Goal: Task Accomplishment & Management: Manage account settings

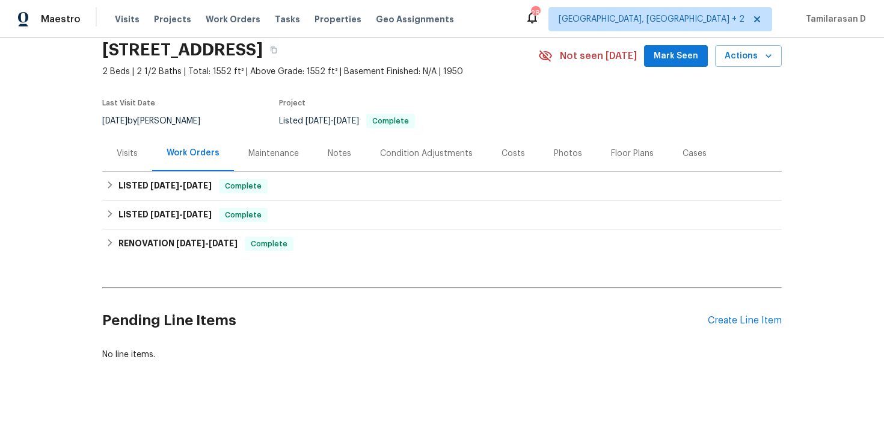
scroll to position [60, 0]
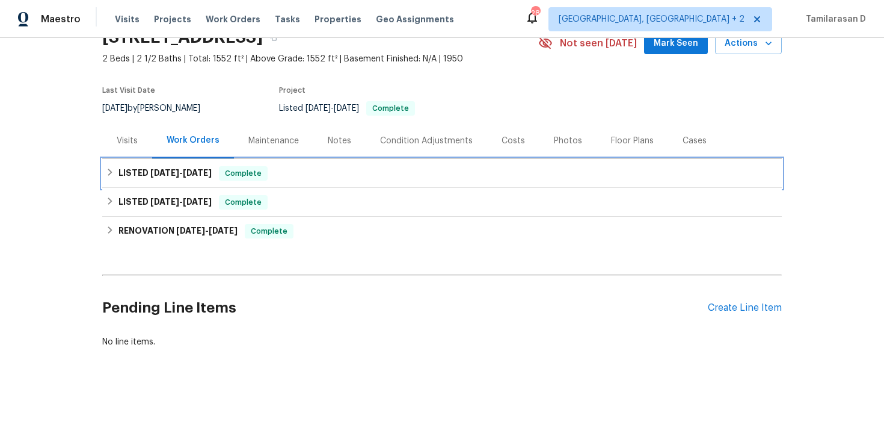
click at [120, 174] on h6 "LISTED [DATE] - [DATE]" at bounding box center [165, 173] width 93 height 14
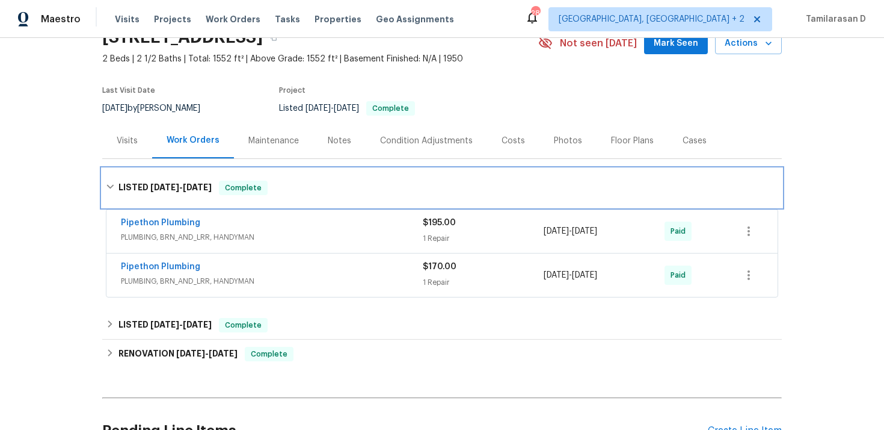
click at [117, 186] on div "LISTED [DATE] - [DATE] Complete" at bounding box center [442, 187] width 673 height 14
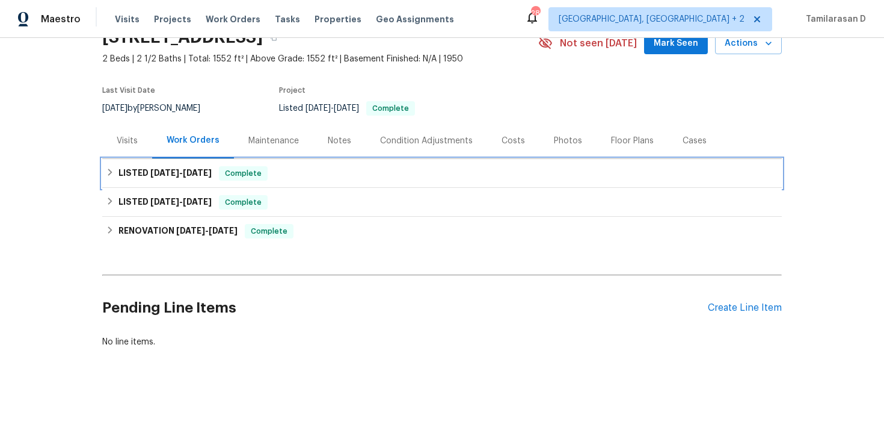
click at [116, 180] on div "LISTED [DATE] - [DATE] Complete" at bounding box center [442, 173] width 680 height 29
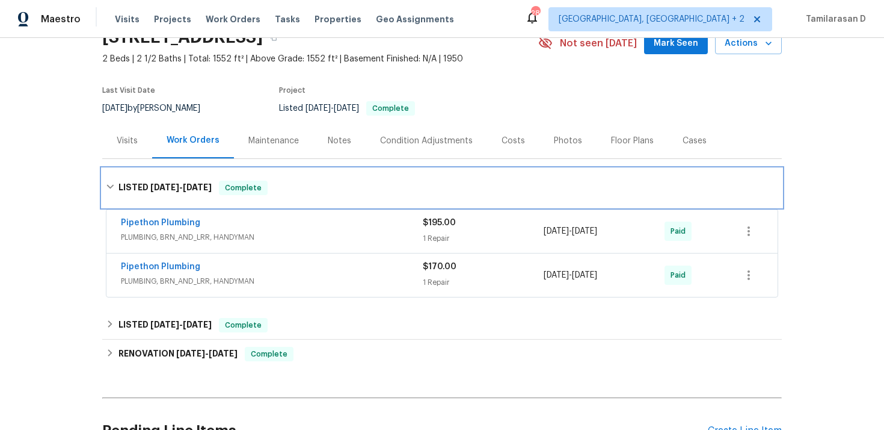
click at [113, 176] on div "LISTED [DATE] - [DATE] Complete" at bounding box center [442, 187] width 680 height 39
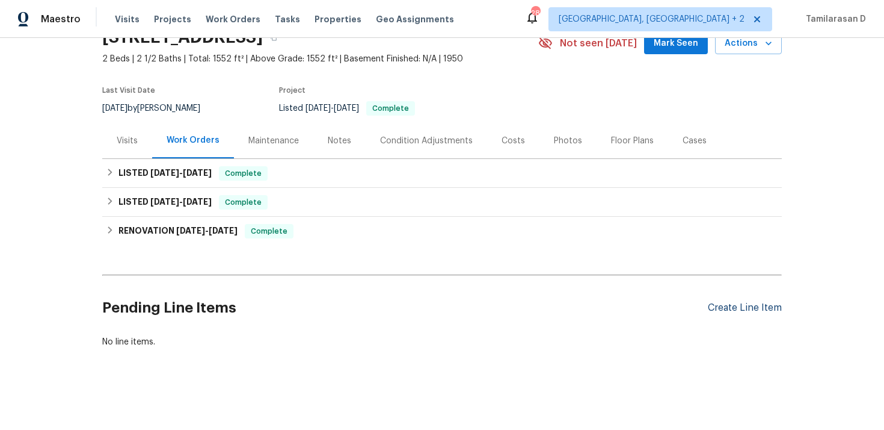
click at [729, 304] on div "Create Line Item" at bounding box center [745, 307] width 74 height 11
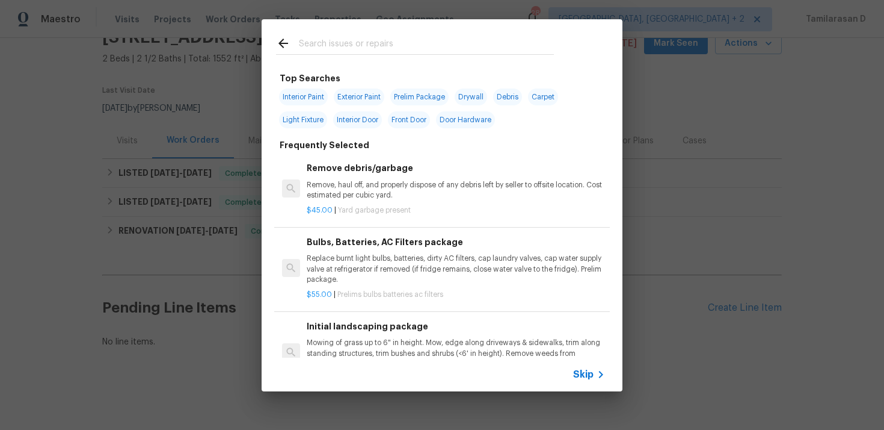
click at [581, 371] on span "Skip" at bounding box center [583, 374] width 20 height 12
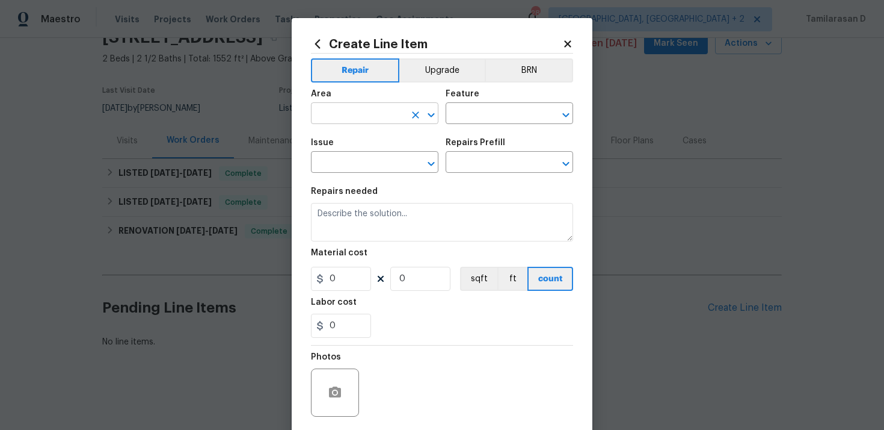
click at [385, 111] on input "text" at bounding box center [358, 114] width 94 height 19
click at [354, 132] on li "HVAC" at bounding box center [375, 142] width 128 height 20
type input "HVAC"
click at [449, 109] on input "text" at bounding box center [493, 114] width 94 height 19
click at [459, 180] on ul "Frequent HVAC" at bounding box center [510, 156] width 128 height 58
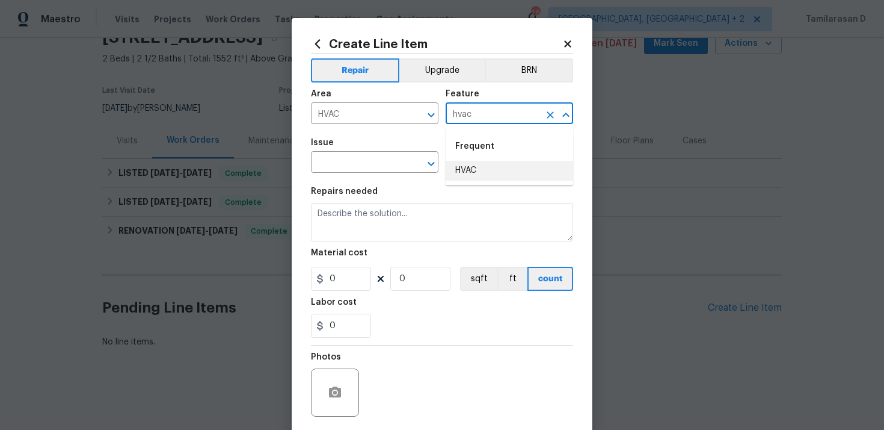
click at [464, 168] on li "HVAC" at bounding box center [510, 171] width 128 height 20
type input "HVAC"
click at [355, 155] on input "text" at bounding box center [358, 163] width 94 height 19
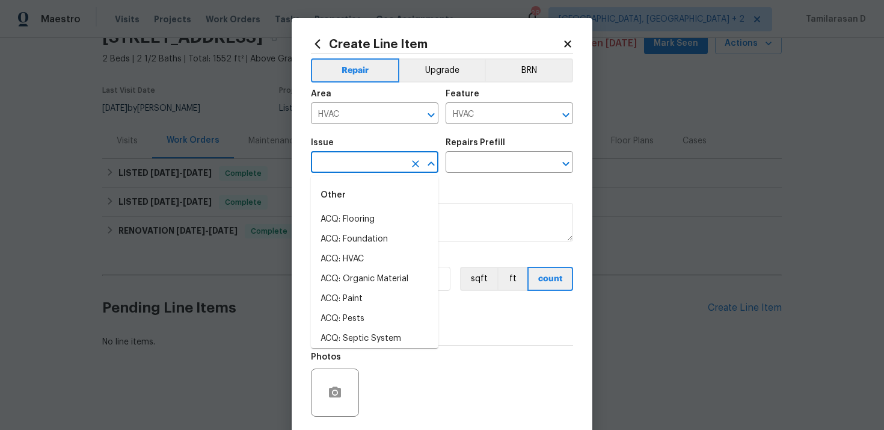
click at [348, 163] on input "text" at bounding box center [358, 163] width 94 height 19
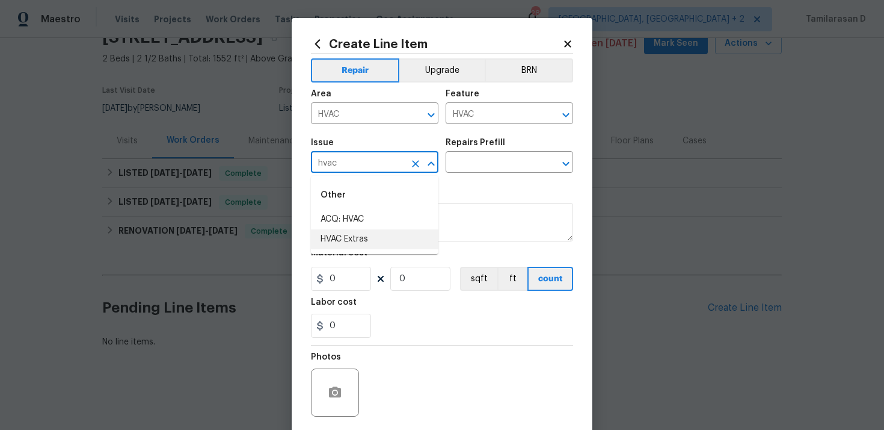
click at [370, 244] on li "HVAC Extras" at bounding box center [375, 239] width 128 height 20
type input "HVAC Extras"
click at [493, 156] on input "text" at bounding box center [493, 163] width 94 height 19
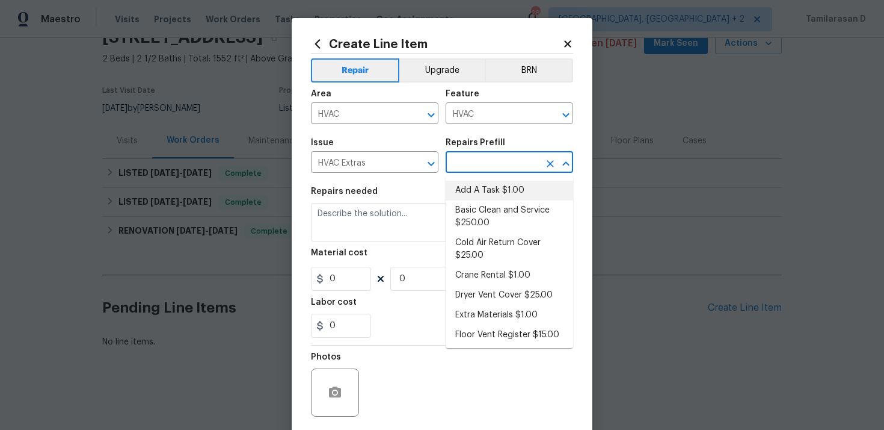
click at [483, 188] on li "Add A Task $1.00" at bounding box center [510, 190] width 128 height 20
type input "Add A Task $1.00"
type textarea "HPM to detail"
type input "1"
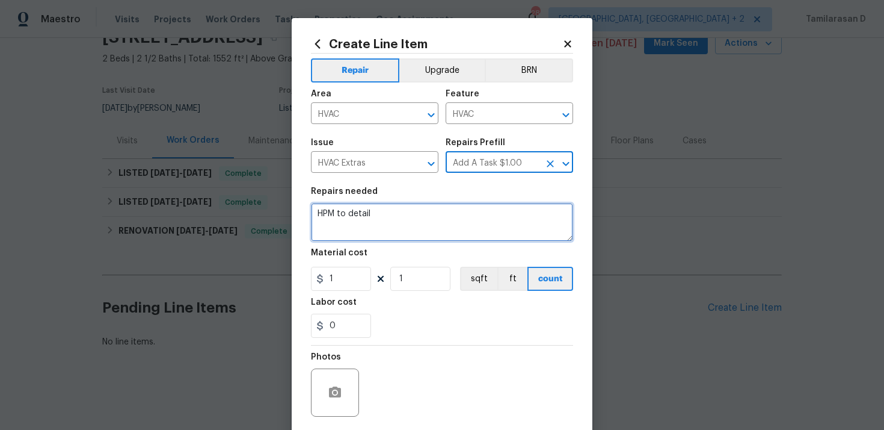
click at [357, 230] on textarea "HPM to detail" at bounding box center [442, 222] width 262 height 39
paste textarea "Diagnose and repair AC unit – system is running but not cooling; check refriger…"
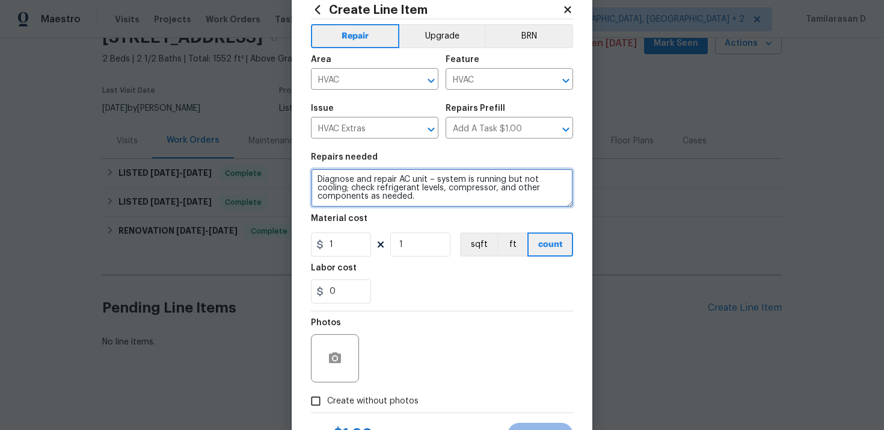
scroll to position [38, 0]
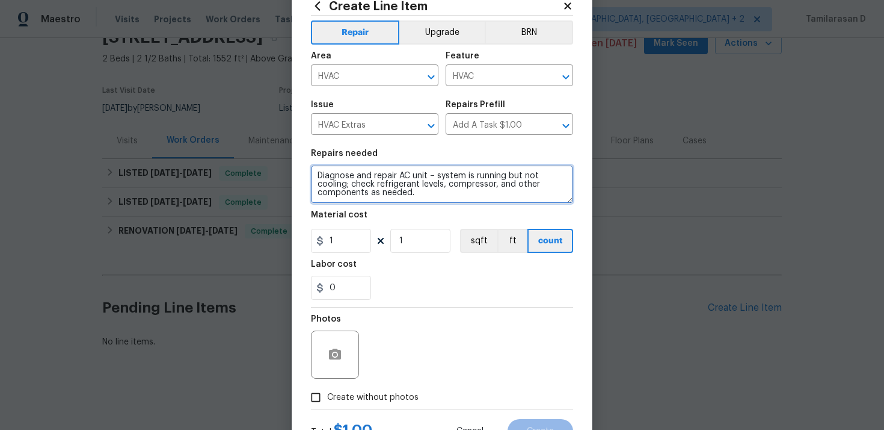
type textarea "Diagnose and repair AC unit – system is running but not cooling; check refriger…"
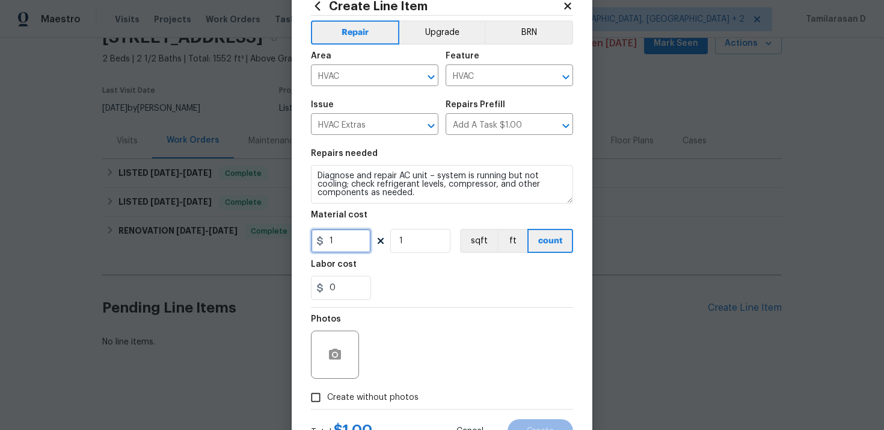
click at [356, 229] on input "1" at bounding box center [341, 241] width 60 height 24
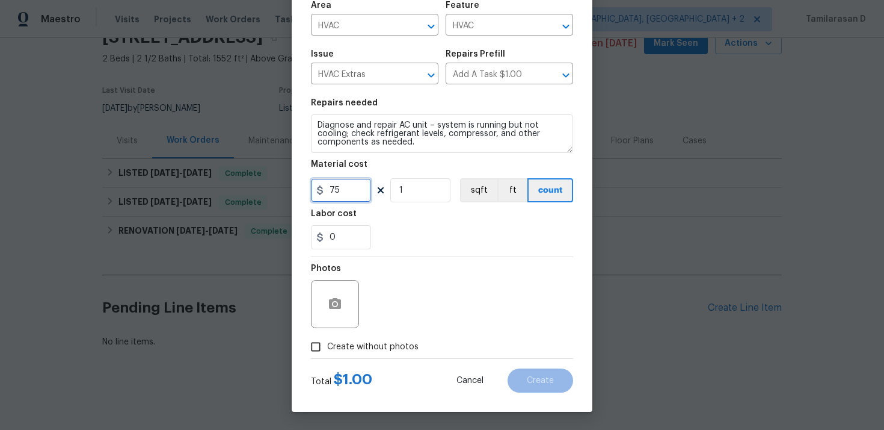
type input "75"
click at [317, 351] on input "Create without photos" at bounding box center [315, 346] width 23 height 23
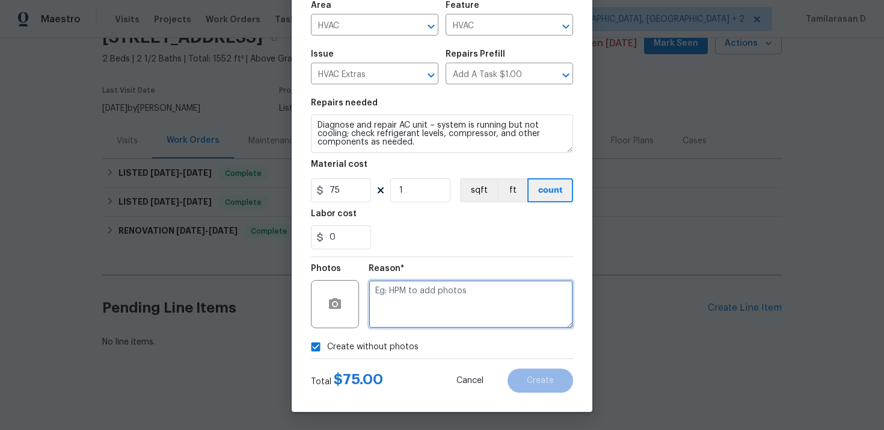
click at [404, 310] on textarea at bounding box center [471, 304] width 205 height 48
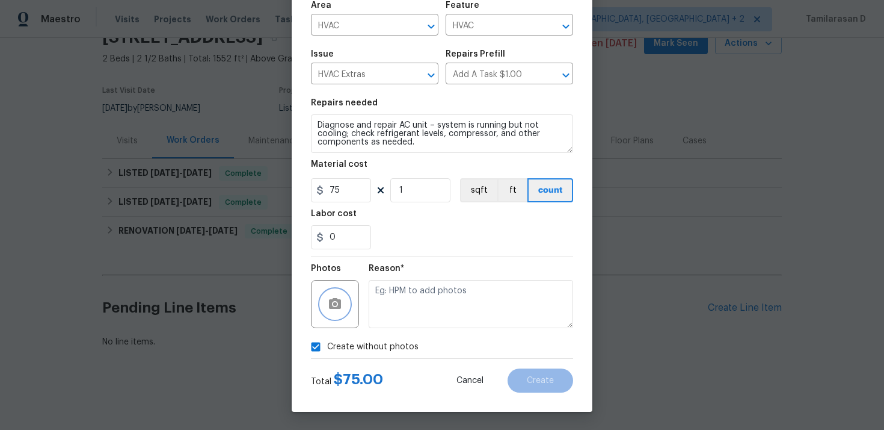
click at [335, 297] on icon "button" at bounding box center [335, 304] width 14 height 14
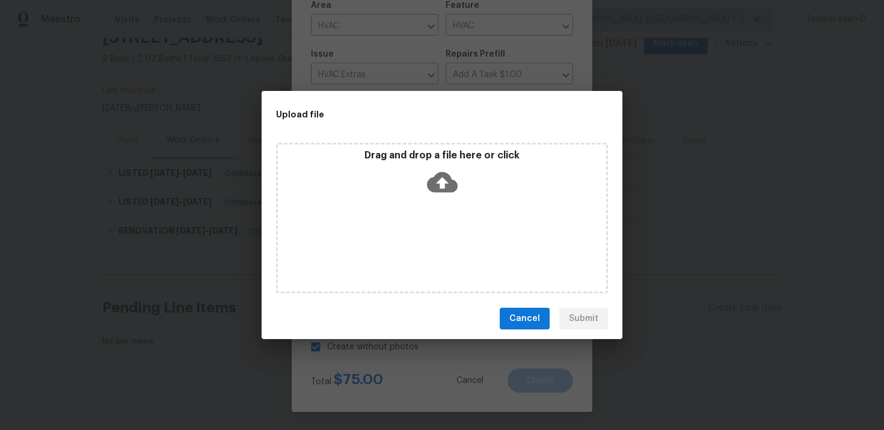
click at [433, 179] on icon at bounding box center [442, 182] width 31 height 20
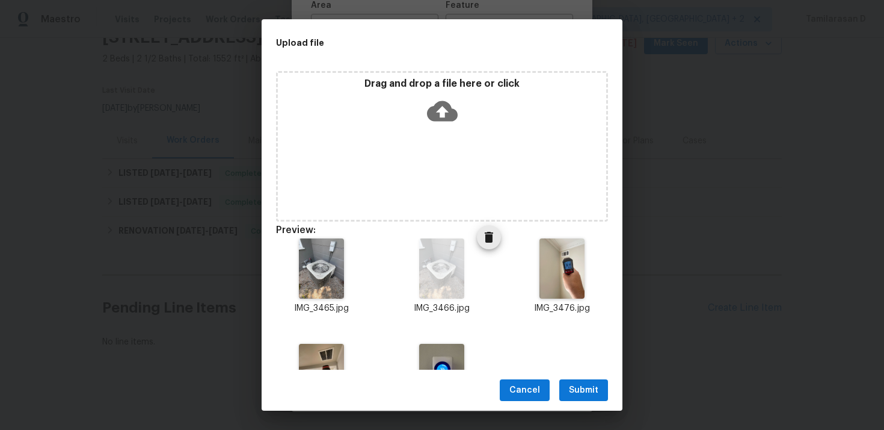
scroll to position [65, 0]
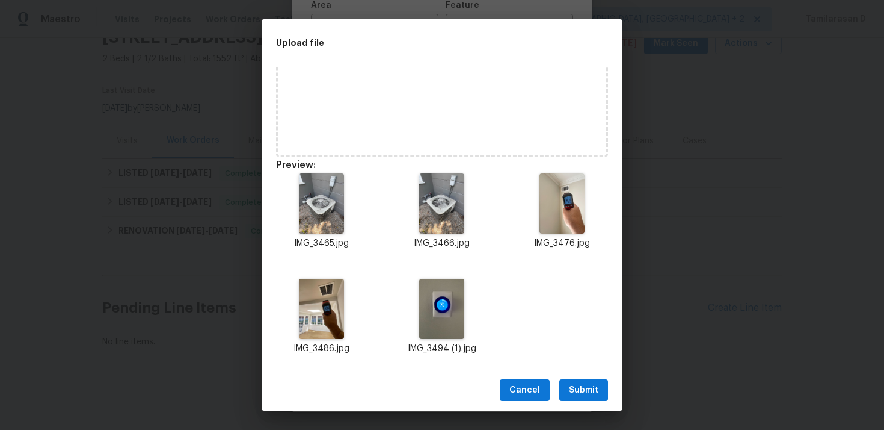
click at [591, 388] on span "Submit" at bounding box center [583, 390] width 29 height 15
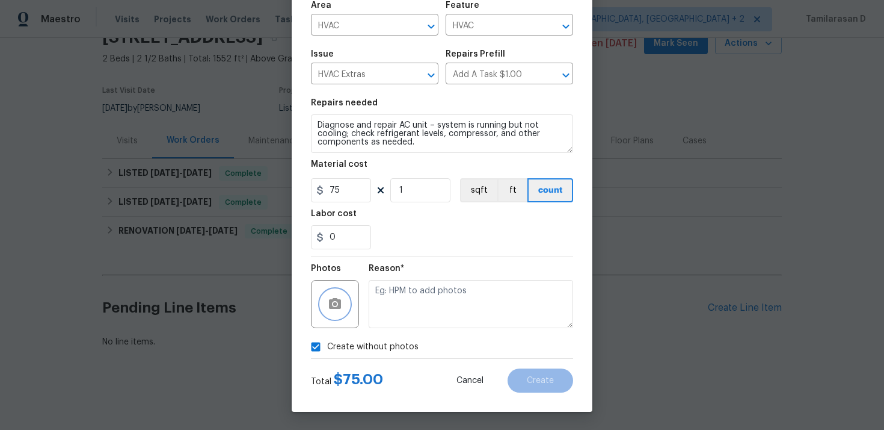
checkbox input "false"
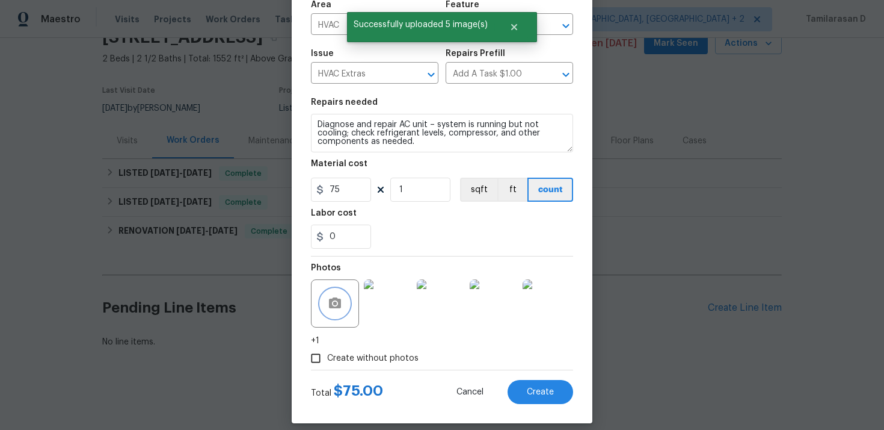
scroll to position [101, 0]
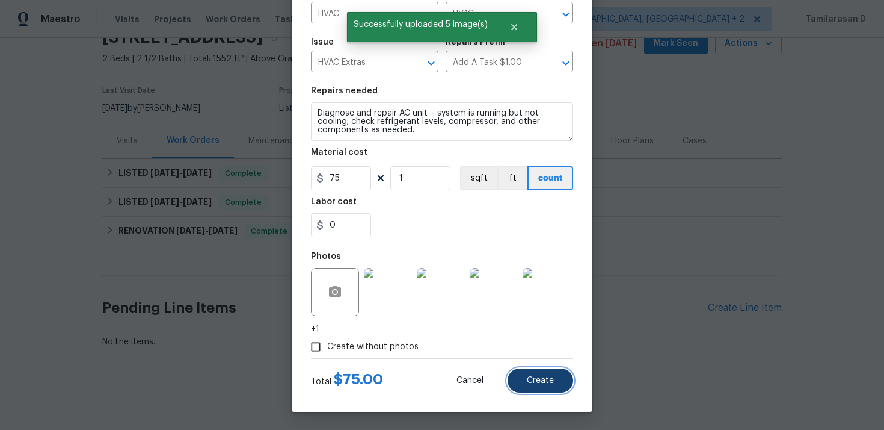
click at [531, 381] on span "Create" at bounding box center [540, 380] width 27 height 9
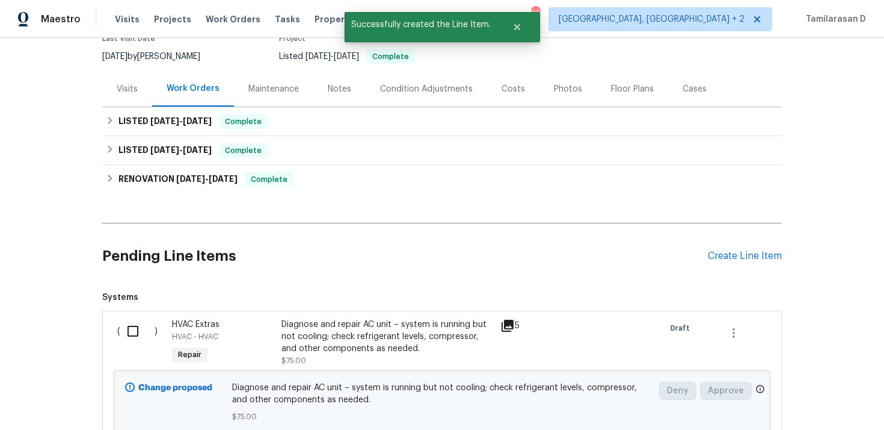
scroll to position [191, 0]
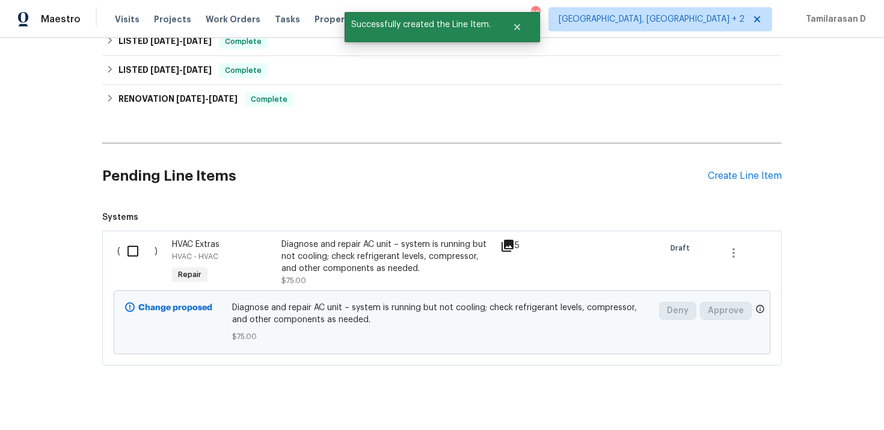
click at [131, 254] on input "checkbox" at bounding box center [137, 250] width 34 height 25
checkbox input "true"
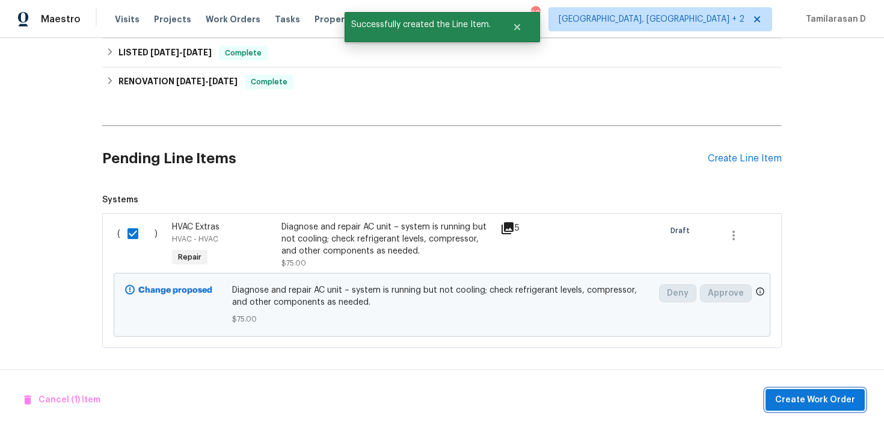
click at [819, 392] on span "Create Work Order" at bounding box center [815, 399] width 80 height 15
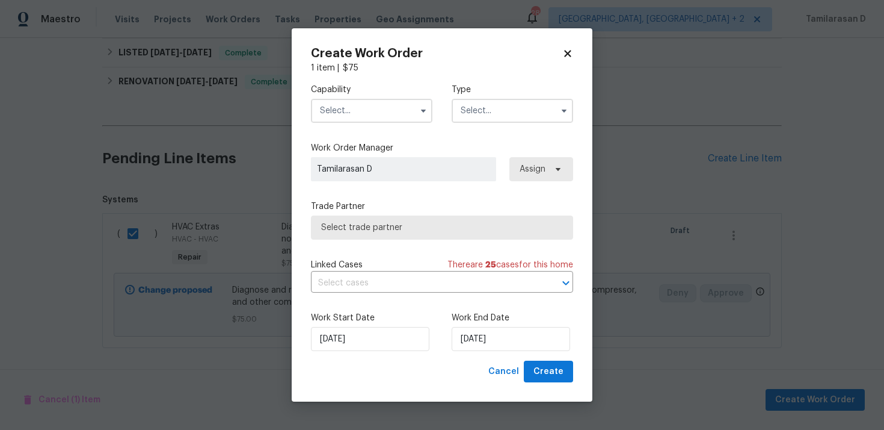
click at [492, 118] on input "text" at bounding box center [513, 111] width 122 height 24
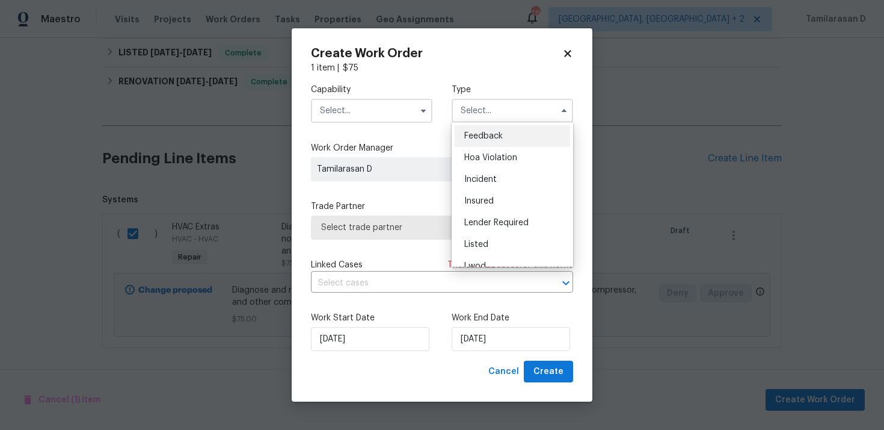
click at [476, 126] on div "Feedback" at bounding box center [513, 136] width 116 height 22
type input "Feedback"
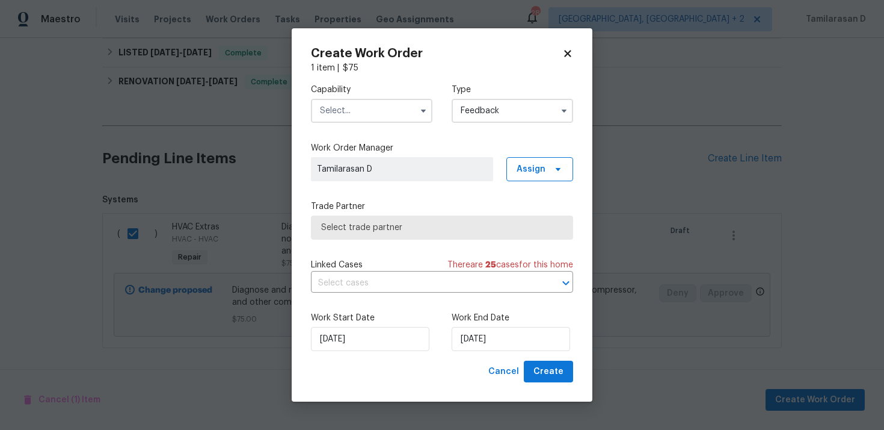
click at [405, 94] on label "Capability" at bounding box center [372, 90] width 122 height 12
click at [386, 108] on input "text" at bounding box center [372, 111] width 122 height 24
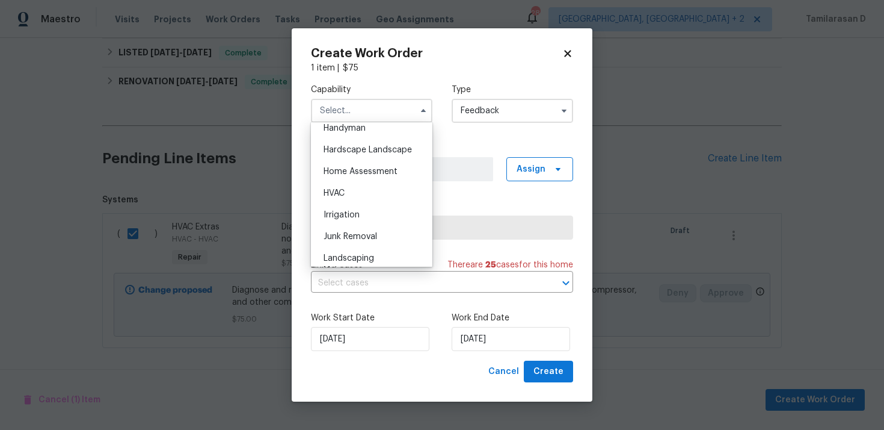
scroll to position [665, 0]
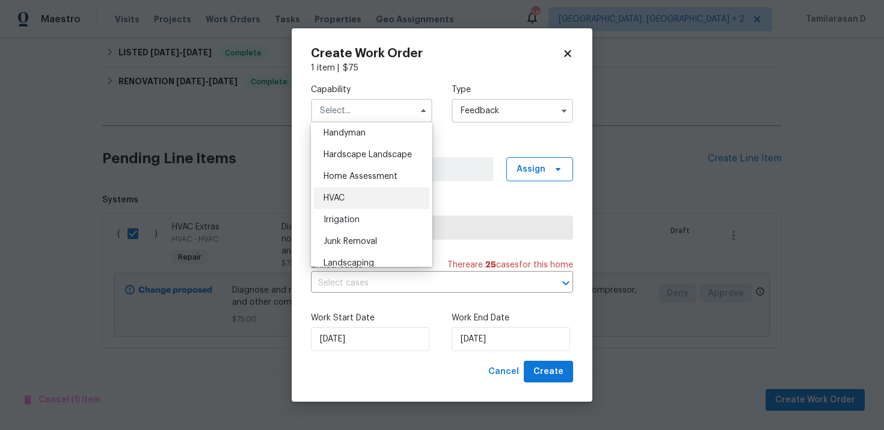
click at [340, 195] on span "HVAC" at bounding box center [334, 198] width 21 height 8
type input "HVAC"
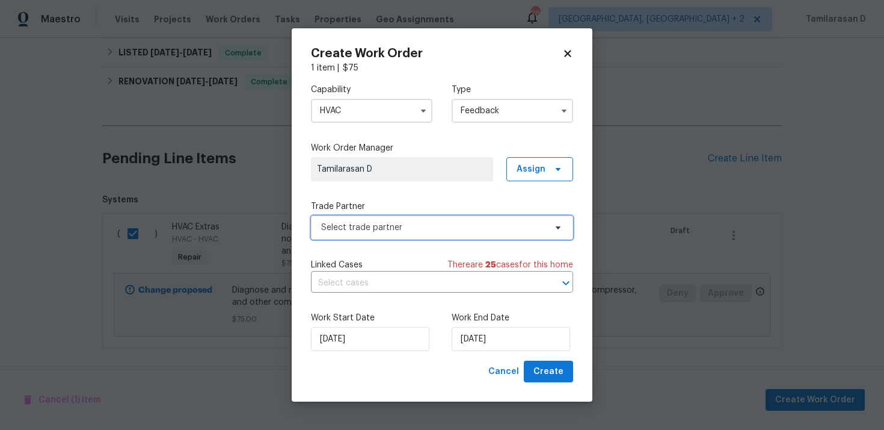
click at [354, 224] on span "Select trade partner" at bounding box center [433, 227] width 224 height 12
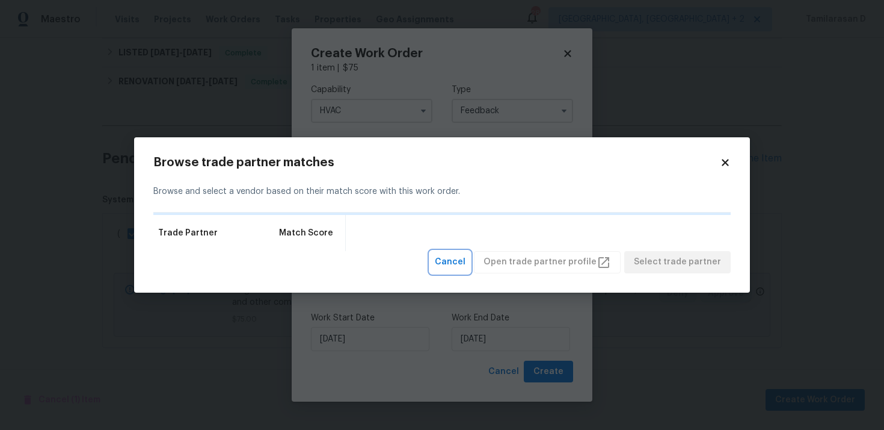
click at [464, 258] on span "Cancel" at bounding box center [450, 261] width 31 height 15
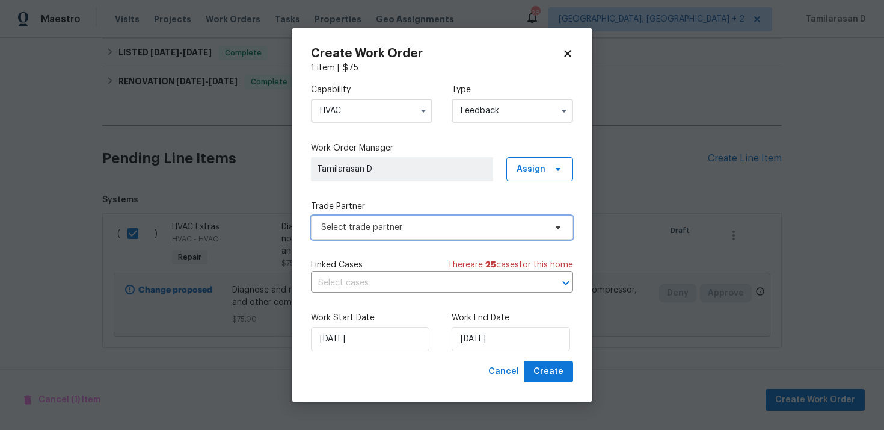
click at [402, 221] on span "Select trade partner" at bounding box center [433, 227] width 224 height 12
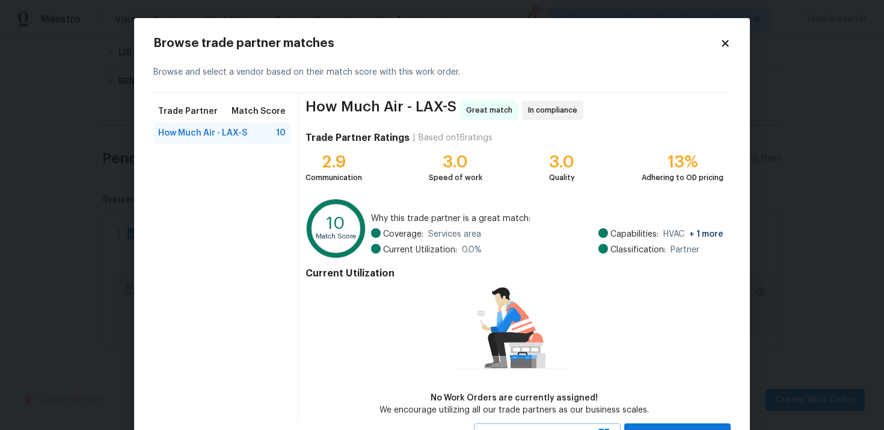
scroll to position [52, 0]
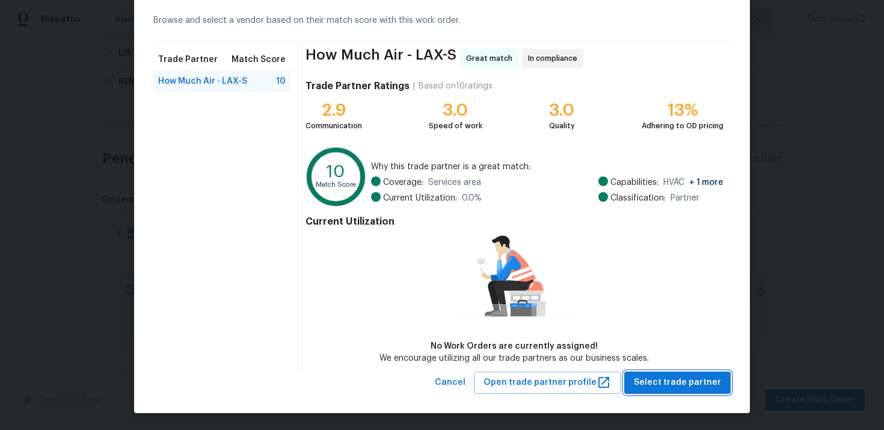
click at [639, 381] on button "Select trade partner" at bounding box center [677, 382] width 106 height 22
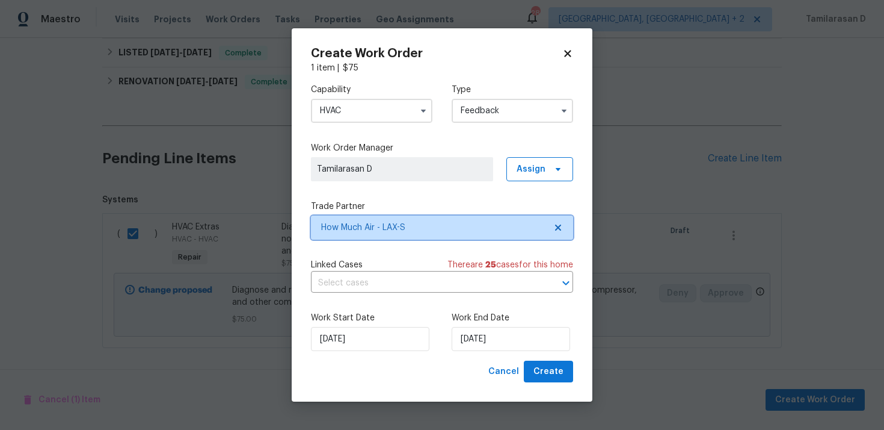
scroll to position [0, 0]
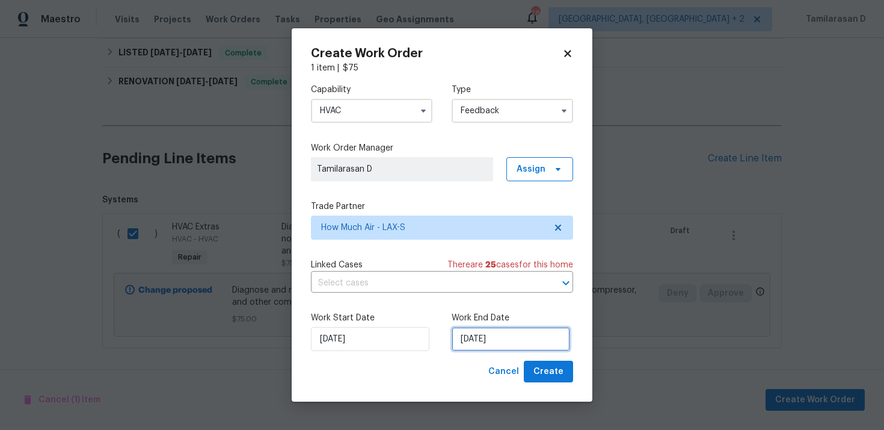
click at [476, 333] on input "15/09/2025" at bounding box center [511, 339] width 119 height 24
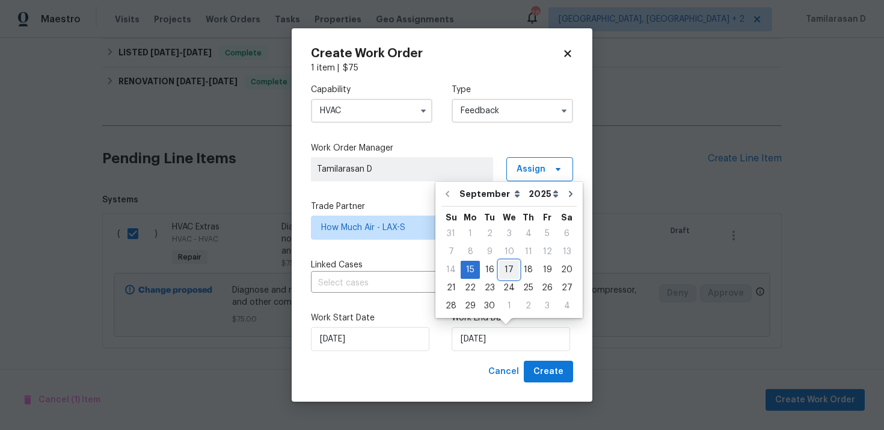
click at [507, 271] on div "17" at bounding box center [509, 269] width 20 height 17
type input "17/09/2025"
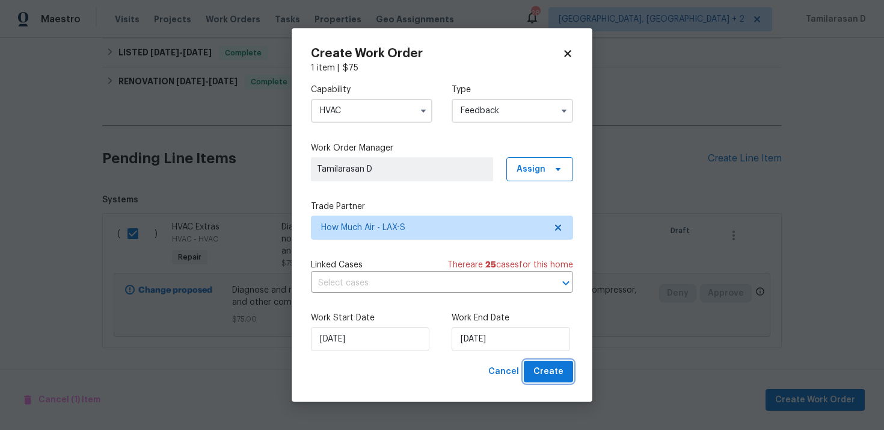
click at [543, 366] on span "Create" at bounding box center [549, 371] width 30 height 15
checkbox input "false"
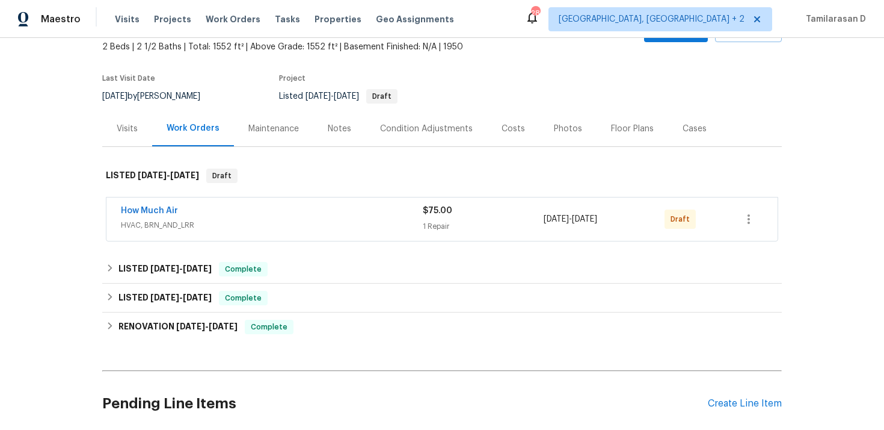
scroll to position [81, 0]
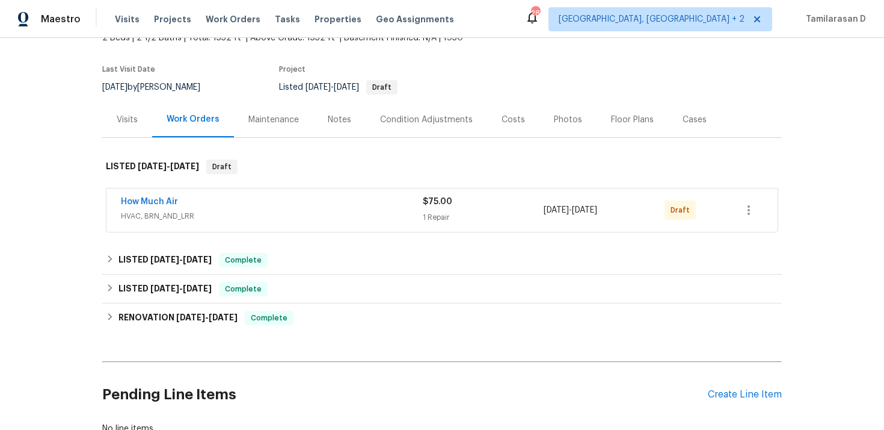
click at [154, 197] on span "How Much Air" at bounding box center [149, 202] width 57 height 12
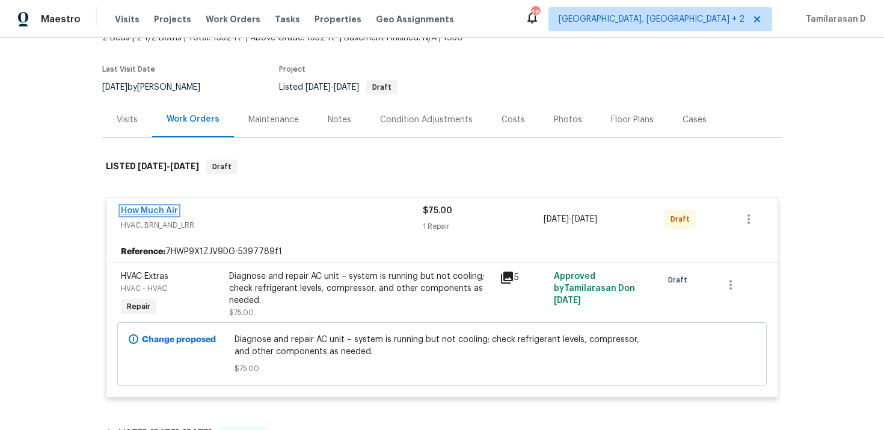
click at [150, 209] on link "How Much Air" at bounding box center [149, 210] width 57 height 8
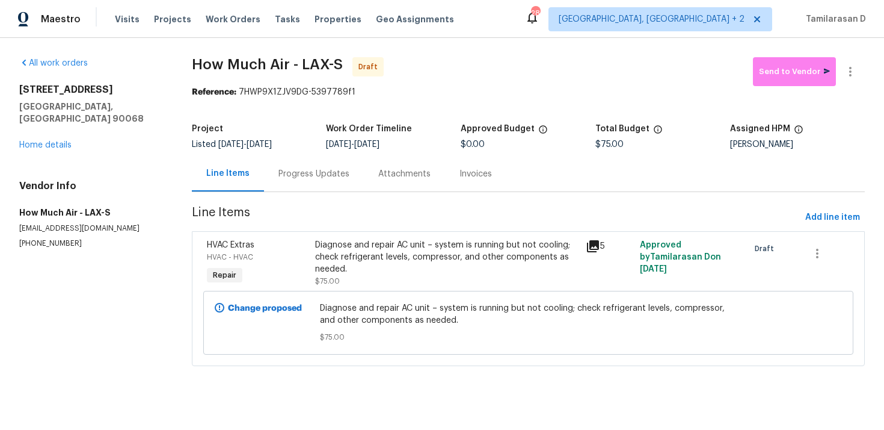
click at [279, 172] on div "Progress Updates" at bounding box center [314, 174] width 71 height 12
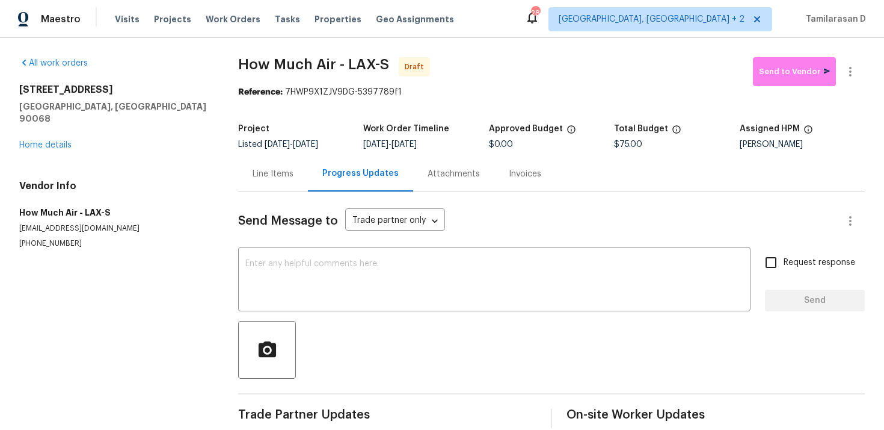
scroll to position [17, 0]
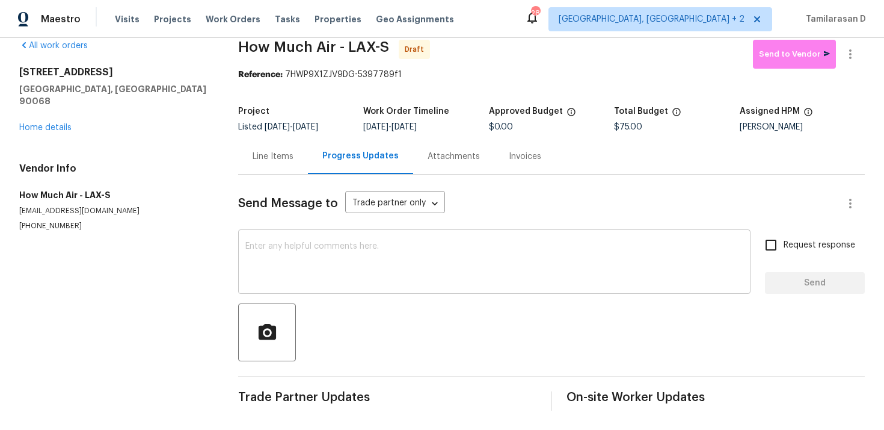
click at [278, 262] on textarea at bounding box center [494, 263] width 498 height 42
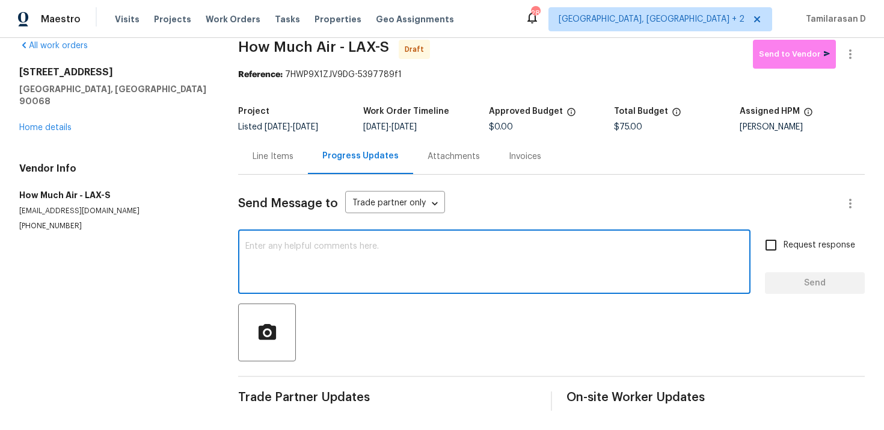
click at [246, 241] on div "x ​" at bounding box center [494, 262] width 513 height 61
paste textarea "Hey, this is Tamil from Opendoor. I’m confirming you received the WO for the pr…"
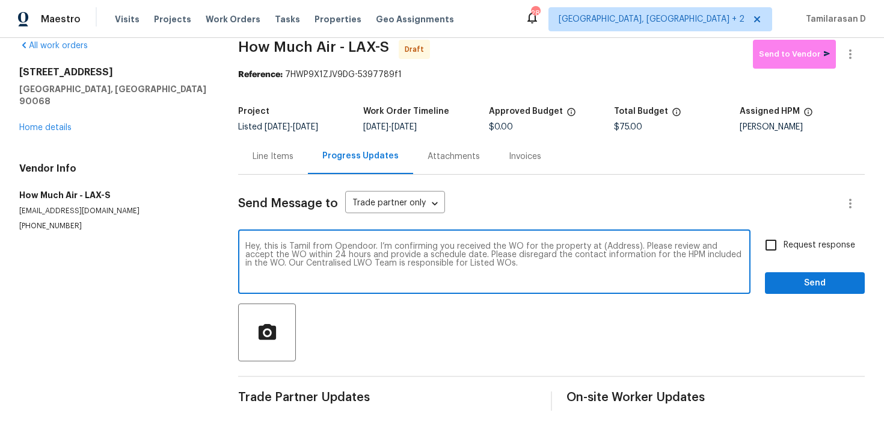
click at [612, 244] on textarea "Hey, this is Tamil from Opendoor. I’m confirming you received the WO for the pr…" at bounding box center [494, 263] width 498 height 42
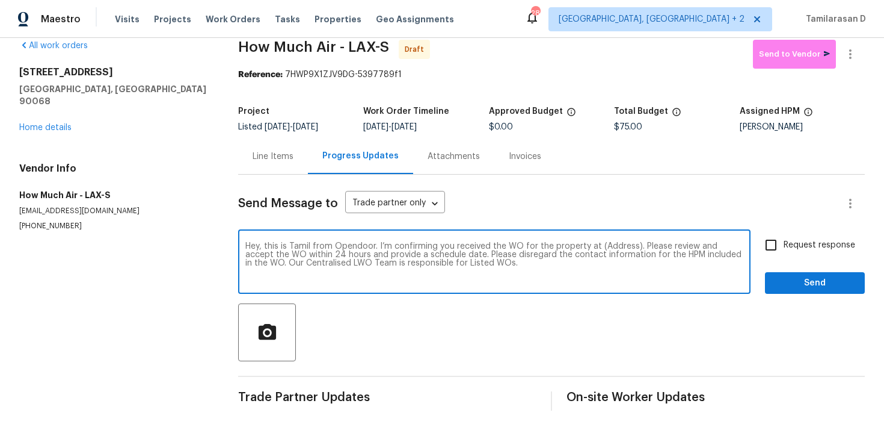
paste textarea "[STREET_ADDRESS]"
type textarea "Hey, this is Tamil from Opendoor. I’m confirming you received the WO for the pr…"
click at [775, 239] on input "Request response" at bounding box center [771, 244] width 25 height 25
checkbox input "true"
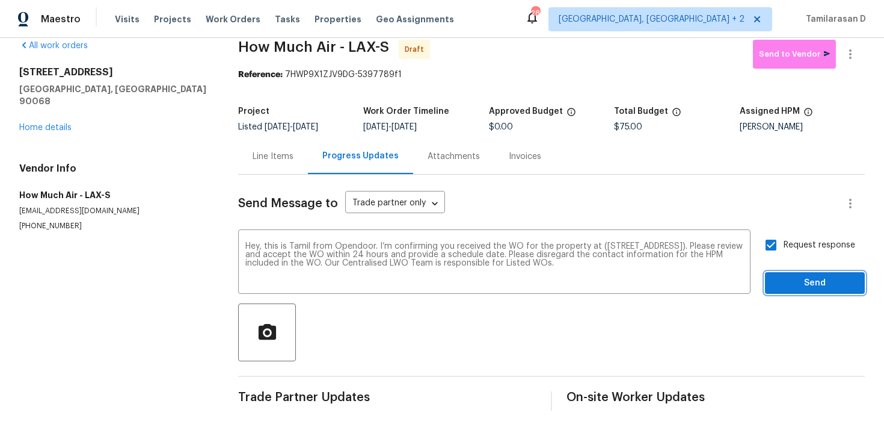
click at [810, 286] on span "Send" at bounding box center [815, 283] width 81 height 15
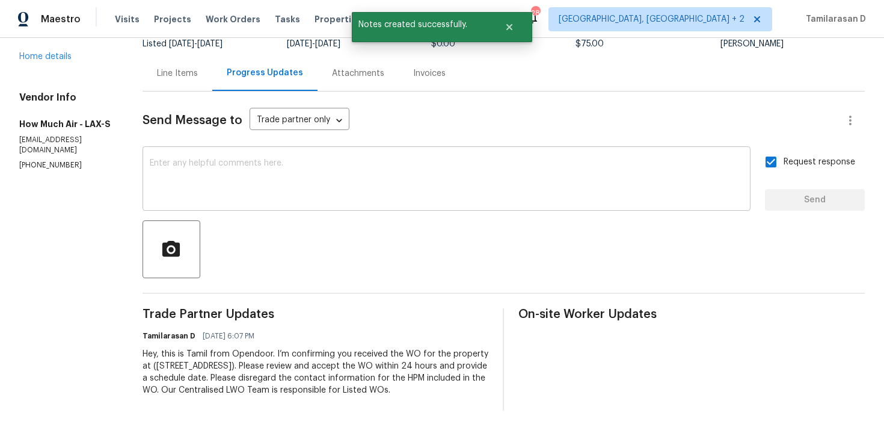
scroll to position [0, 0]
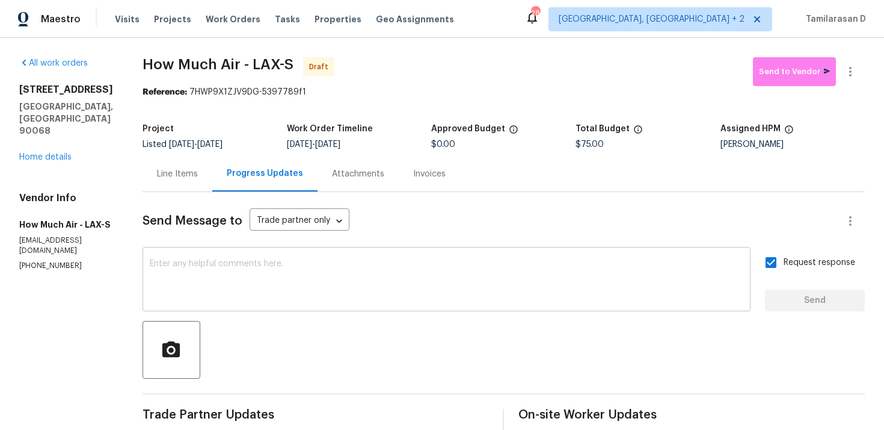
click at [256, 285] on textarea at bounding box center [447, 280] width 594 height 42
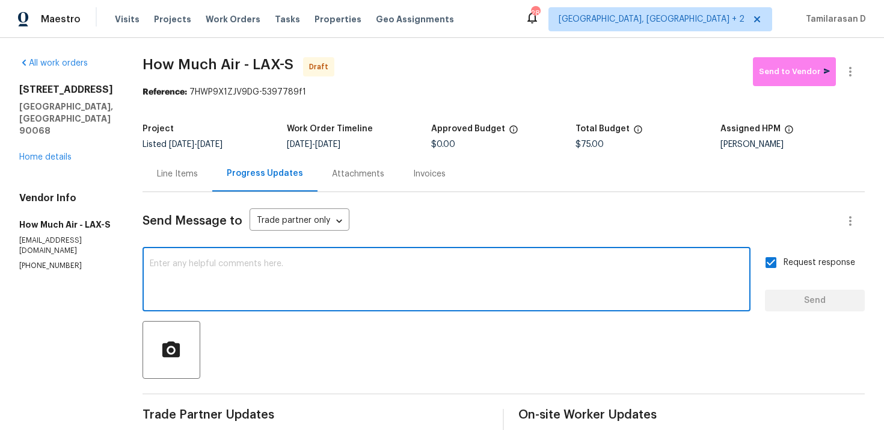
paste textarea "Attention All Work Orders must include before-photos (both close-up and wide-an…"
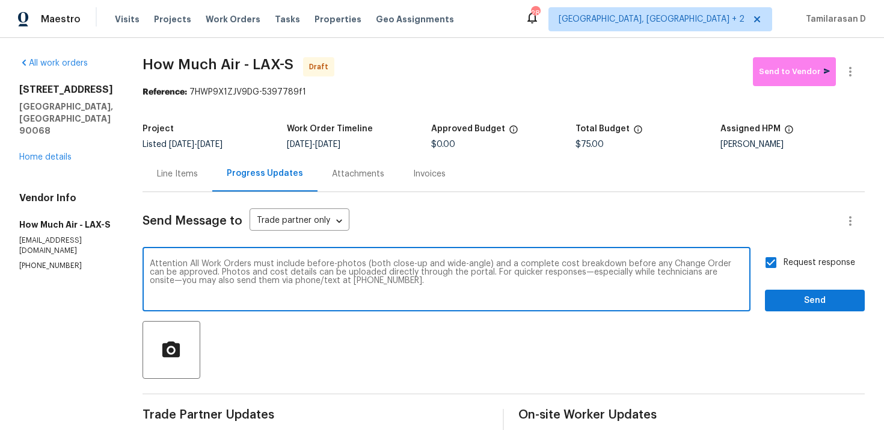
scroll to position [60, 0]
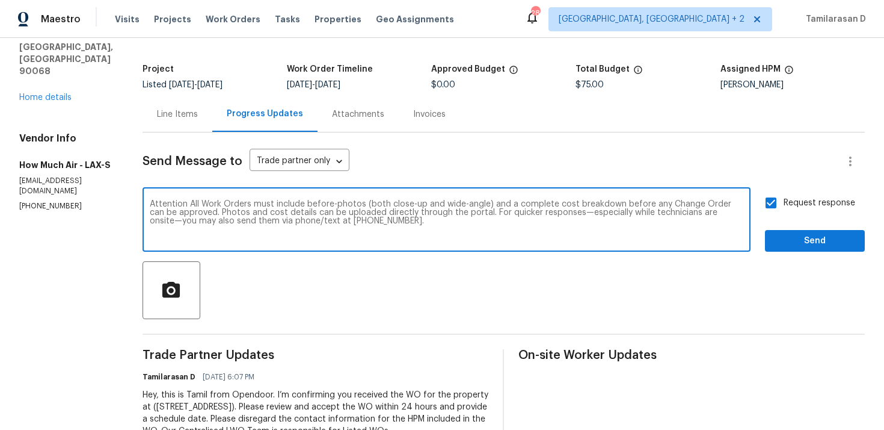
type textarea "Attention All Work Orders must include before-photos (both close-up and wide-an…"
click at [825, 261] on div at bounding box center [504, 290] width 723 height 58
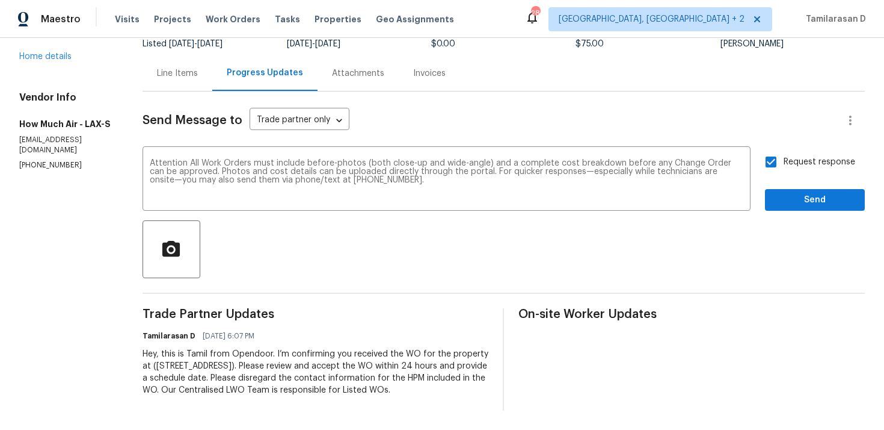
click at [820, 238] on div at bounding box center [504, 249] width 723 height 58
click at [816, 193] on span "Send" at bounding box center [815, 200] width 81 height 15
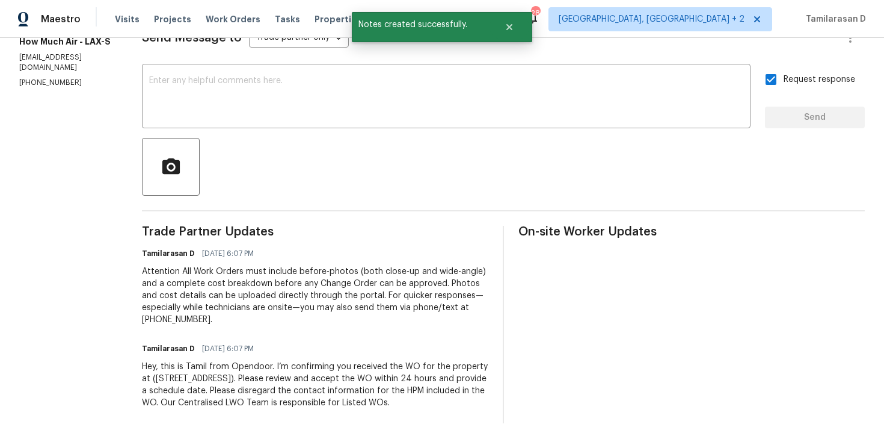
scroll to position [0, 0]
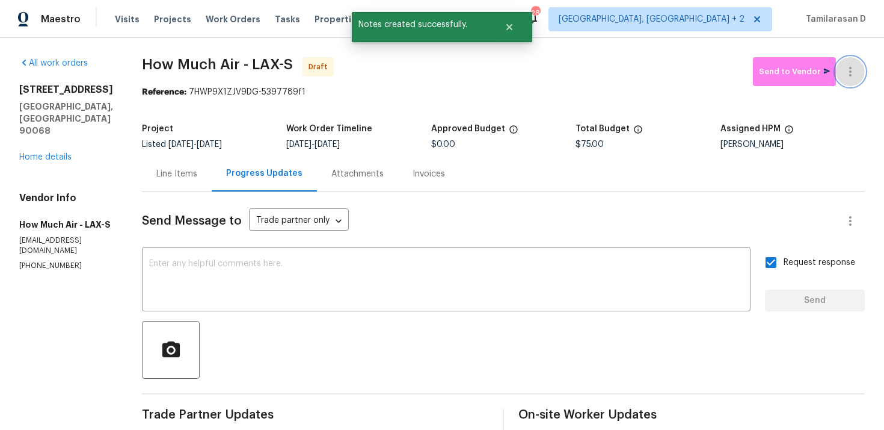
click at [855, 67] on icon "button" at bounding box center [850, 71] width 14 height 14
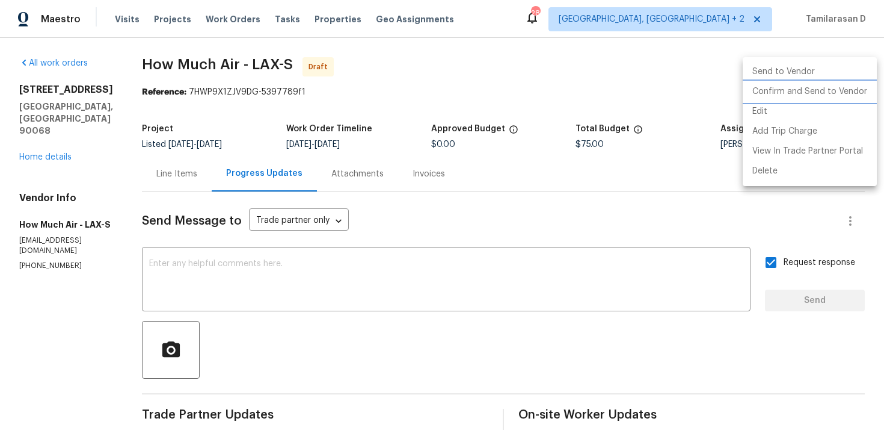
click at [778, 88] on li "Confirm and Send to Vendor" at bounding box center [810, 92] width 134 height 20
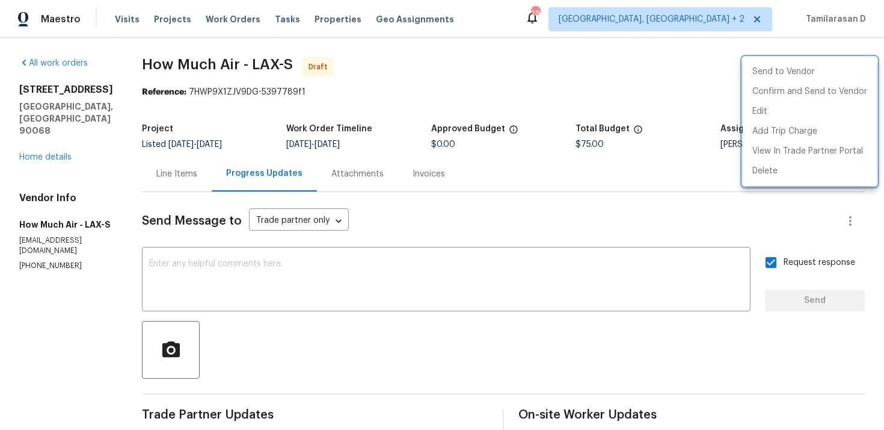
click at [622, 72] on div at bounding box center [442, 215] width 884 height 430
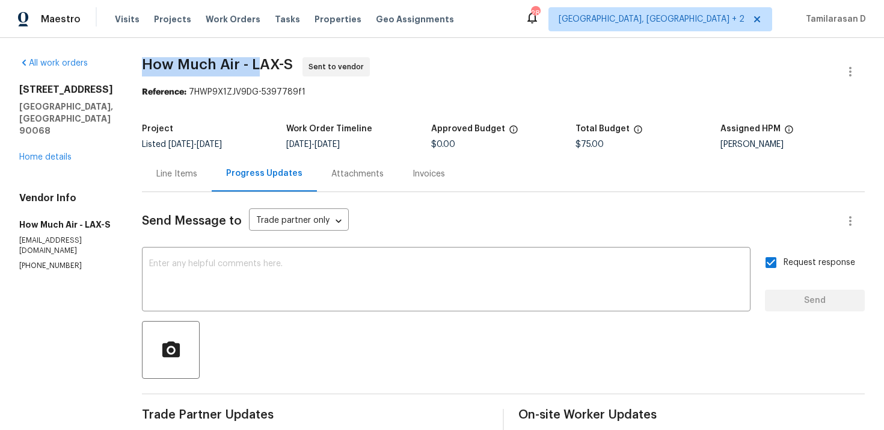
drag, startPoint x: 140, startPoint y: 63, endPoint x: 254, endPoint y: 68, distance: 114.4
click at [254, 68] on div "All work orders 2252 Verde Oak Dr Los Angeles, CA 90068 Home details Vendor Inf…" at bounding box center [442, 331] width 884 height 587
click at [236, 67] on span "How Much Air - LAX-S" at bounding box center [217, 64] width 151 height 14
drag, startPoint x: 244, startPoint y: 64, endPoint x: 142, endPoint y: 58, distance: 102.5
click at [142, 58] on span "How Much Air - LAX-S" at bounding box center [217, 64] width 151 height 14
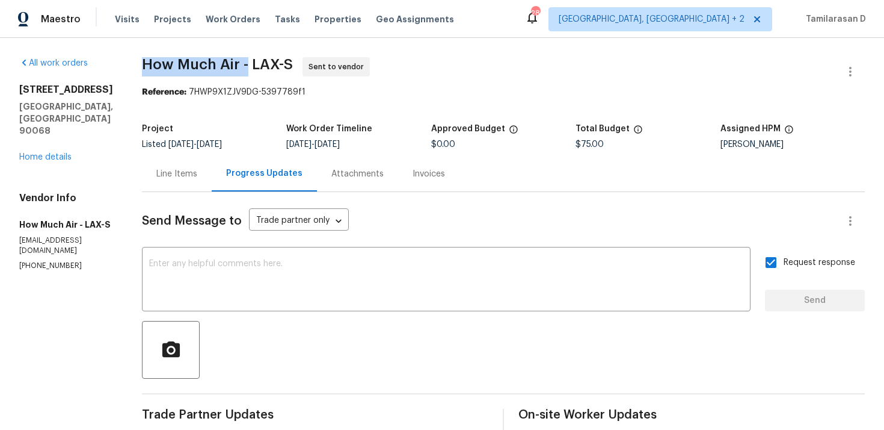
copy span "How Much Air -"
click at [147, 58] on span "How Much Air - LAX-S" at bounding box center [217, 64] width 151 height 14
click at [142, 61] on span "How Much Air - LAX-S" at bounding box center [217, 64] width 151 height 14
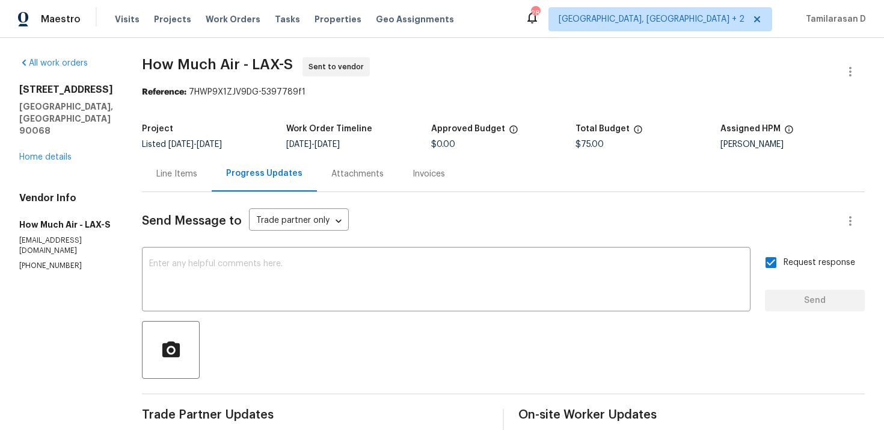
click at [142, 61] on span "How Much Air - LAX-S" at bounding box center [217, 64] width 151 height 14
click at [138, 61] on div "All work orders 2252 Verde Oak Dr Los Angeles, CA 90068 Home details Vendor Inf…" at bounding box center [442, 331] width 884 height 587
drag, startPoint x: 141, startPoint y: 61, endPoint x: 243, endPoint y: 60, distance: 101.7
click at [243, 60] on span "How Much Air - LAX-S" at bounding box center [217, 64] width 151 height 14
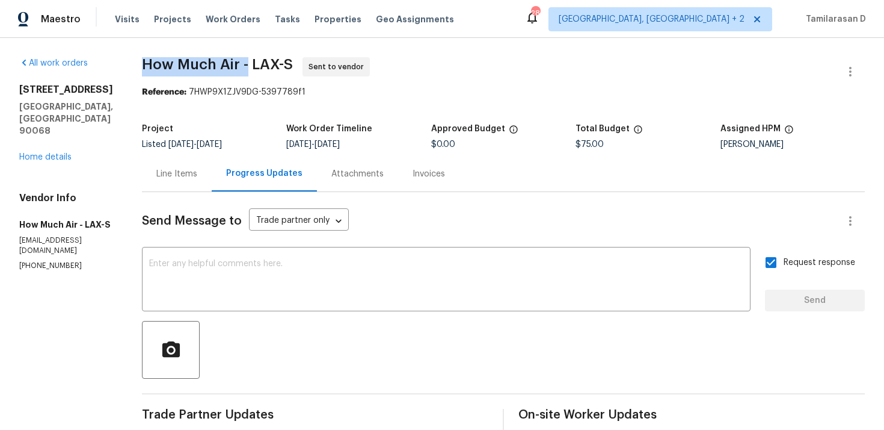
copy span "How Much Air -"
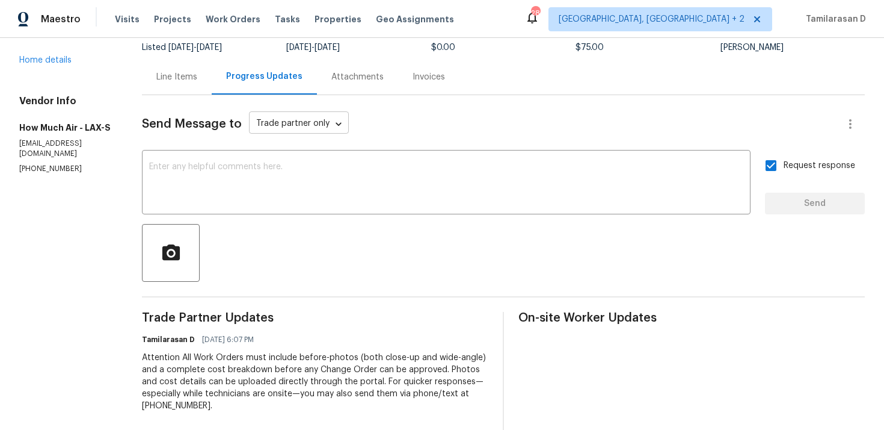
scroll to position [208, 0]
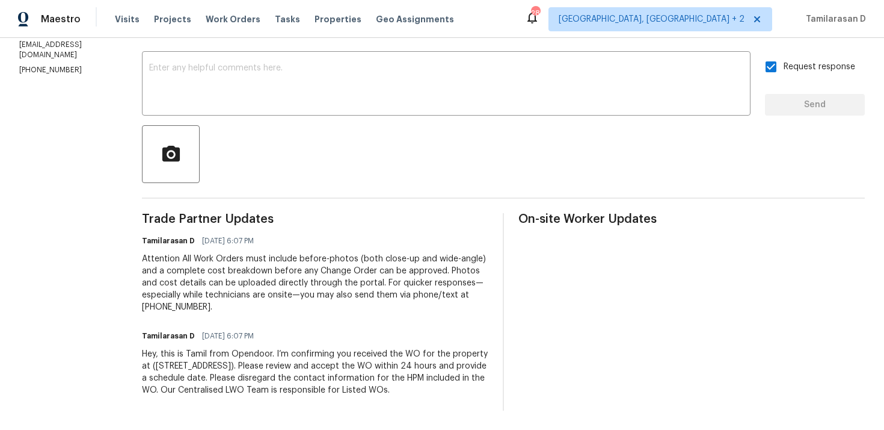
click at [282, 213] on div "Trade Partner Updates Tamilarasan D 09/15/2025 6:07 PM Attention All Work Order…" at bounding box center [315, 311] width 347 height 197
click at [266, 232] on div "Tamilarasan D 09/15/2025 6:07 PM" at bounding box center [315, 240] width 347 height 17
click at [264, 232] on div "Tamilarasan D 09/15/2025 6:07 PM" at bounding box center [315, 240] width 347 height 17
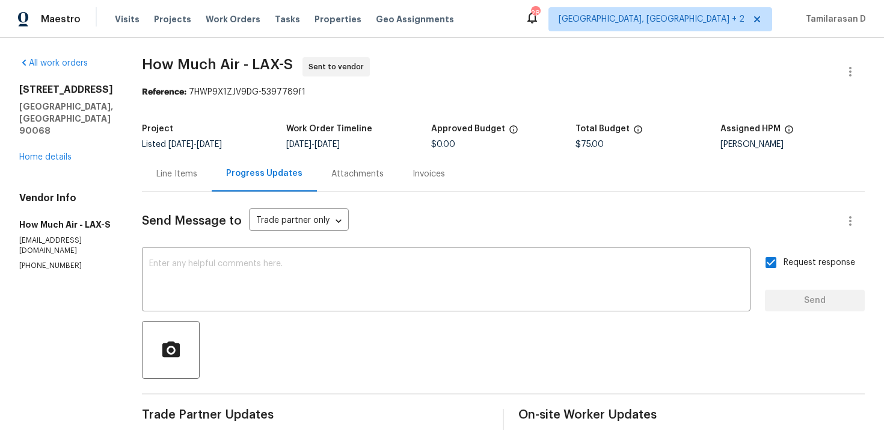
click at [260, 137] on div "Project" at bounding box center [214, 133] width 144 height 16
click at [267, 142] on div "Listed 9/15/2025 - 9/17/2025" at bounding box center [214, 144] width 144 height 8
click at [264, 140] on div "Listed 9/15/2025 - 9/17/2025" at bounding box center [214, 144] width 144 height 8
click at [267, 141] on div "Listed 9/15/2025 - 9/17/2025" at bounding box center [214, 144] width 144 height 8
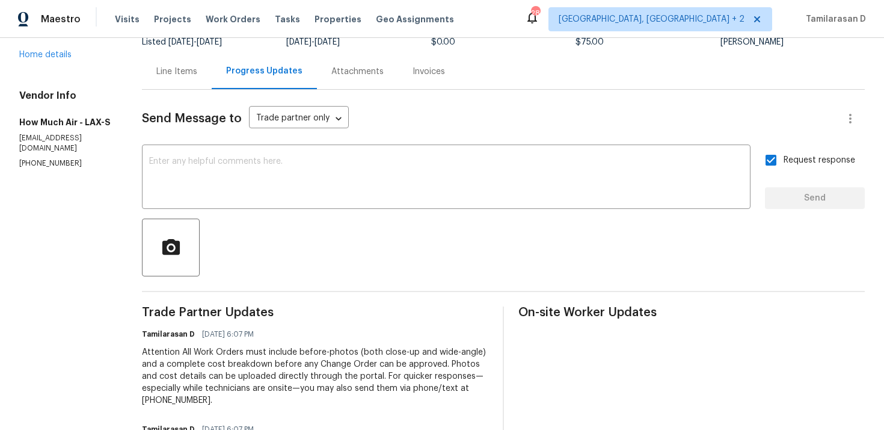
scroll to position [46, 0]
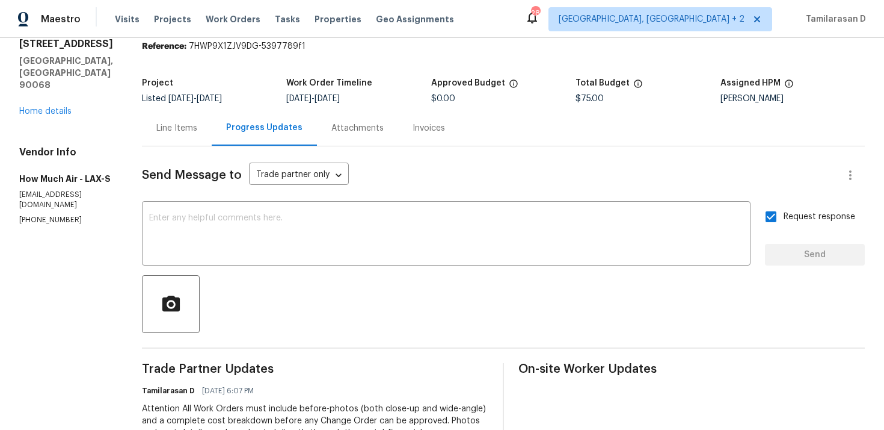
click at [265, 97] on div "Listed 9/15/2025 - 9/17/2025" at bounding box center [214, 98] width 144 height 8
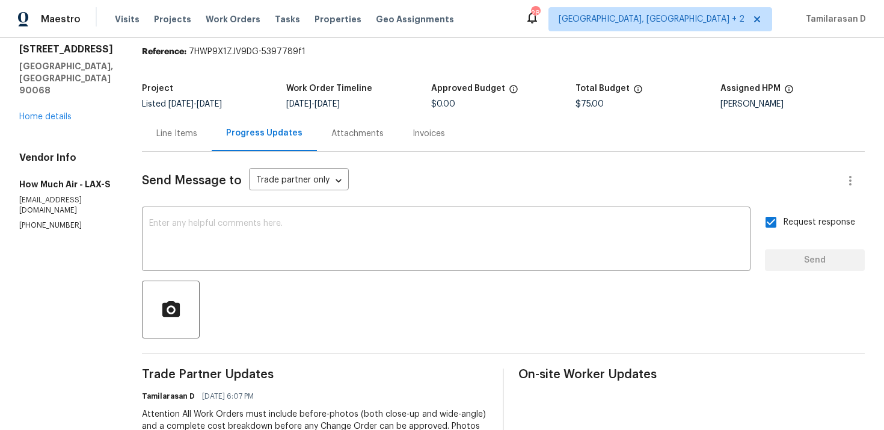
scroll to position [0, 0]
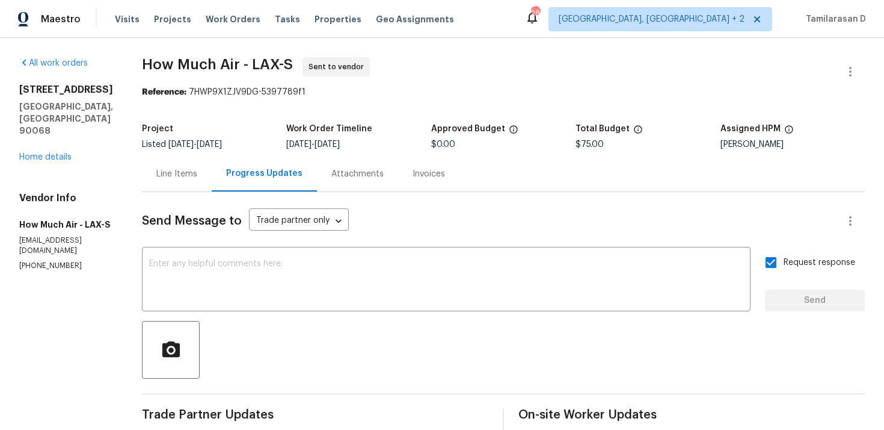
click at [265, 140] on div "Project" at bounding box center [214, 133] width 144 height 16
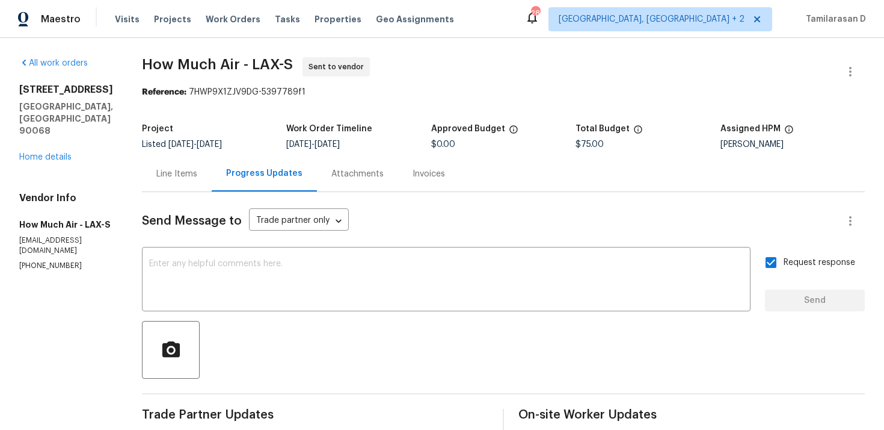
click at [267, 141] on div "Listed 9/15/2025 - 9/17/2025" at bounding box center [214, 144] width 144 height 8
click at [158, 154] on div "Project Listed 9/15/2025 - 9/17/2025 Work Order Timeline 9/15/2025 - 9/17/2025 …" at bounding box center [503, 136] width 723 height 39
click at [184, 179] on div "Line Items" at bounding box center [176, 174] width 41 height 12
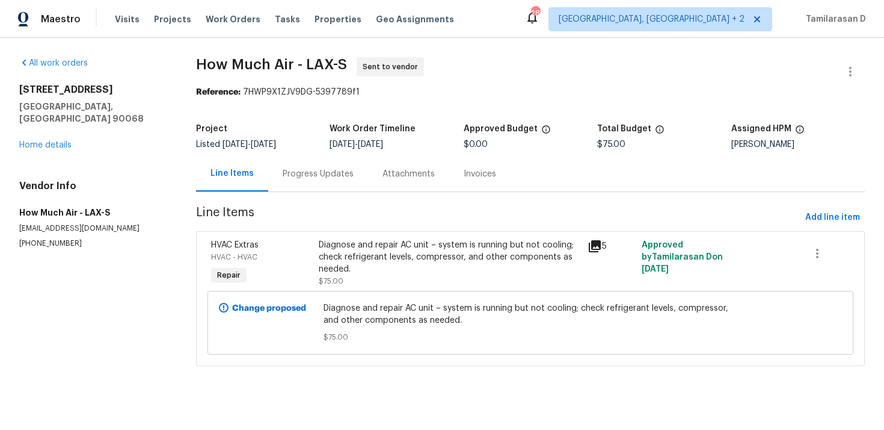
click at [314, 189] on div "Progress Updates" at bounding box center [318, 173] width 100 height 35
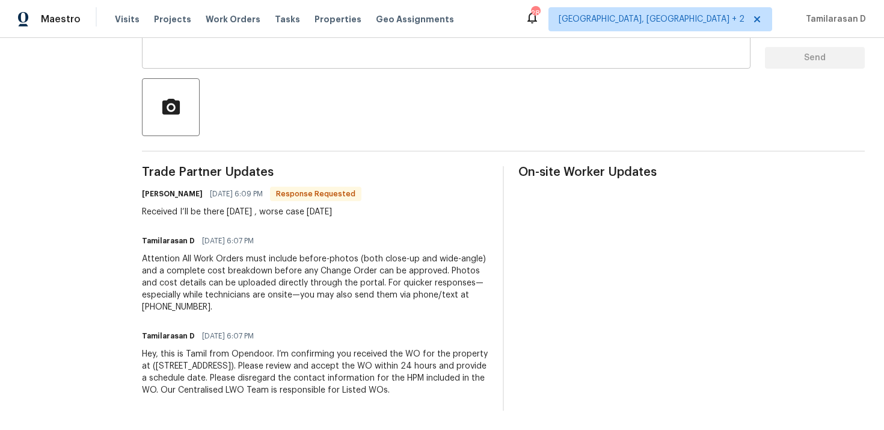
scroll to position [233, 0]
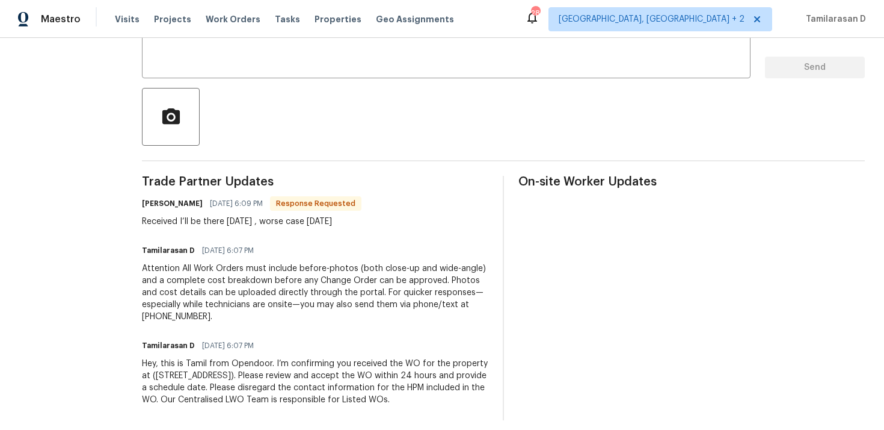
click at [263, 224] on div "Received I’ll be there tomorrow , worse case Wednesday" at bounding box center [252, 221] width 220 height 12
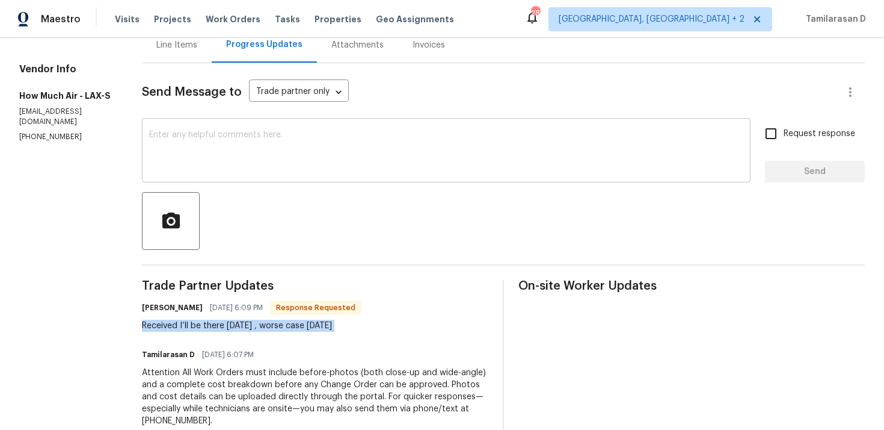
scroll to position [64, 0]
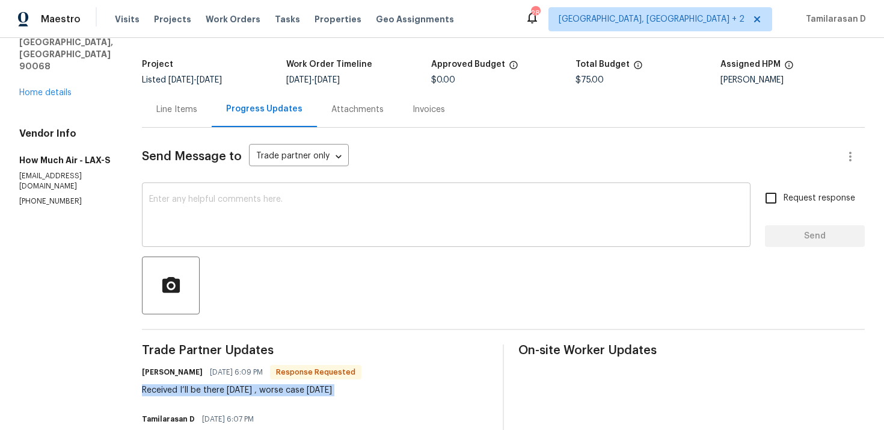
click at [204, 220] on textarea at bounding box center [446, 216] width 594 height 42
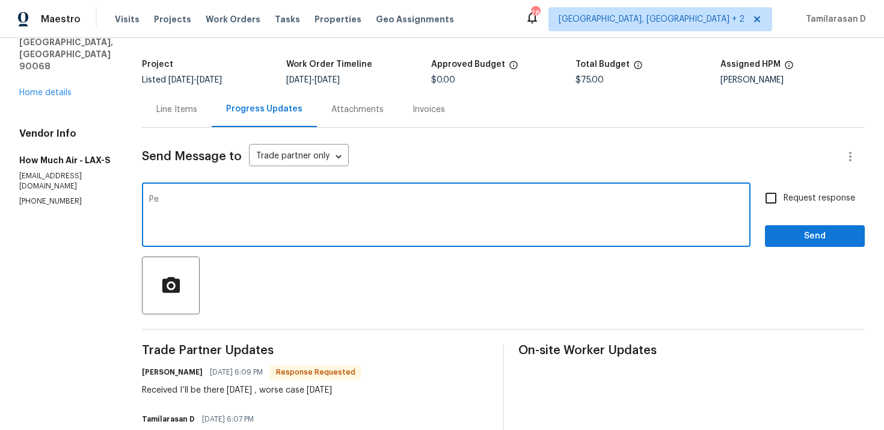
type textarea "P"
type textarea "Alright, Thanks!!"
click at [774, 193] on input "Request response" at bounding box center [771, 197] width 25 height 25
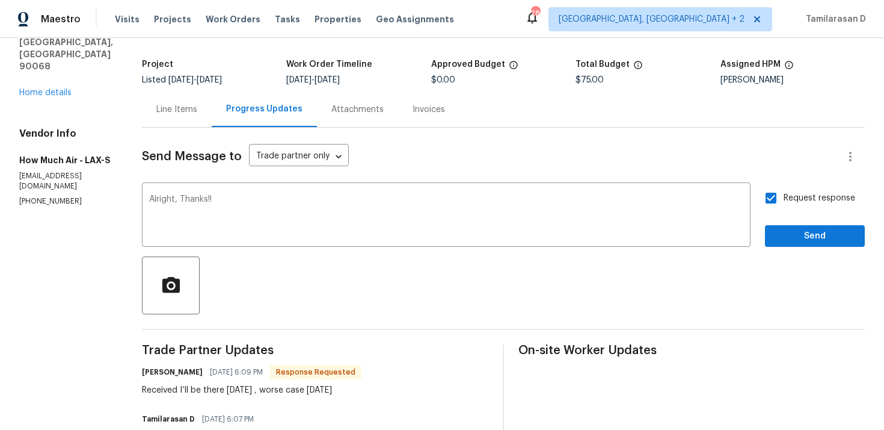
click at [774, 194] on input "Request response" at bounding box center [771, 197] width 25 height 25
checkbox input "false"
click at [788, 233] on span "Send" at bounding box center [815, 236] width 81 height 15
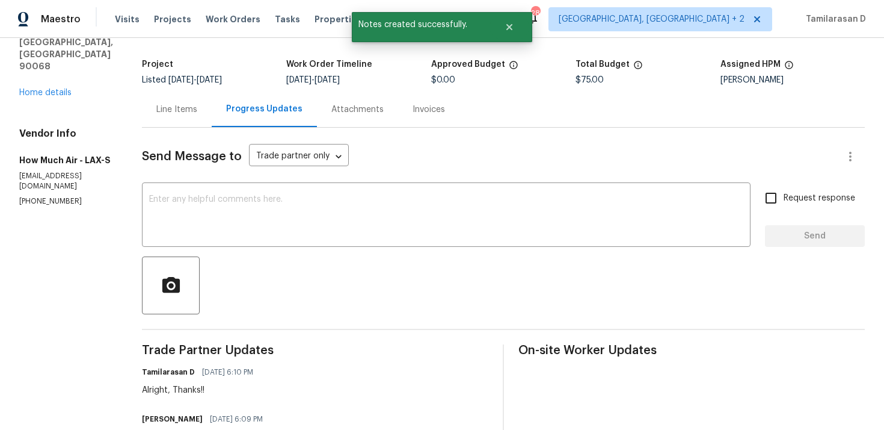
scroll to position [180, 0]
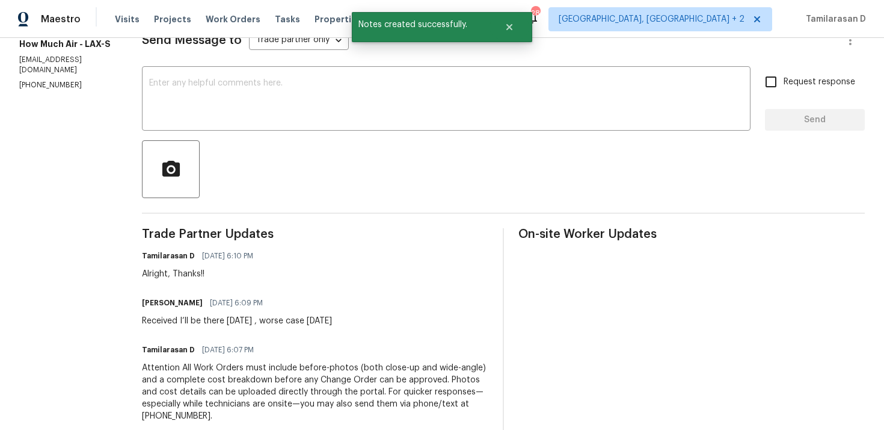
click at [212, 316] on div "Received I’ll be there tomorrow , worse case Wednesday" at bounding box center [237, 321] width 190 height 12
copy div "Received I’ll be there tomorrow , worse case Wednesday"
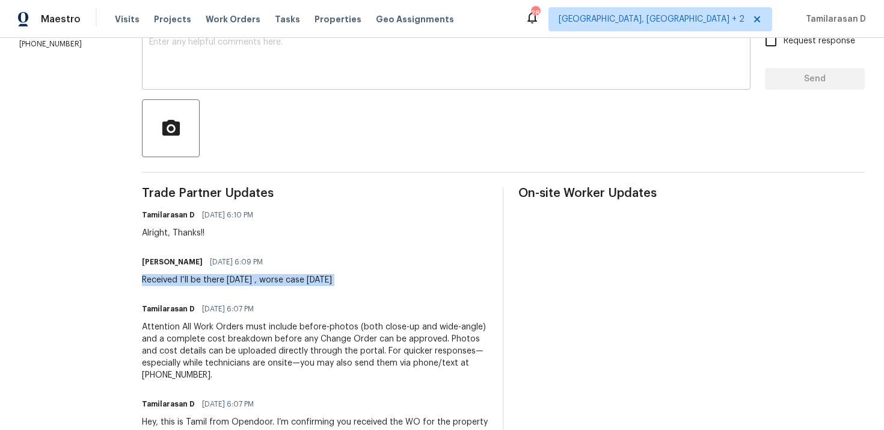
scroll to position [236, 0]
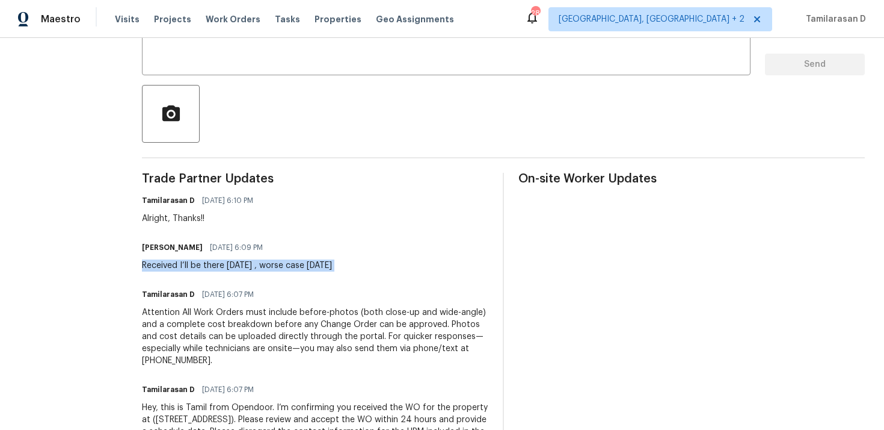
click at [267, 264] on div "Received I’ll be there tomorrow , worse case Wednesday" at bounding box center [237, 265] width 190 height 12
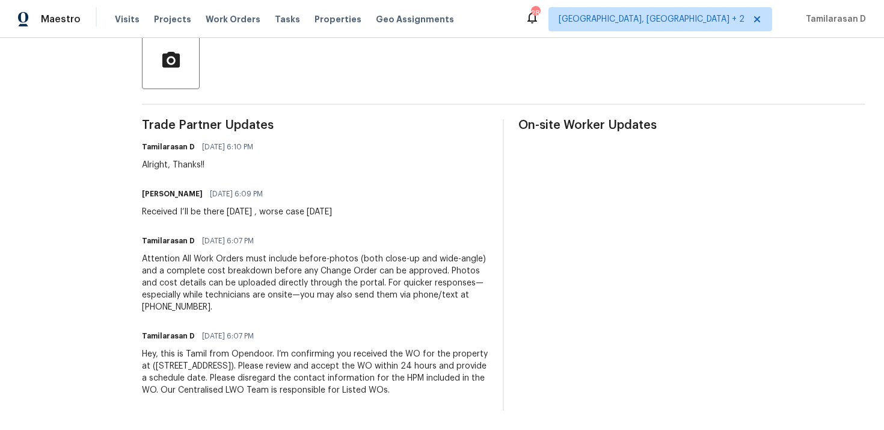
scroll to position [0, 0]
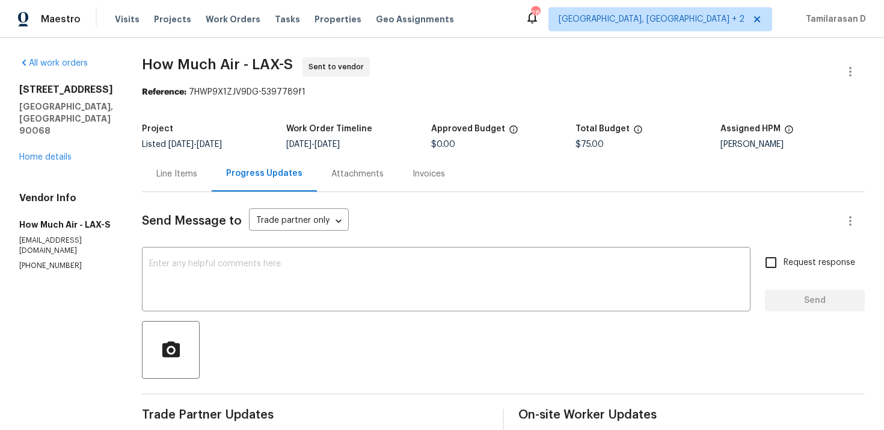
click at [241, 123] on div "Project Listed 9/15/2025 - 9/17/2025 Work Order Timeline 9/15/2025 - 9/17/2025 …" at bounding box center [503, 136] width 723 height 39
click at [165, 34] on div "Maestro Visits Projects Work Orders Tasks Properties Geo Assignments 28 Albuque…" at bounding box center [442, 19] width 884 height 38
click at [372, 218] on div "Send Message to Trade partner only Trade partner only ​" at bounding box center [489, 220] width 694 height 29
click at [366, 211] on div "Send Message to Trade partner only Trade partner only ​" at bounding box center [489, 220] width 694 height 29
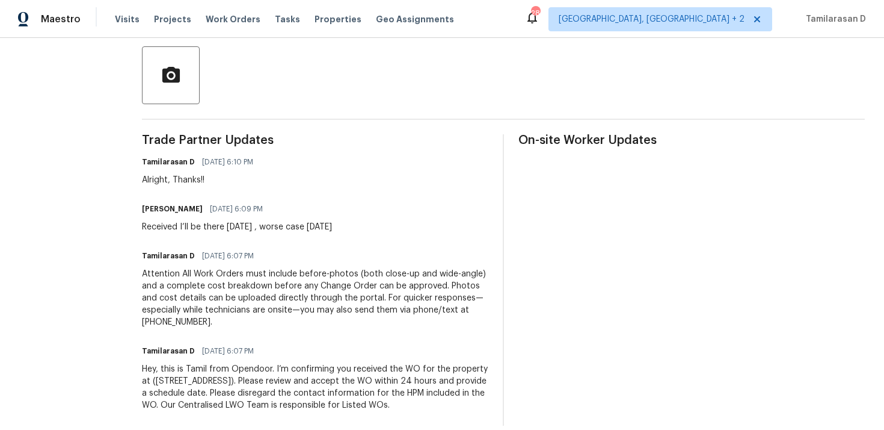
scroll to position [301, 0]
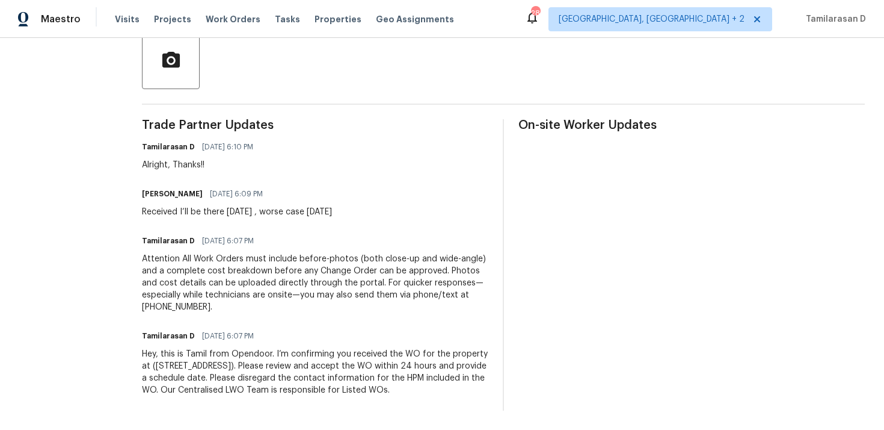
click at [464, 267] on div "Attention All Work Orders must include before-photos (both close-up and wide-an…" at bounding box center [315, 283] width 347 height 60
click at [461, 267] on div "Attention All Work Orders must include before-photos (both close-up and wide-an…" at bounding box center [315, 283] width 347 height 60
click at [179, 293] on div "Attention All Work Orders must include before-photos (both close-up and wide-an…" at bounding box center [315, 283] width 347 height 60
click at [182, 295] on div "Attention All Work Orders must include before-photos (both close-up and wide-an…" at bounding box center [315, 283] width 347 height 60
click at [182, 290] on div "Attention All Work Orders must include before-photos (both close-up and wide-an…" at bounding box center [315, 283] width 347 height 60
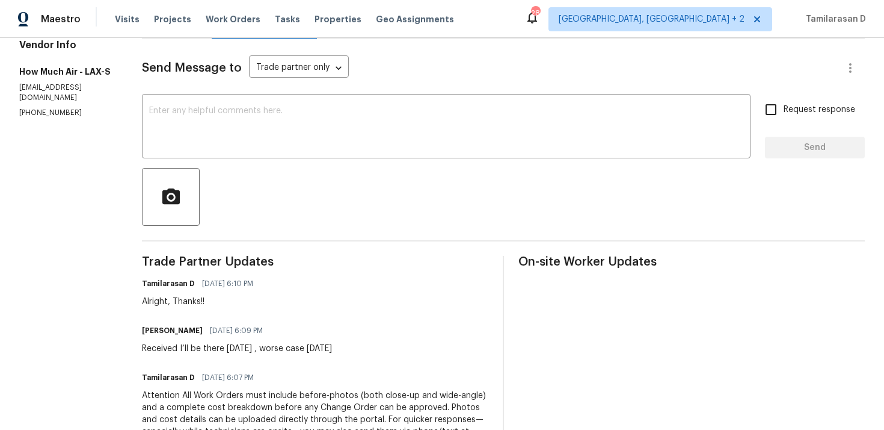
scroll to position [154, 0]
click at [301, 349] on div "Received I’ll be there tomorrow , worse case Wednesday" at bounding box center [237, 347] width 190 height 12
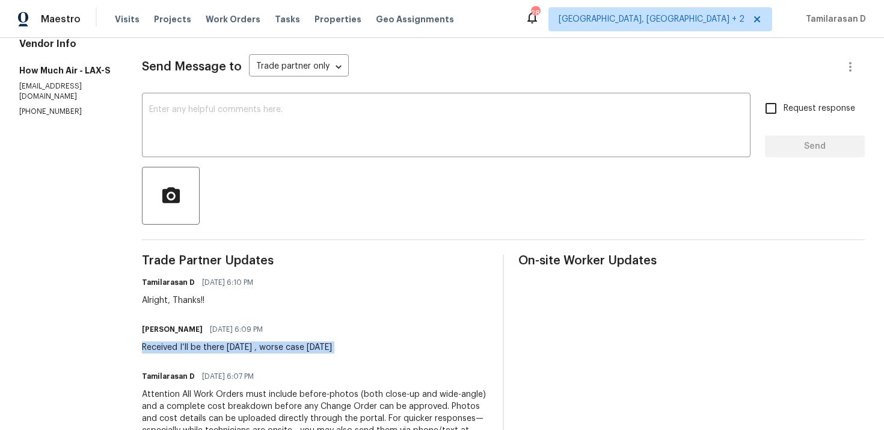
scroll to position [78, 0]
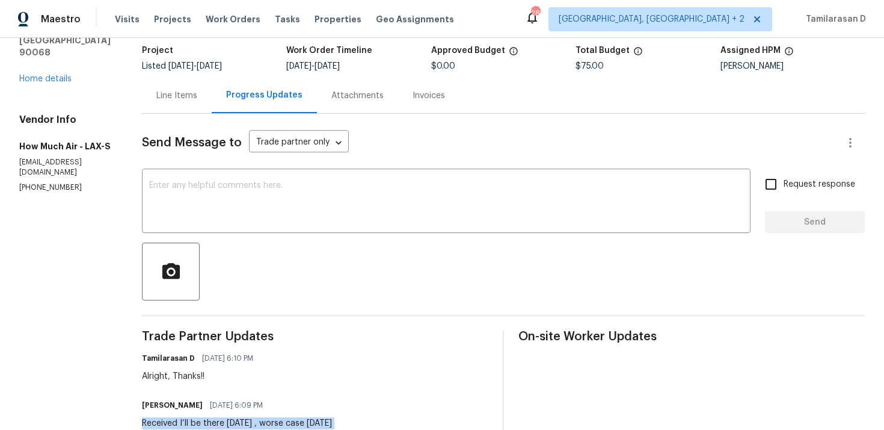
click at [355, 146] on div "Send Message to Trade partner only Trade partner only ​" at bounding box center [489, 142] width 694 height 29
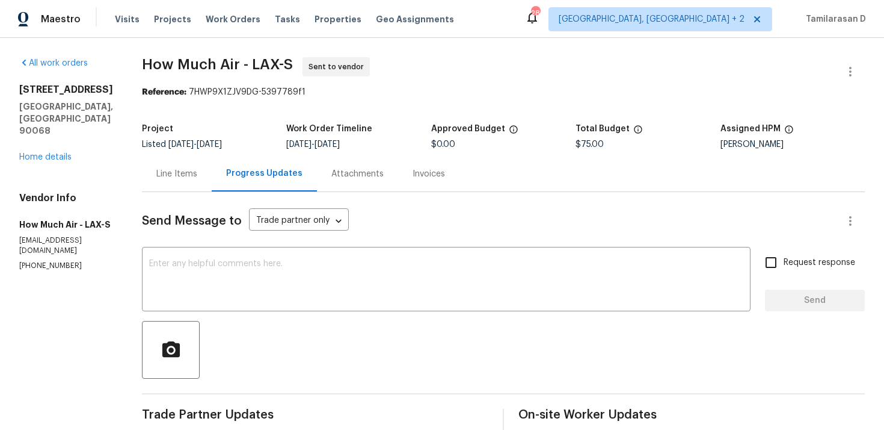
click at [391, 116] on section "How Much Air - LAX-S Sent to vendor Reference: 7HWP9X1ZJV9DG-5397789f1 Project …" at bounding box center [503, 378] width 723 height 643
click at [265, 143] on div "Listed 9/15/2025 - 9/17/2025" at bounding box center [214, 144] width 144 height 8
click at [265, 140] on div "Project" at bounding box center [214, 133] width 144 height 16
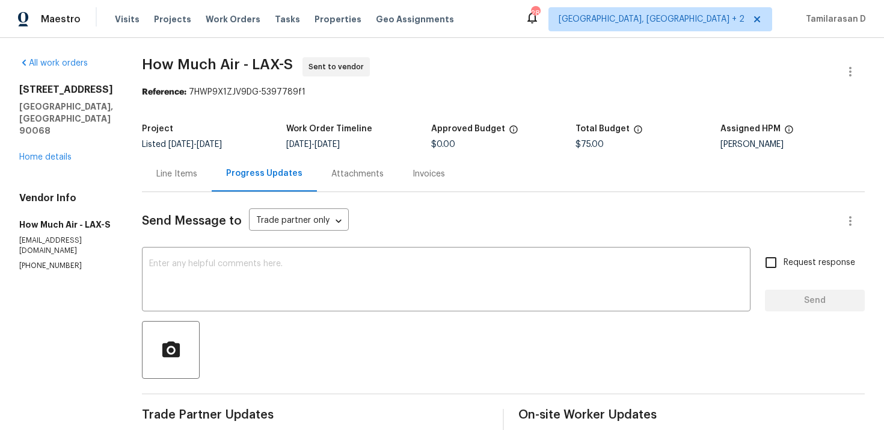
click at [265, 140] on div "Project" at bounding box center [214, 133] width 144 height 16
click at [264, 138] on div "Project" at bounding box center [214, 133] width 144 height 16
click at [265, 138] on div "Project" at bounding box center [214, 133] width 144 height 16
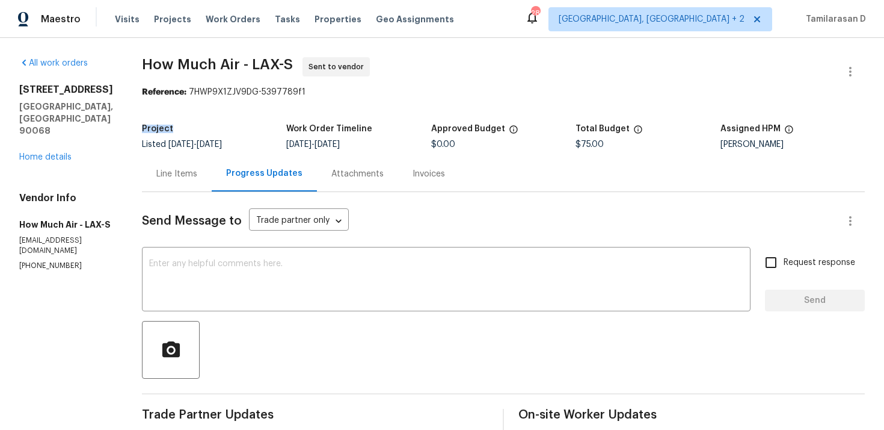
click at [265, 139] on div "Project" at bounding box center [214, 133] width 144 height 16
click at [268, 141] on div "Listed 9/15/2025 - 9/17/2025" at bounding box center [214, 144] width 144 height 8
click at [267, 141] on div "Listed 9/15/2025 - 9/17/2025" at bounding box center [214, 144] width 144 height 8
click at [266, 141] on div "Listed 9/15/2025 - 9/17/2025" at bounding box center [214, 144] width 144 height 8
click at [267, 141] on div "Listed 9/15/2025 - 9/17/2025" at bounding box center [214, 144] width 144 height 8
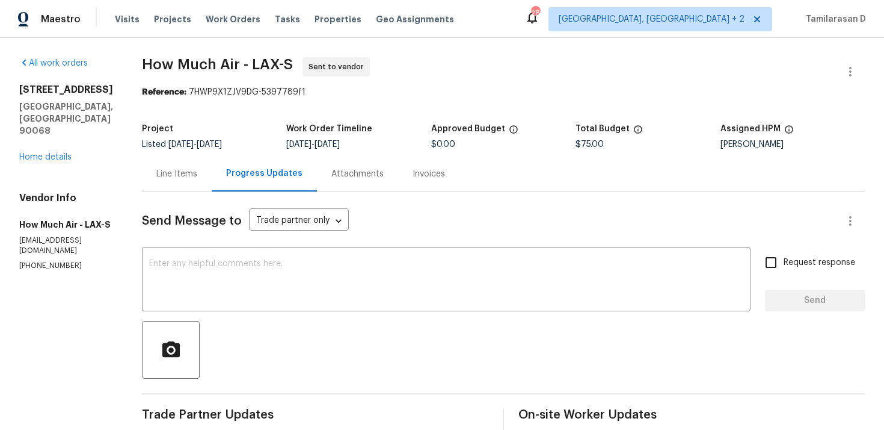
click at [267, 140] on div "Project" at bounding box center [214, 133] width 144 height 16
click at [174, 176] on div "Line Items" at bounding box center [176, 174] width 41 height 12
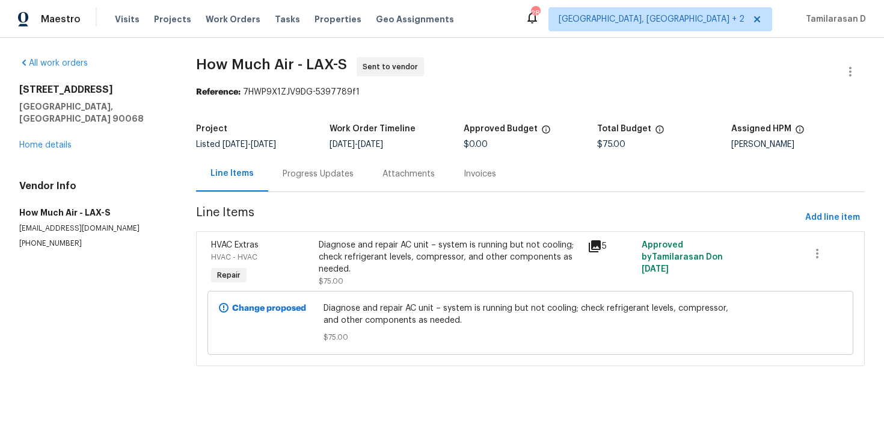
click at [295, 179] on div "Progress Updates" at bounding box center [318, 174] width 71 height 12
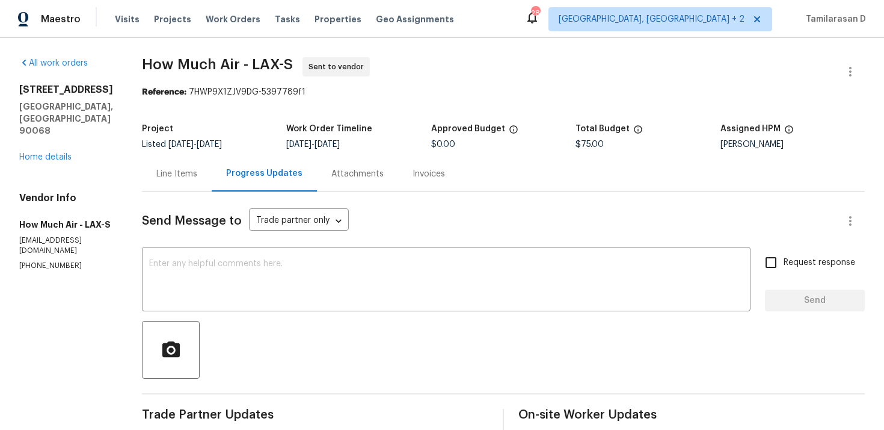
click at [202, 184] on div "Line Items" at bounding box center [177, 173] width 70 height 35
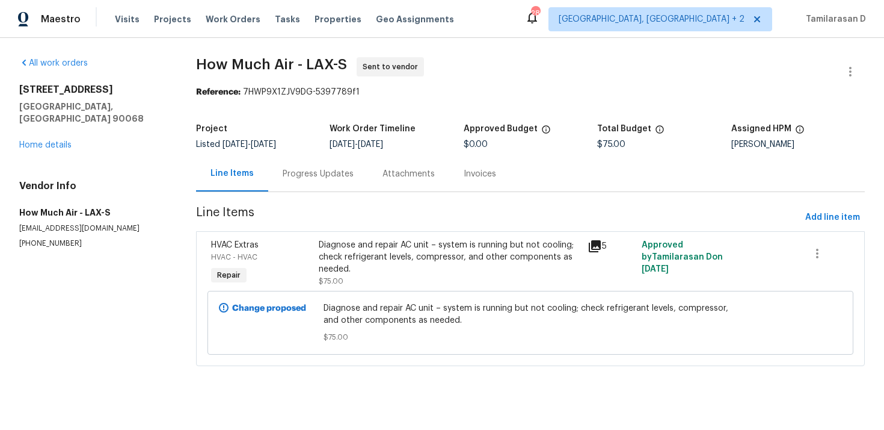
click at [272, 181] on div "Progress Updates" at bounding box center [318, 173] width 100 height 35
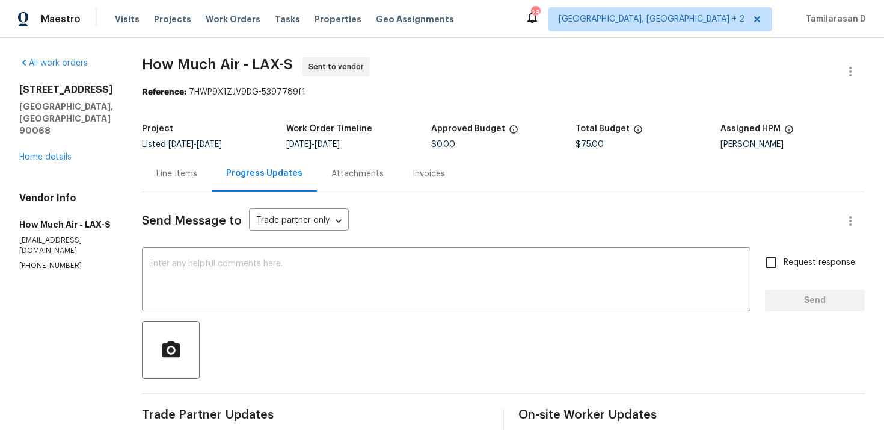
click at [179, 174] on div "Line Items" at bounding box center [176, 174] width 41 height 12
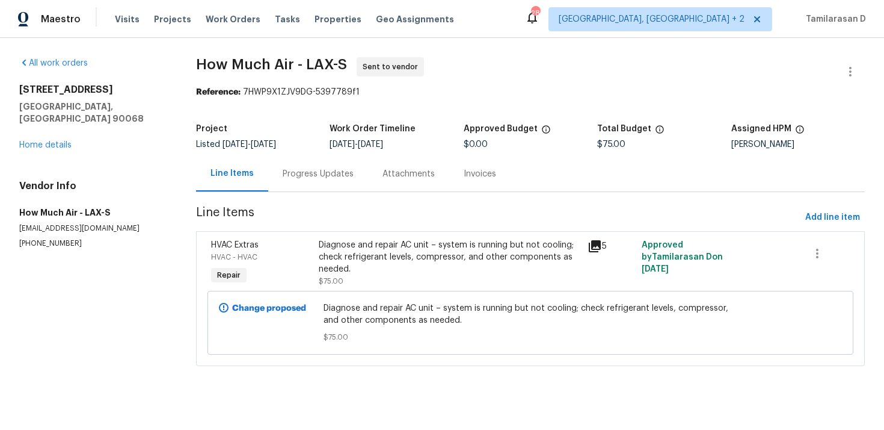
click at [273, 175] on div "Progress Updates" at bounding box center [318, 173] width 100 height 35
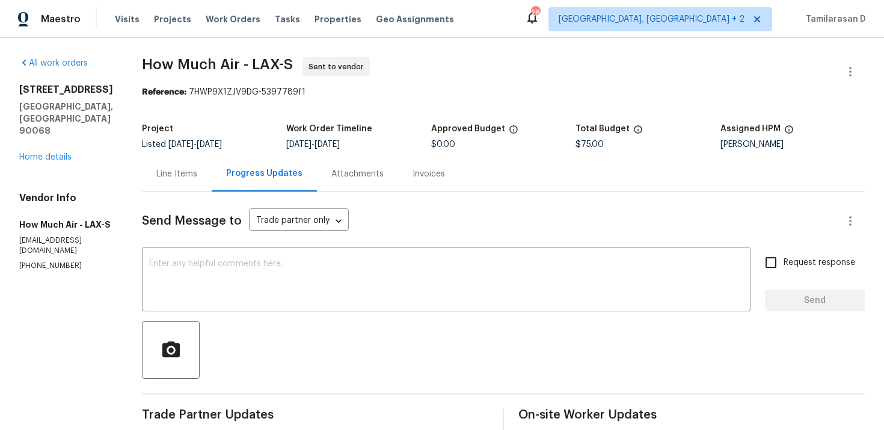
click at [156, 165] on div "Line Items" at bounding box center [177, 173] width 70 height 35
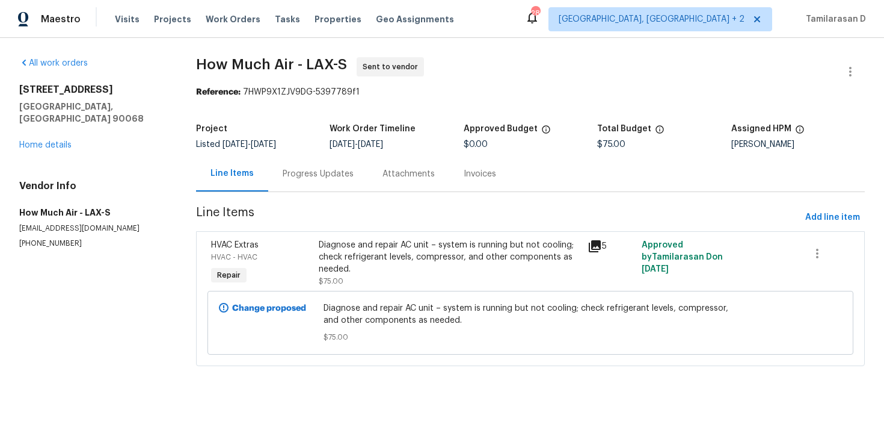
click at [295, 173] on div "Progress Updates" at bounding box center [318, 174] width 71 height 12
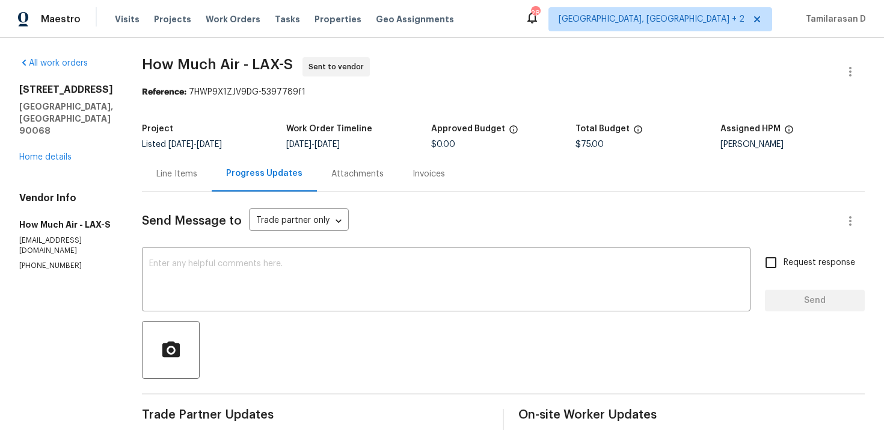
click at [193, 178] on div "Line Items" at bounding box center [176, 174] width 41 height 12
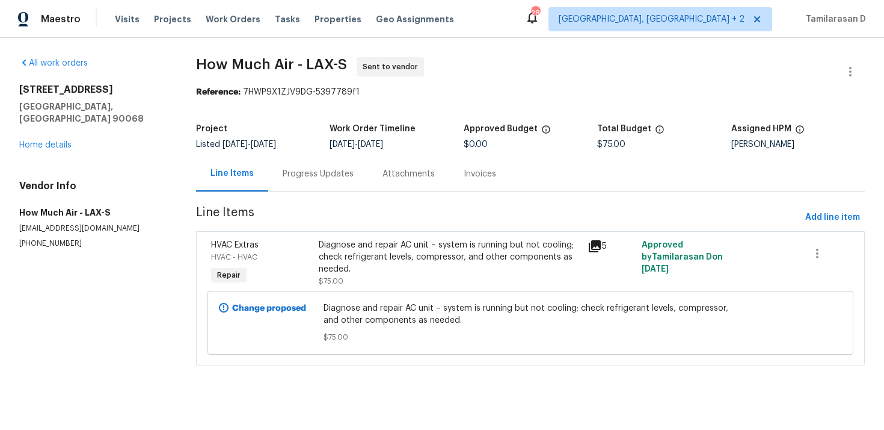
click at [302, 188] on div "Progress Updates" at bounding box center [318, 173] width 100 height 35
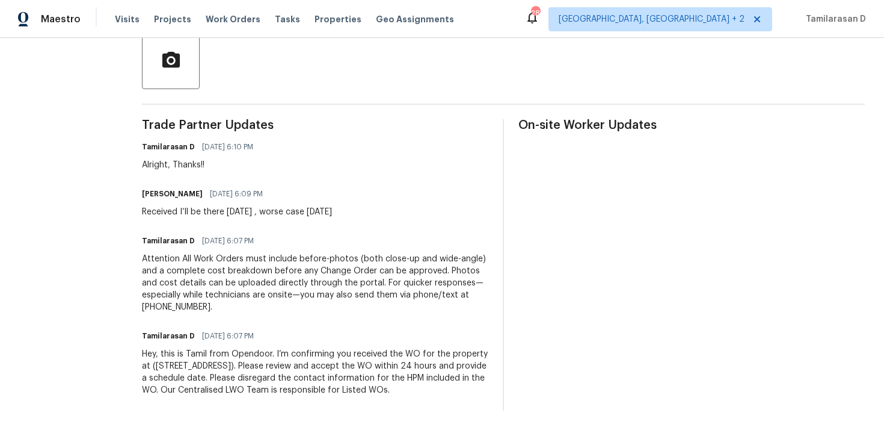
scroll to position [97, 0]
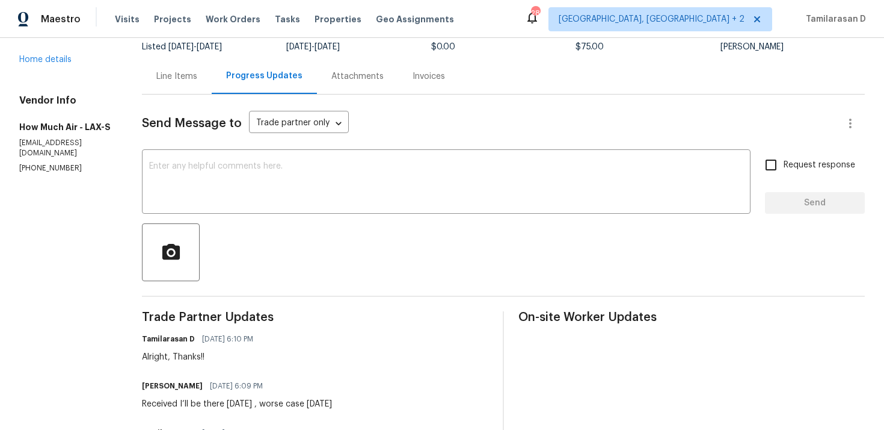
click at [191, 78] on div "Line Items" at bounding box center [176, 76] width 41 height 12
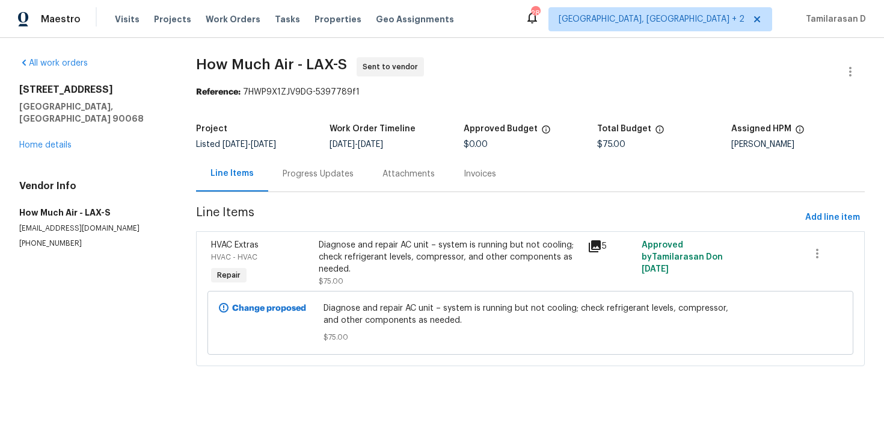
click at [303, 168] on div "Progress Updates" at bounding box center [318, 174] width 71 height 12
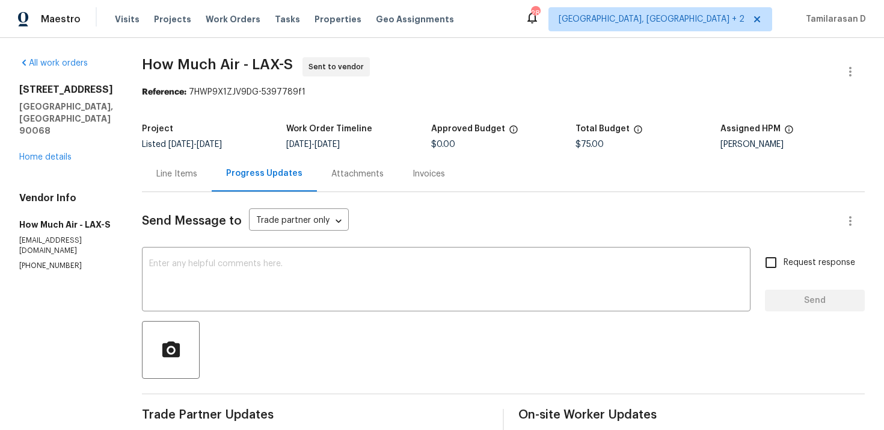
click at [332, 182] on div "Attachments" at bounding box center [357, 173] width 81 height 35
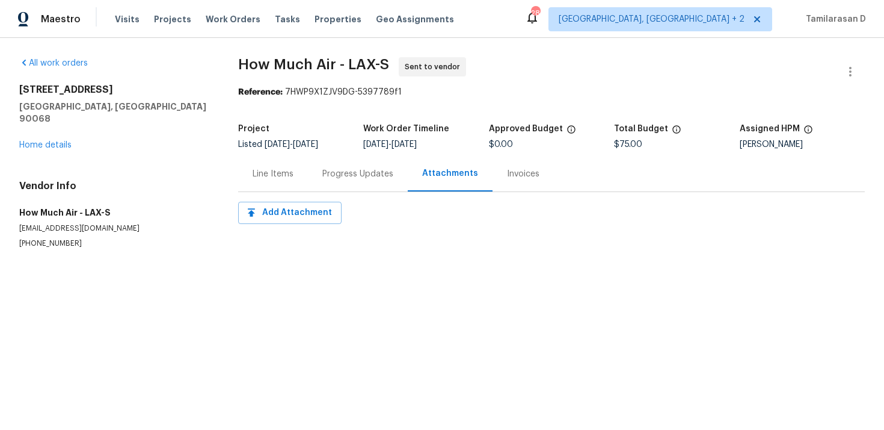
click at [332, 182] on div "Progress Updates" at bounding box center [358, 173] width 100 height 35
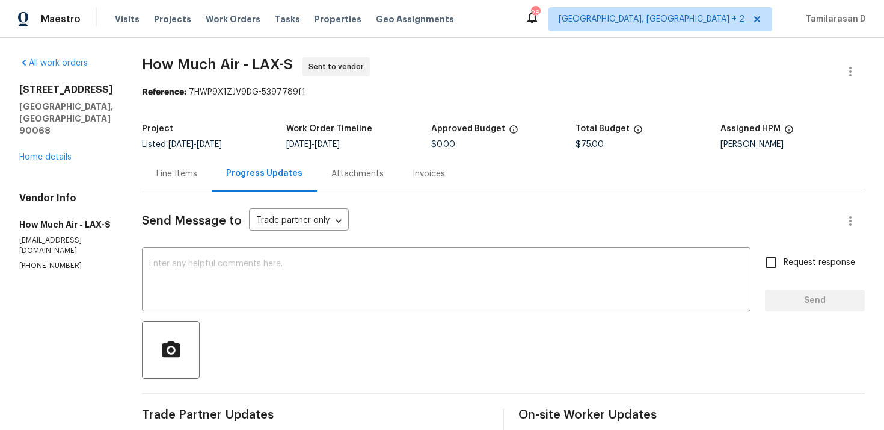
click at [208, 170] on div "Line Items" at bounding box center [177, 173] width 70 height 35
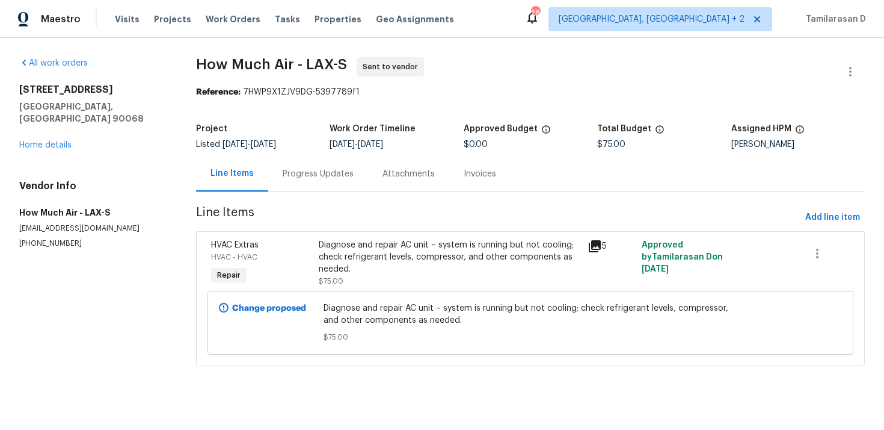
click at [310, 198] on section "How Much Air - LAX-S Sent to vendor Reference: 7HWP9X1ZJV9DG-5397789f1 Project …" at bounding box center [530, 218] width 669 height 323
click at [310, 165] on div "Progress Updates" at bounding box center [318, 173] width 100 height 35
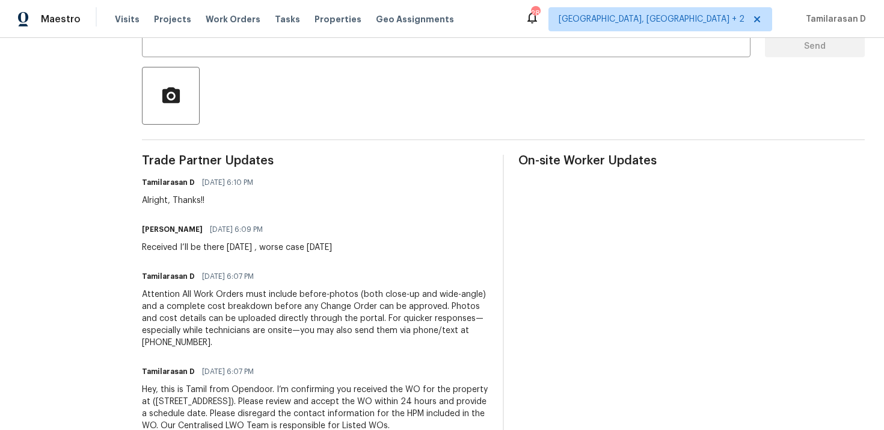
scroll to position [248, 0]
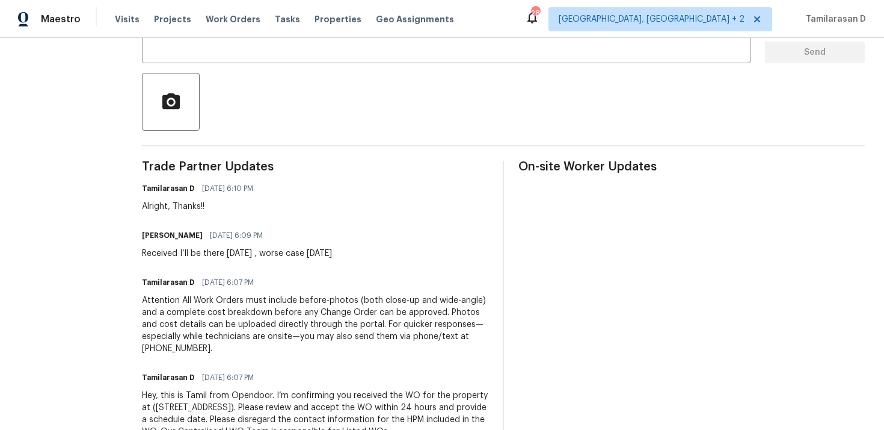
click at [212, 255] on div "Received I’ll be there tomorrow , worse case Wednesday" at bounding box center [237, 253] width 190 height 12
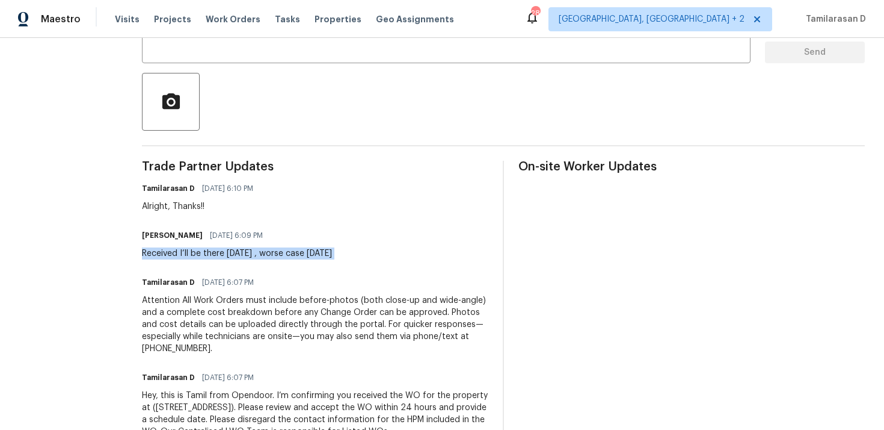
scroll to position [209, 0]
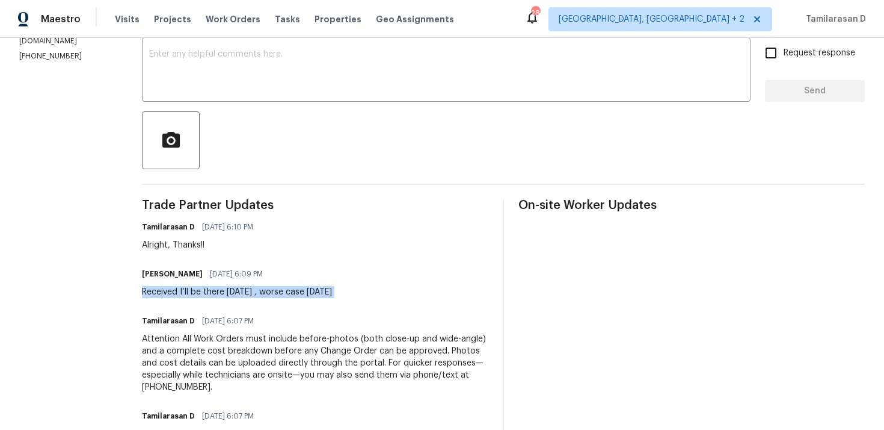
click at [244, 257] on div "Trade Partner Updates Tamilarasan D 09/15/2025 6:10 PM Alright, Thanks!! Andy M…" at bounding box center [315, 344] width 347 height 291
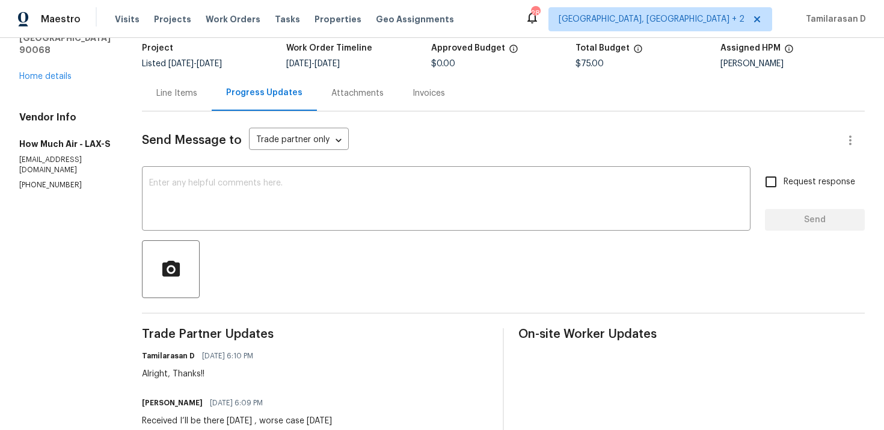
scroll to position [0, 0]
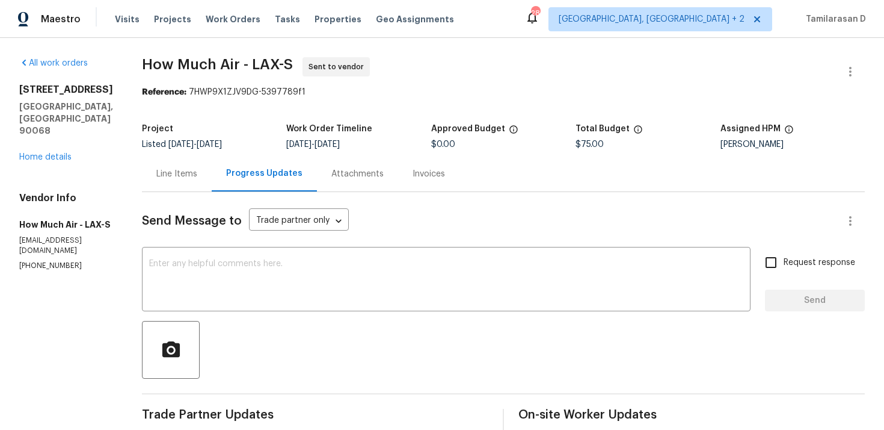
click at [176, 176] on div "Line Items" at bounding box center [176, 174] width 41 height 12
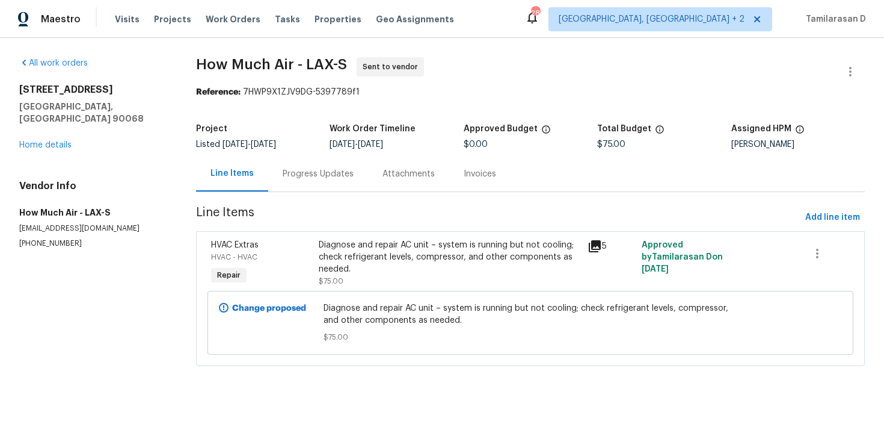
click at [295, 186] on div "Progress Updates" at bounding box center [318, 173] width 100 height 35
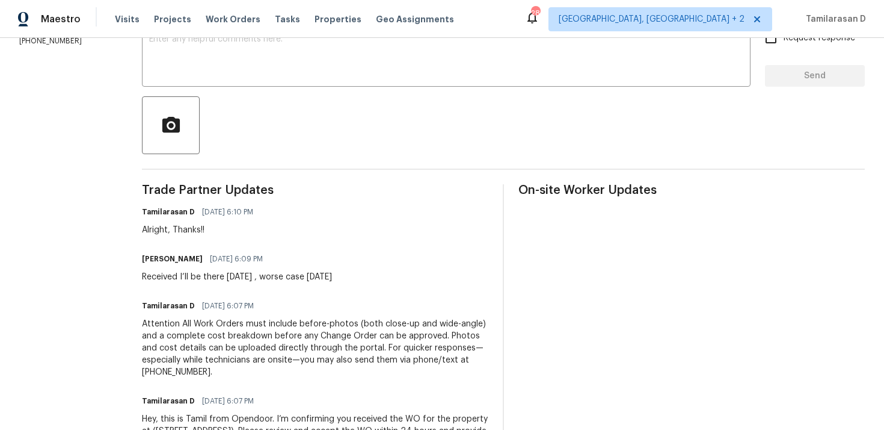
scroll to position [231, 0]
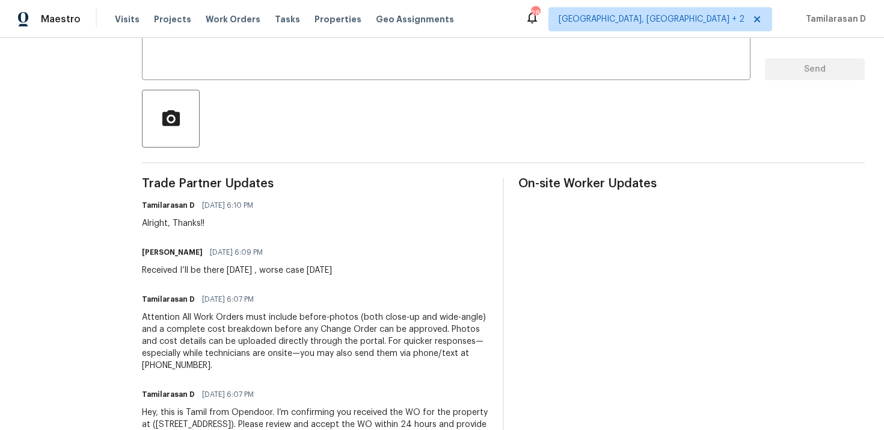
click at [274, 277] on div "Trade Partner Updates Tamilarasan D 09/15/2025 6:10 PM Alright, Thanks!! Andy M…" at bounding box center [315, 322] width 347 height 291
click at [268, 273] on div "Received I’ll be there tomorrow , worse case Wednesday" at bounding box center [237, 270] width 190 height 12
click at [255, 270] on div "Received I’ll be there tomorrow , worse case Wednesday" at bounding box center [237, 270] width 190 height 12
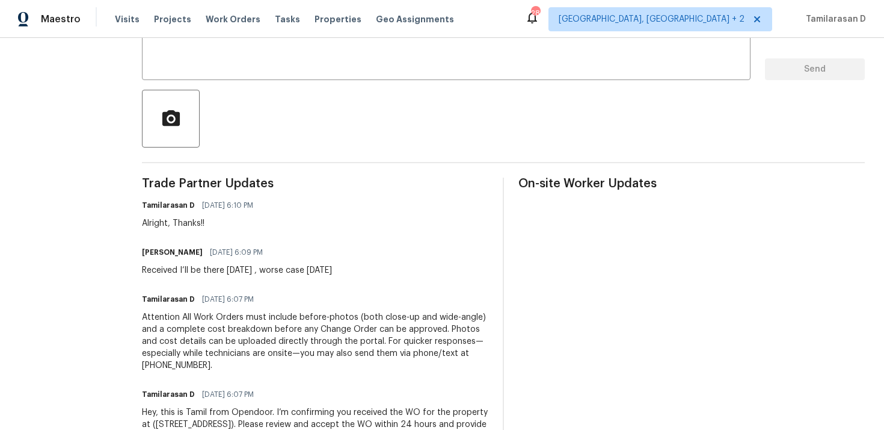
click at [255, 270] on div "Received I’ll be there tomorrow , worse case Wednesday" at bounding box center [237, 270] width 190 height 12
click at [218, 267] on div "Received I’ll be there tomorrow , worse case Wednesday" at bounding box center [237, 270] width 190 height 12
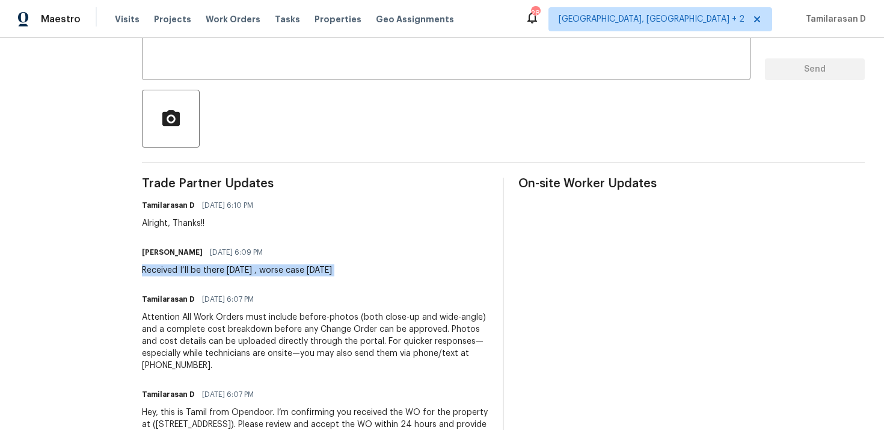
click at [188, 267] on div "Received I’ll be there tomorrow , worse case Wednesday" at bounding box center [237, 270] width 190 height 12
click at [179, 268] on div "Received I’ll be there tomorrow , worse case Wednesday" at bounding box center [237, 270] width 190 height 12
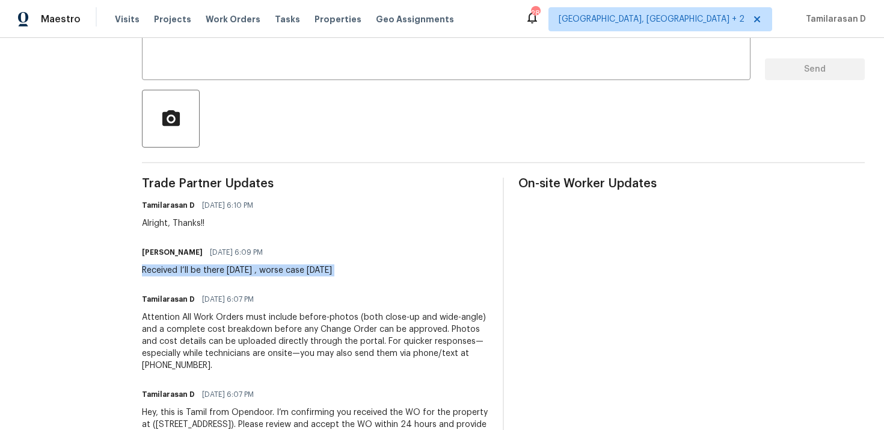
click at [179, 268] on div "Received I’ll be there tomorrow , worse case Wednesday" at bounding box center [237, 270] width 190 height 12
click at [164, 268] on div "Received I’ll be there tomorrow , worse case Wednesday" at bounding box center [237, 270] width 190 height 12
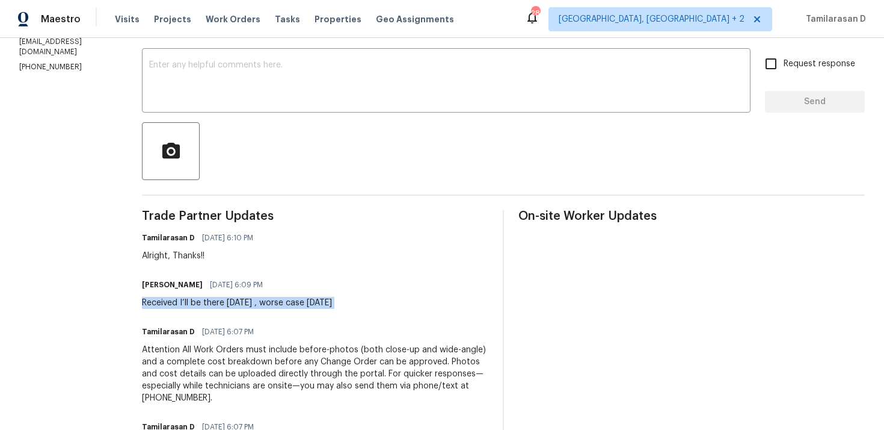
click at [159, 257] on div "Alright, Thanks!!" at bounding box center [201, 256] width 119 height 12
click at [190, 256] on div "Alright, Thanks!!" at bounding box center [201, 256] width 119 height 12
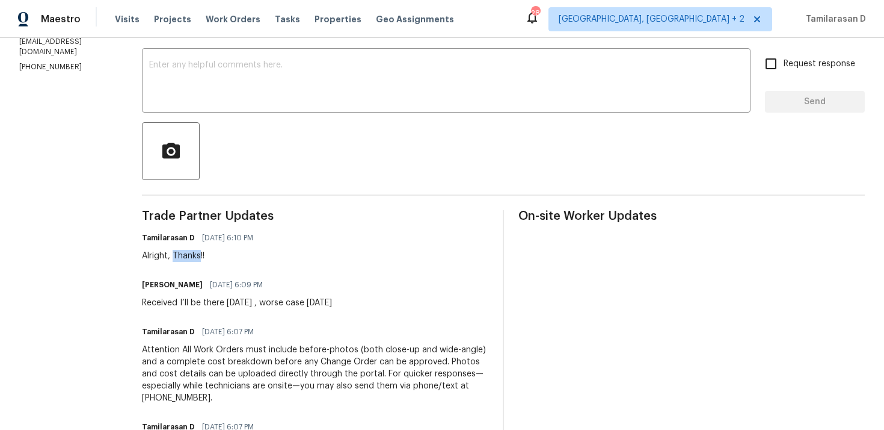
click at [190, 256] on div "Alright, Thanks!!" at bounding box center [201, 256] width 119 height 12
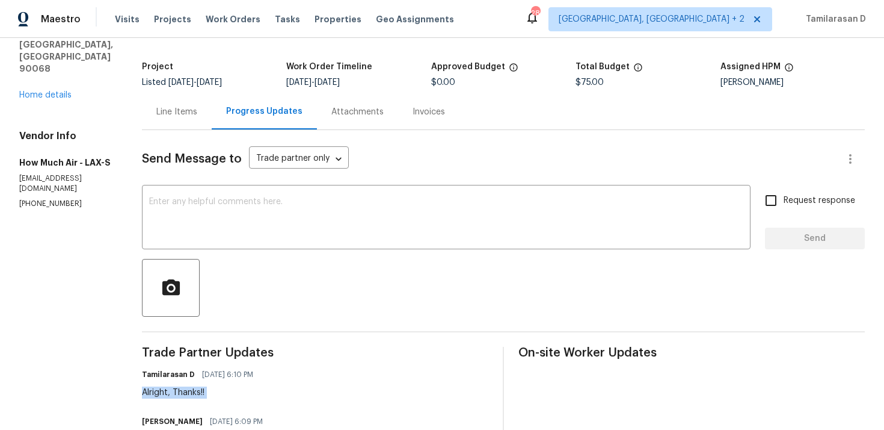
scroll to position [0, 0]
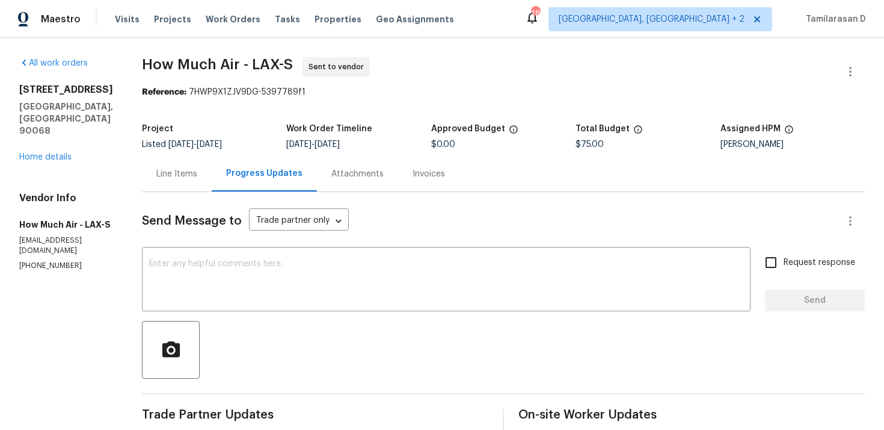
click at [180, 176] on div "Line Items" at bounding box center [176, 174] width 41 height 12
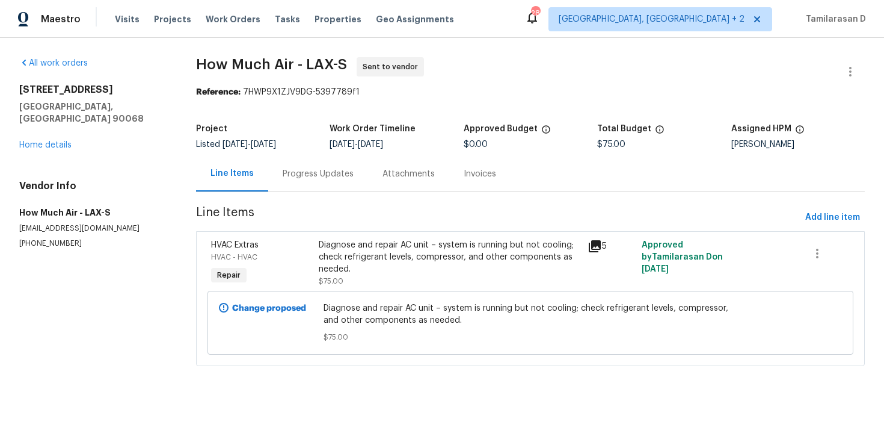
click at [268, 186] on div "Progress Updates" at bounding box center [318, 173] width 100 height 35
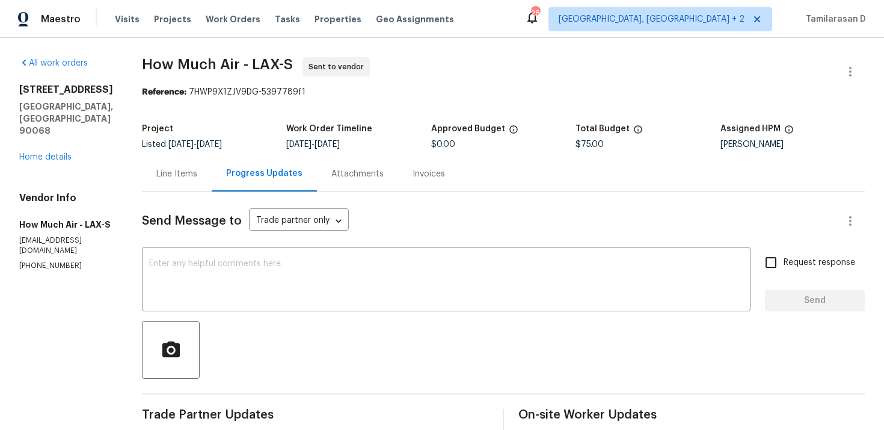
click at [204, 170] on div "Line Items" at bounding box center [177, 173] width 70 height 35
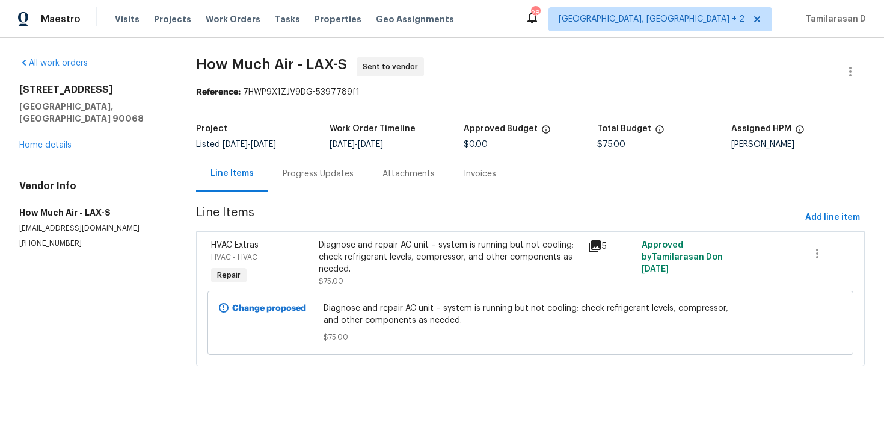
click at [287, 189] on div "Progress Updates" at bounding box center [318, 173] width 100 height 35
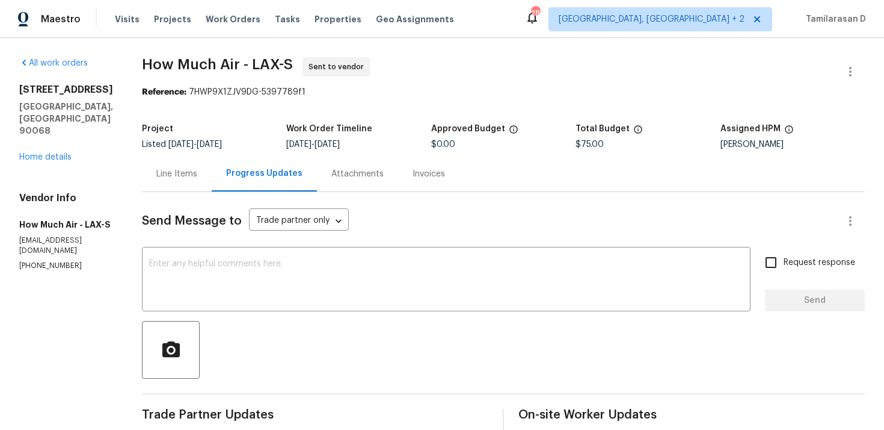
click at [182, 165] on div "Line Items" at bounding box center [177, 173] width 70 height 35
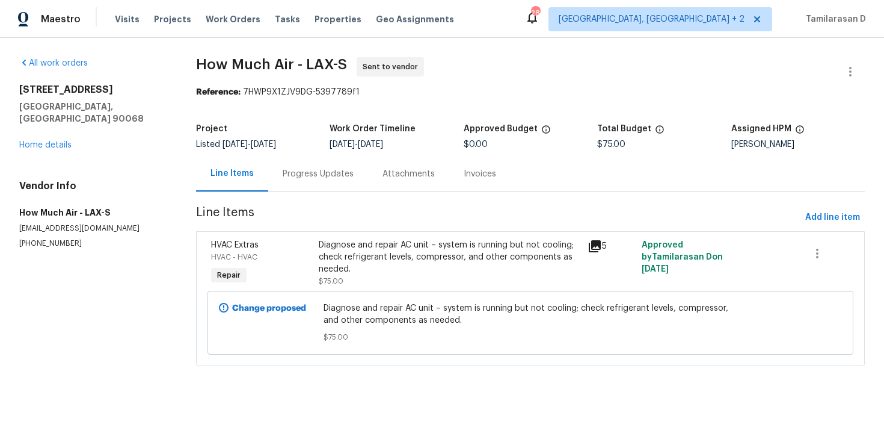
click at [287, 180] on div "Progress Updates" at bounding box center [318, 173] width 100 height 35
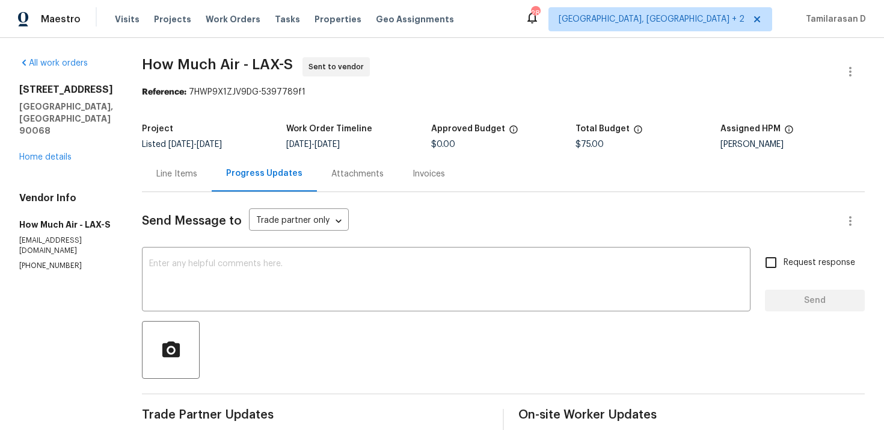
click at [194, 184] on div "Line Items" at bounding box center [177, 173] width 70 height 35
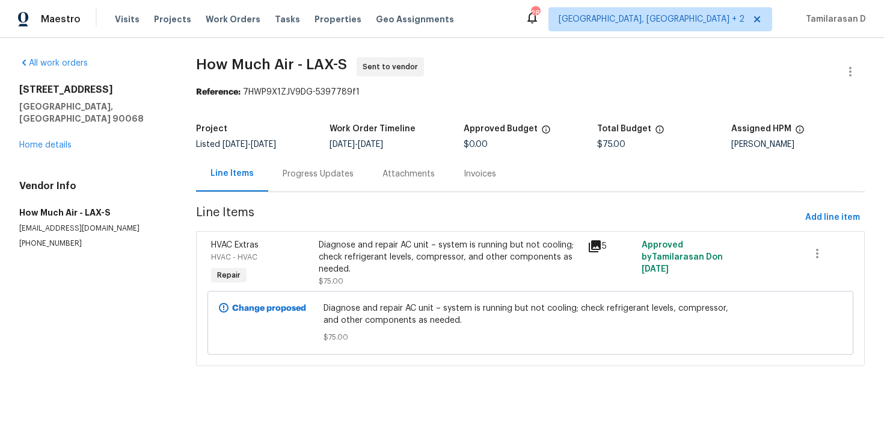
click at [309, 174] on div "Progress Updates" at bounding box center [318, 174] width 71 height 12
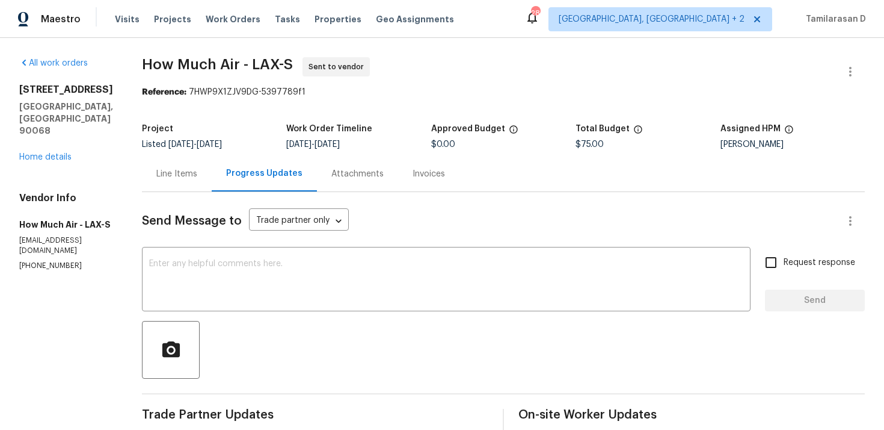
click at [194, 178] on div "Line Items" at bounding box center [176, 174] width 41 height 12
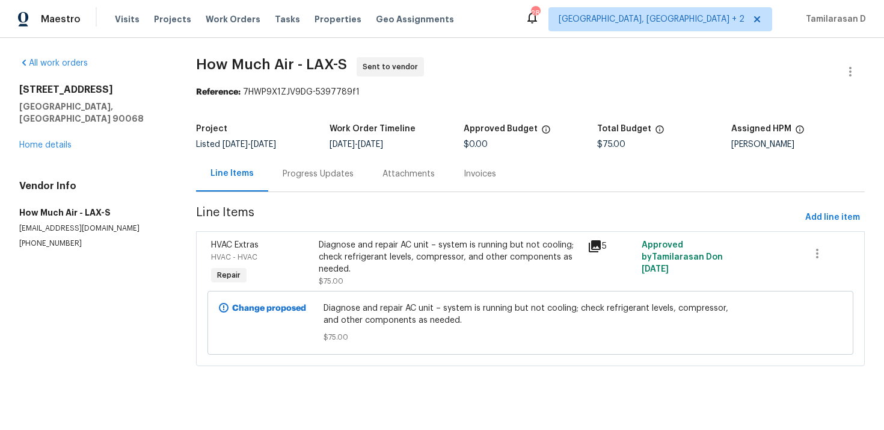
click at [297, 179] on div "Progress Updates" at bounding box center [318, 174] width 71 height 12
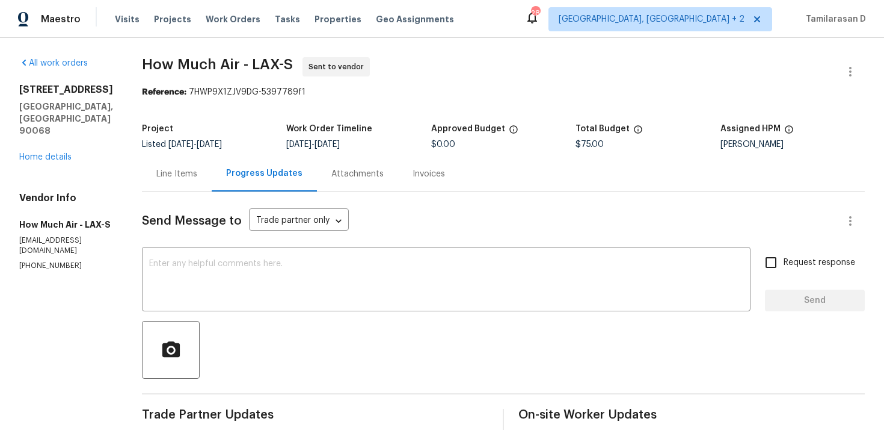
click at [170, 159] on div "Line Items" at bounding box center [177, 173] width 70 height 35
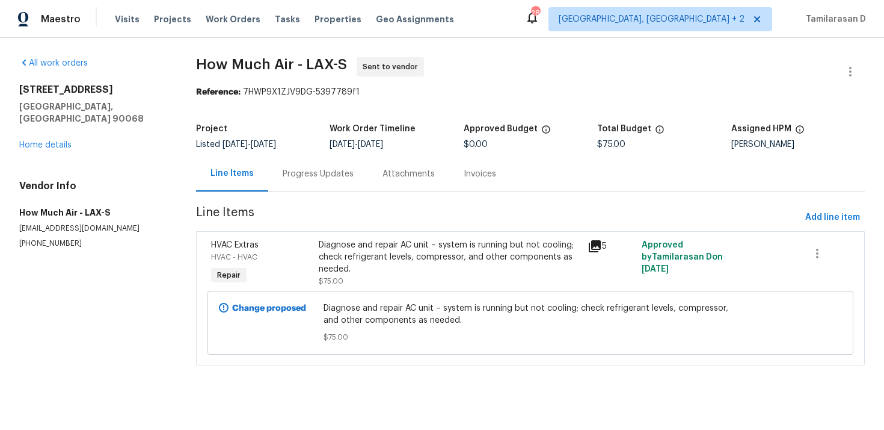
click at [295, 168] on div "Progress Updates" at bounding box center [318, 174] width 71 height 12
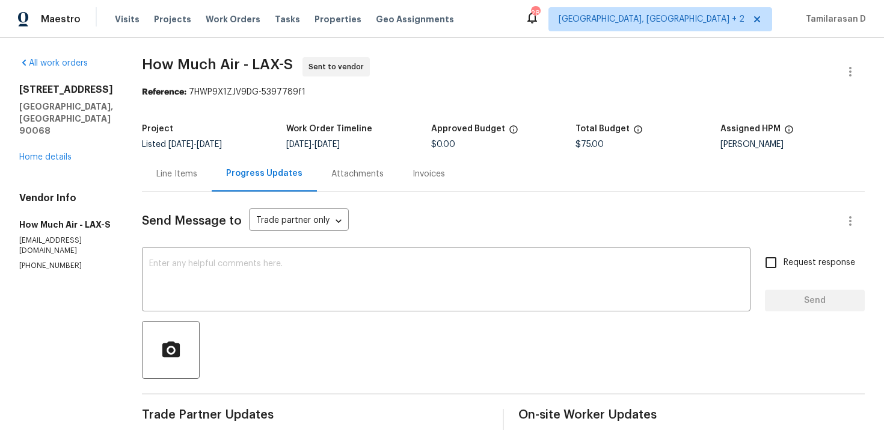
click at [193, 185] on div "Line Items" at bounding box center [177, 173] width 70 height 35
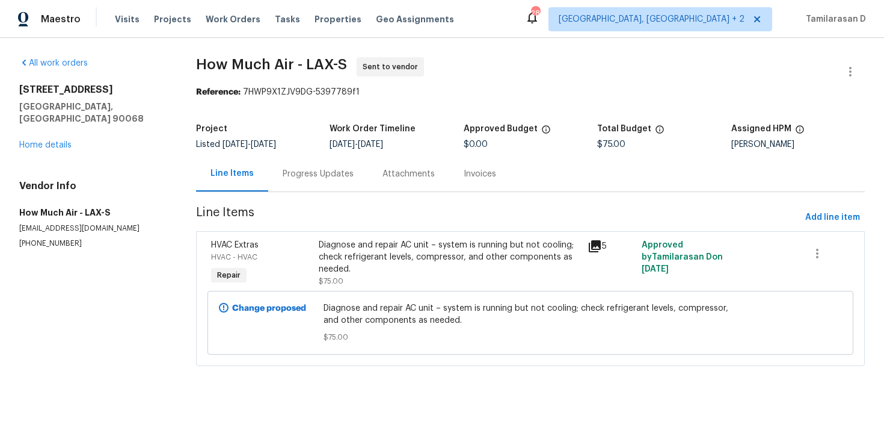
click at [268, 196] on section "How Much Air - LAX-S Sent to vendor Reference: 7HWP9X1ZJV9DG-5397789f1 Project …" at bounding box center [530, 218] width 669 height 323
click at [283, 180] on div "Progress Updates" at bounding box center [318, 173] width 100 height 35
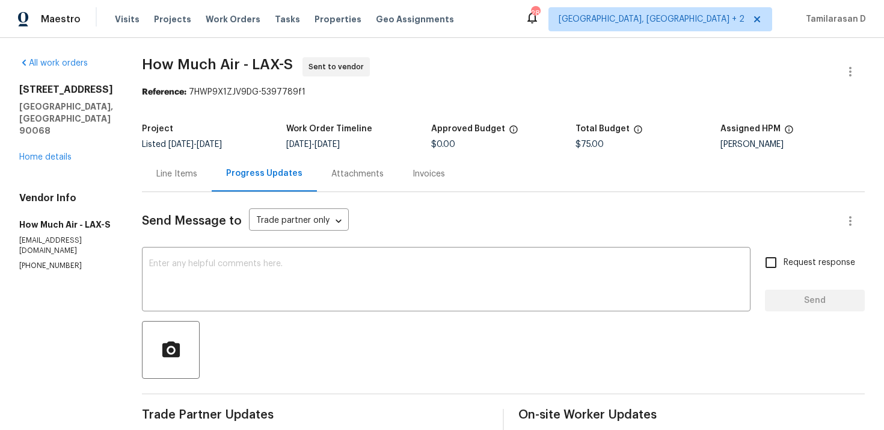
click at [191, 178] on div "Line Items" at bounding box center [176, 174] width 41 height 12
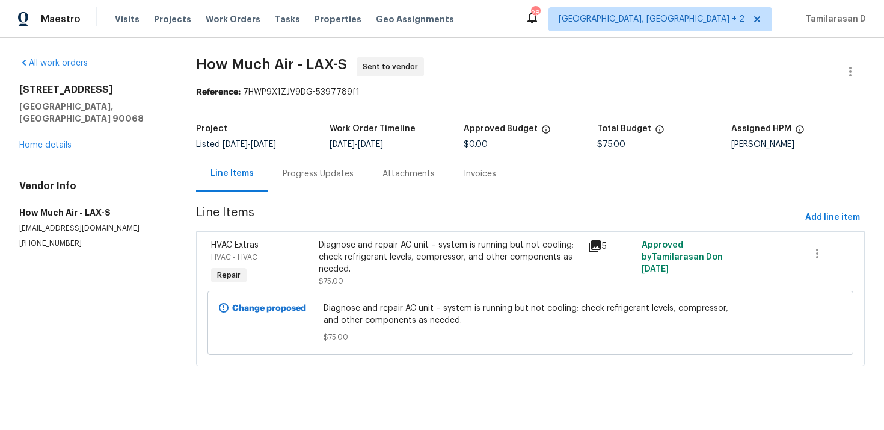
click at [283, 179] on div "Progress Updates" at bounding box center [318, 174] width 71 height 12
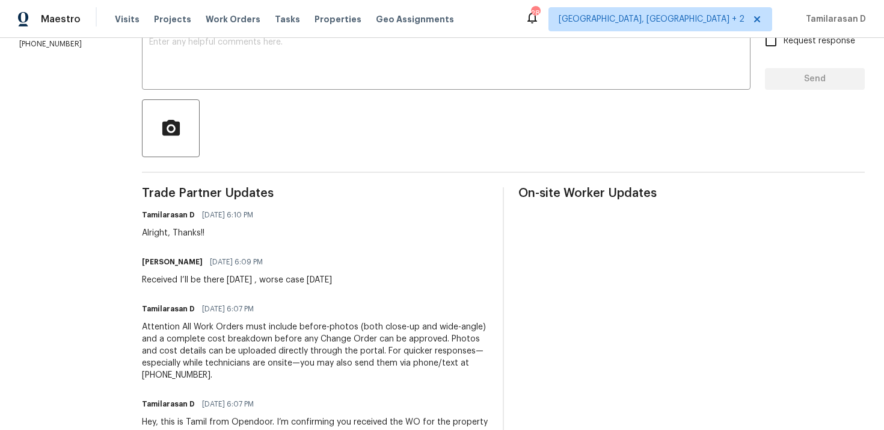
scroll to position [191, 0]
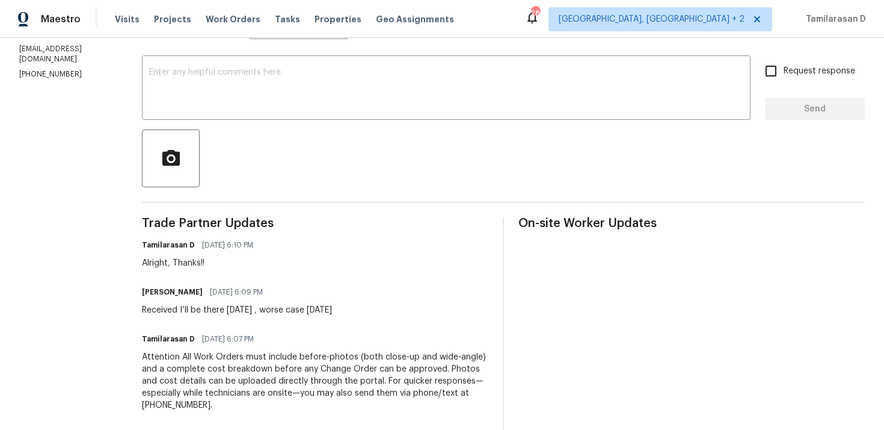
click at [226, 244] on span "09/15/2025 6:10 PM" at bounding box center [227, 245] width 51 height 12
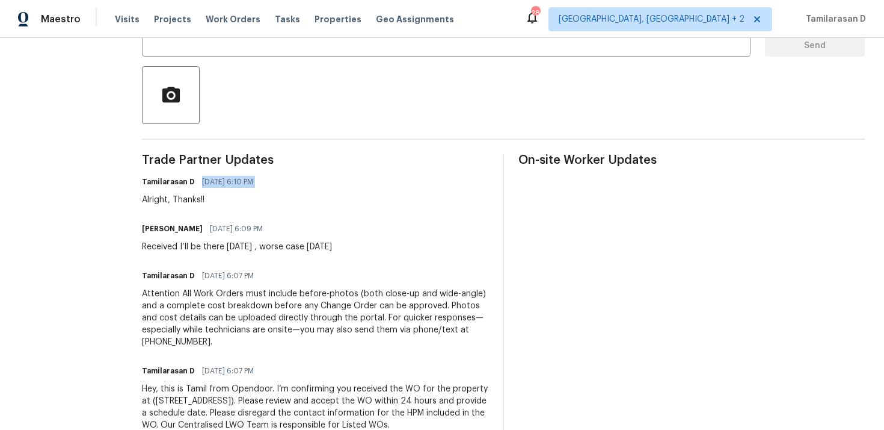
scroll to position [301, 0]
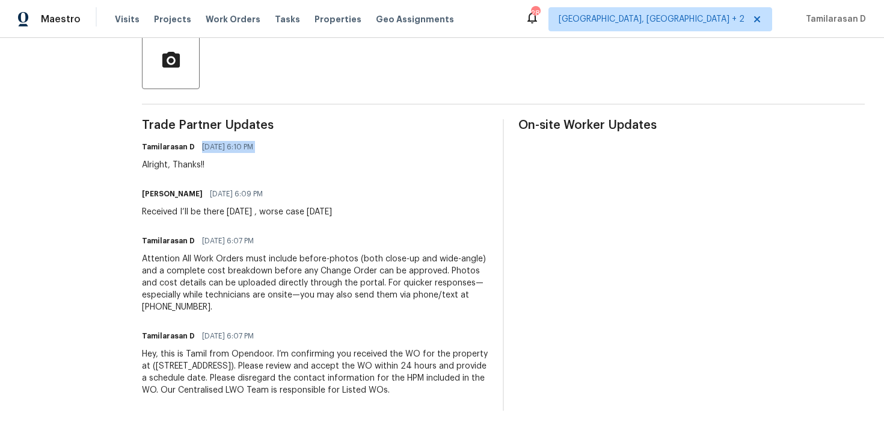
click at [202, 206] on div "Received I’ll be there tomorrow , worse case Wednesday" at bounding box center [237, 212] width 190 height 12
click at [184, 206] on div "Received I’ll be there tomorrow , worse case Wednesday" at bounding box center [237, 212] width 190 height 12
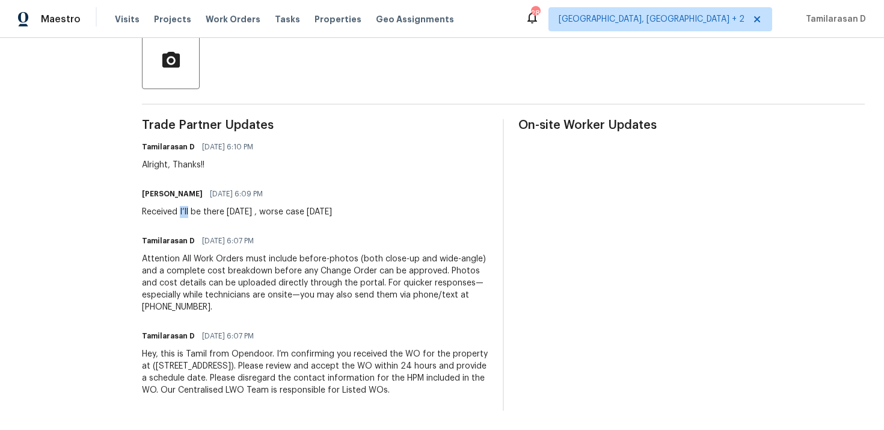
click at [184, 206] on div "Received I’ll be there tomorrow , worse case Wednesday" at bounding box center [237, 212] width 190 height 12
click at [180, 206] on div "Received I’ll be there tomorrow , worse case Wednesday" at bounding box center [237, 212] width 190 height 12
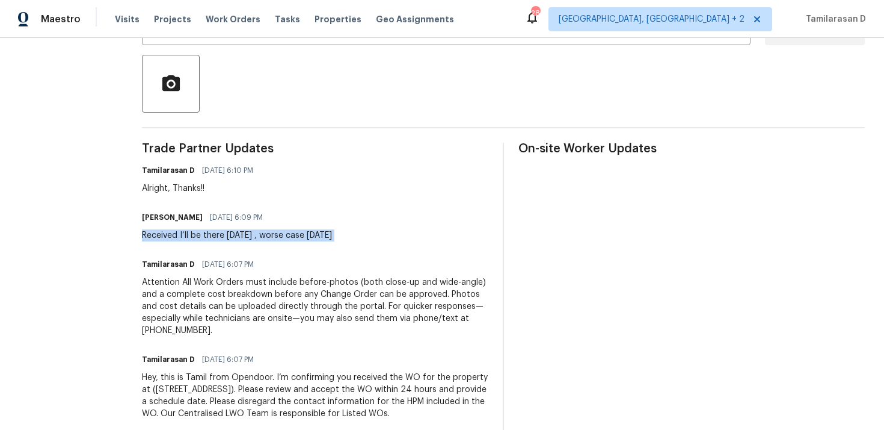
scroll to position [255, 0]
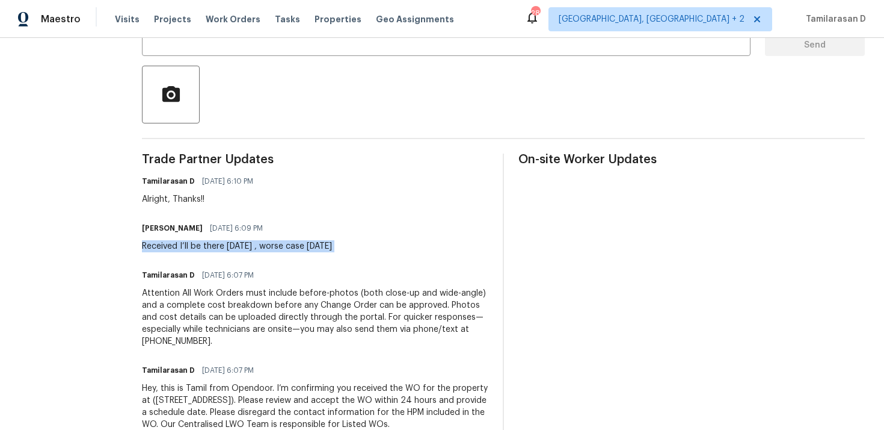
click at [180, 196] on div "Alright, Thanks!!" at bounding box center [201, 199] width 119 height 12
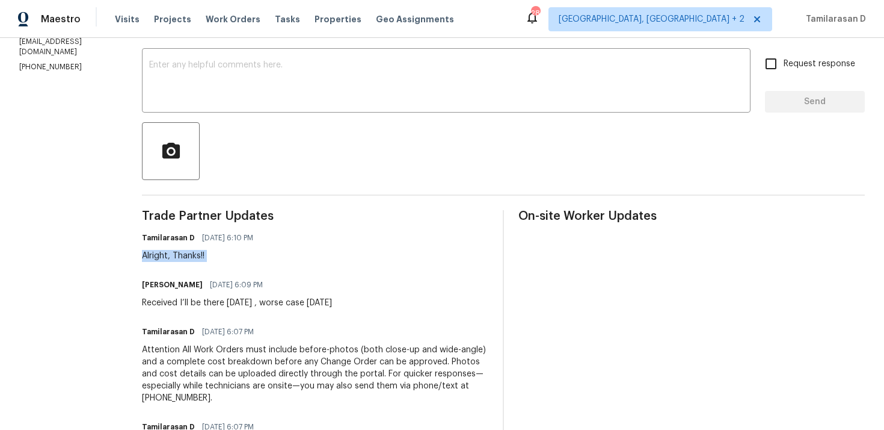
scroll to position [176, 0]
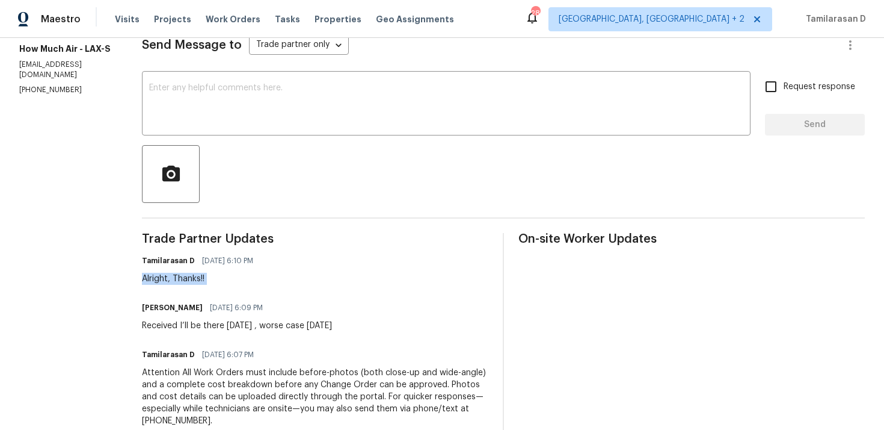
click at [220, 254] on span "09/15/2025 6:10 PM" at bounding box center [227, 260] width 51 height 12
click at [182, 257] on h6 "Tamilarasan D" at bounding box center [168, 260] width 53 height 12
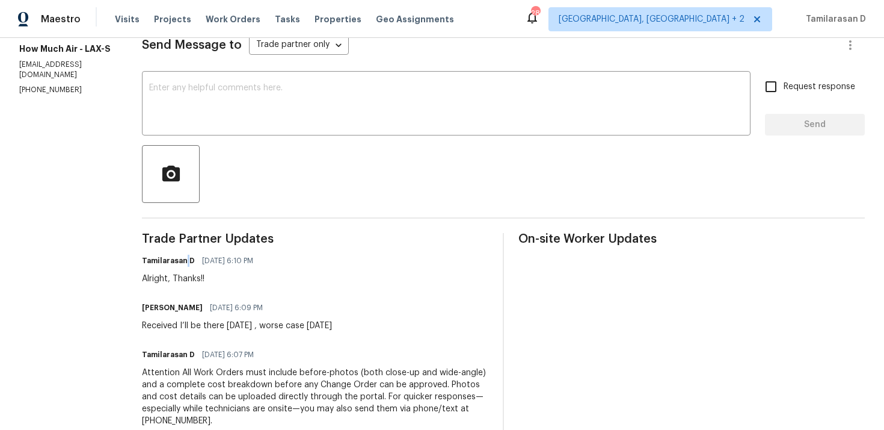
click at [182, 257] on h6 "Tamilarasan D" at bounding box center [168, 260] width 53 height 12
click at [180, 245] on div "Trade Partner Updates Tamilarasan D 09/15/2025 6:10 PM Alright, Thanks!! Andy M…" at bounding box center [315, 378] width 347 height 291
click at [184, 237] on span "Trade Partner Updates" at bounding box center [315, 239] width 347 height 12
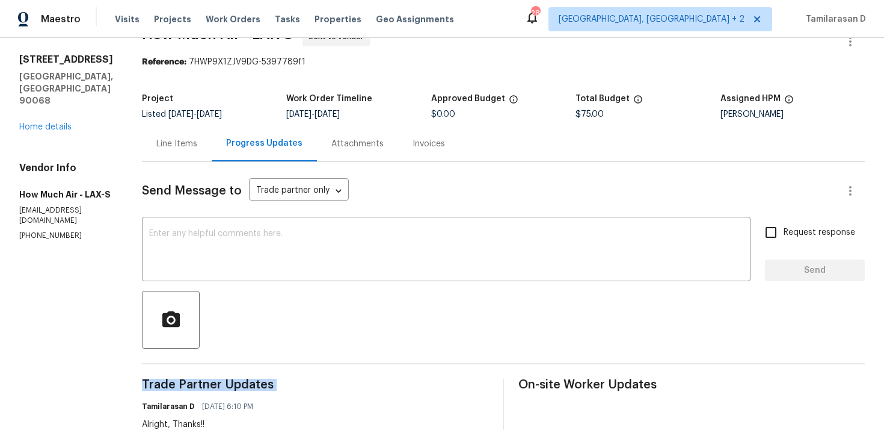
scroll to position [0, 0]
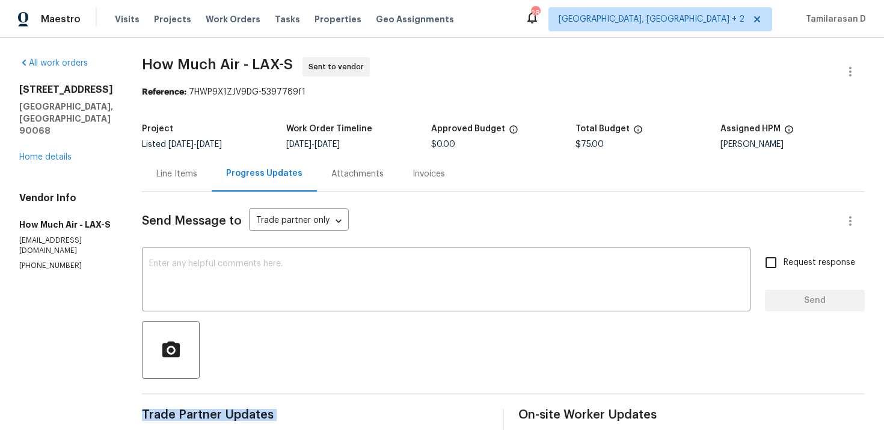
click at [177, 173] on div "Line Items" at bounding box center [176, 174] width 41 height 12
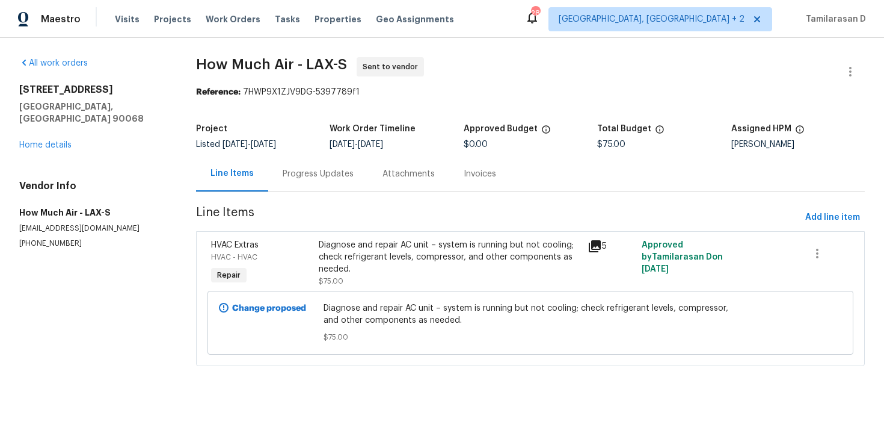
click at [295, 173] on div "Progress Updates" at bounding box center [318, 174] width 71 height 12
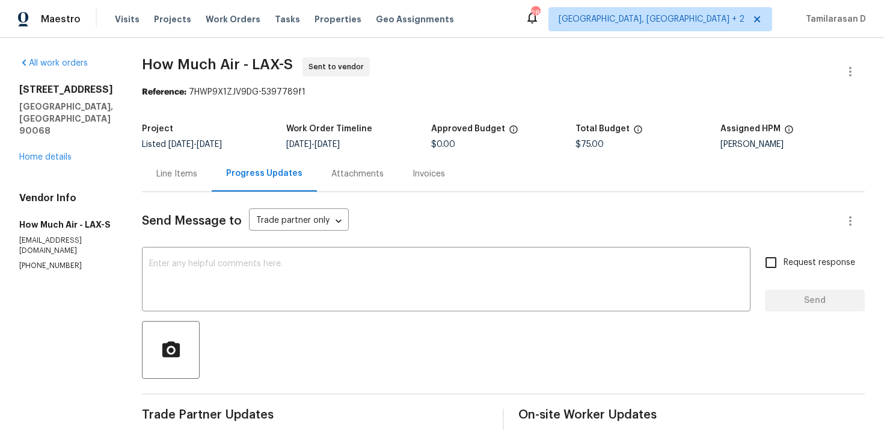
click at [178, 174] on div "Line Items" at bounding box center [176, 174] width 41 height 12
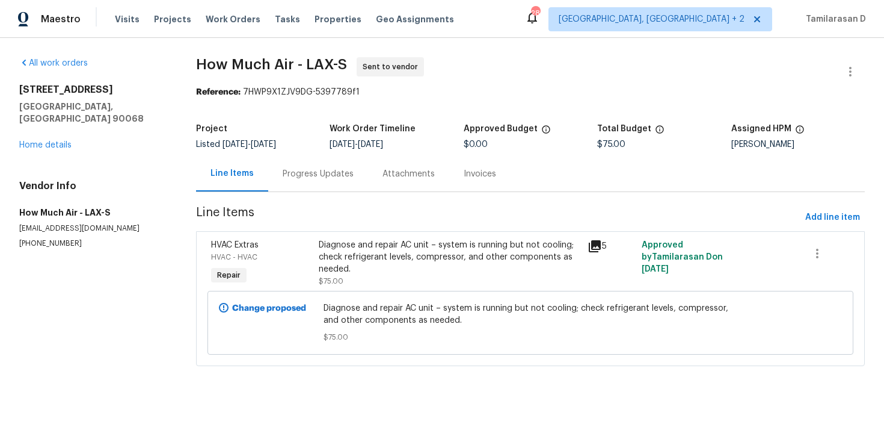
click at [296, 164] on div "Progress Updates" at bounding box center [318, 173] width 100 height 35
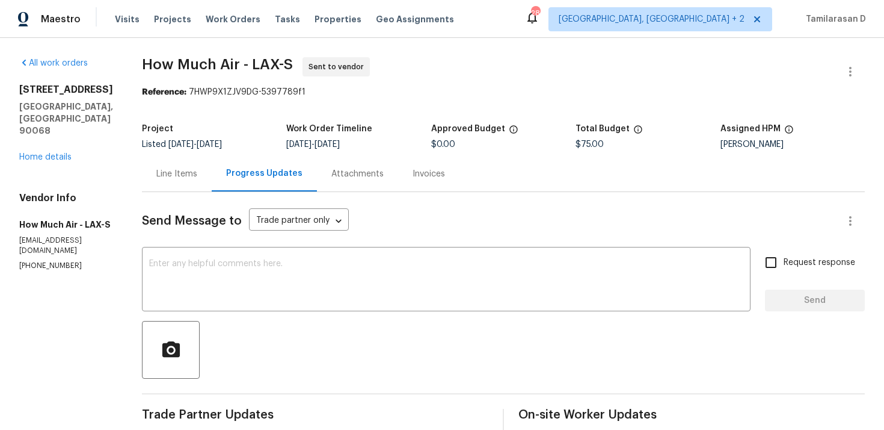
click at [182, 176] on div "Line Items" at bounding box center [176, 174] width 41 height 12
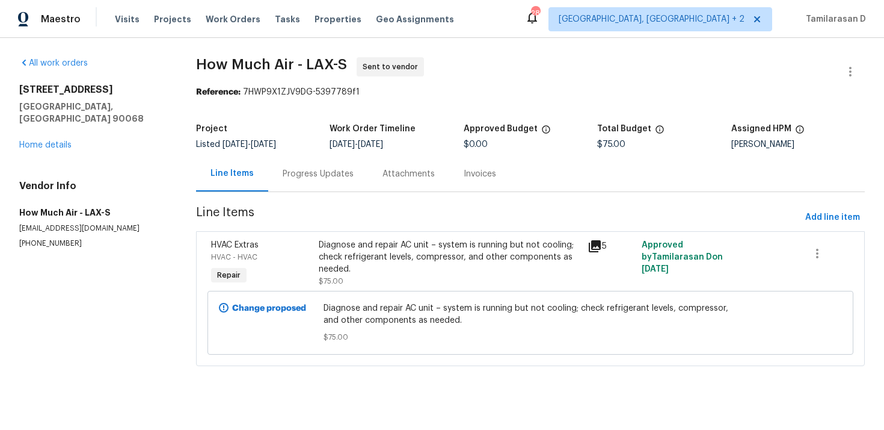
click at [297, 167] on div "Progress Updates" at bounding box center [318, 173] width 100 height 35
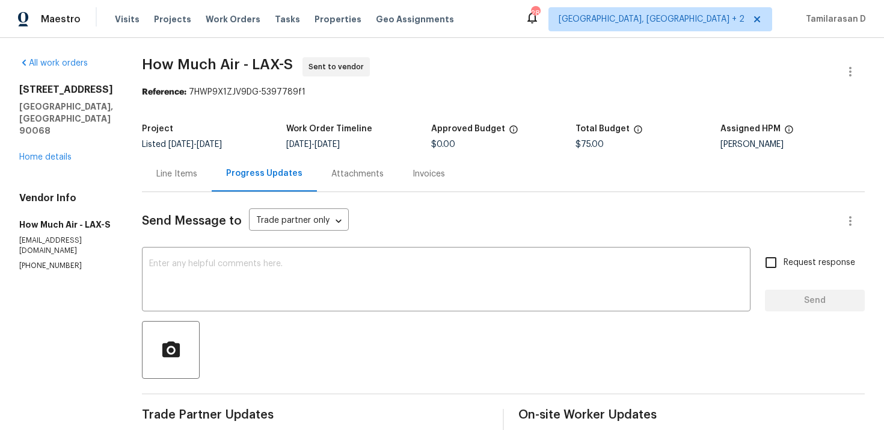
click at [179, 182] on div "Line Items" at bounding box center [177, 173] width 70 height 35
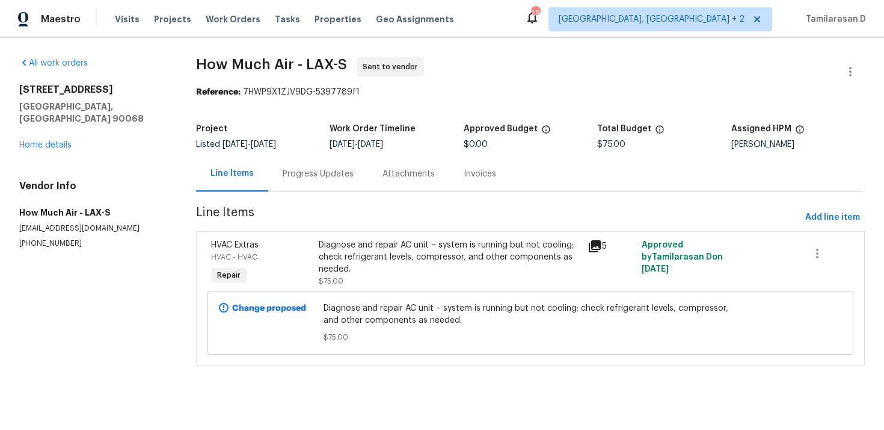
click at [315, 174] on div "Progress Updates" at bounding box center [318, 174] width 71 height 12
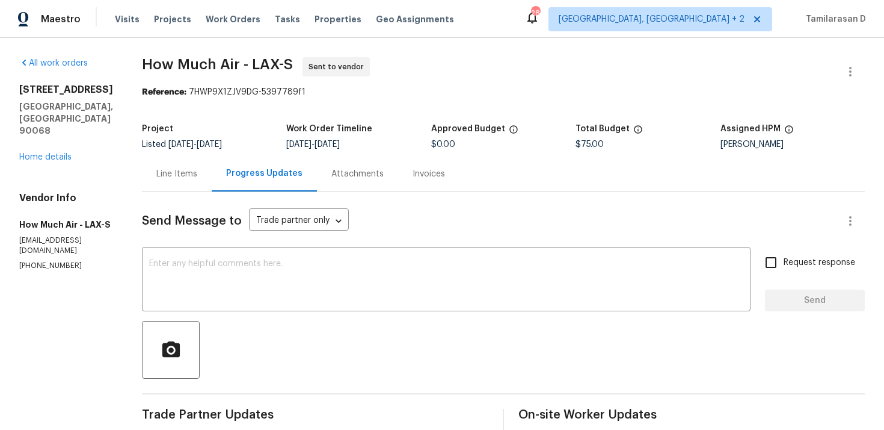
click at [160, 162] on div "Line Items" at bounding box center [177, 173] width 70 height 35
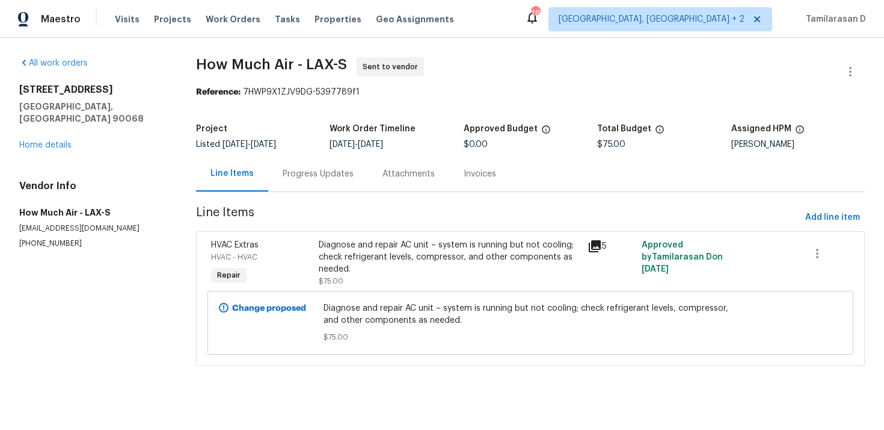
click at [282, 180] on div "Progress Updates" at bounding box center [318, 173] width 100 height 35
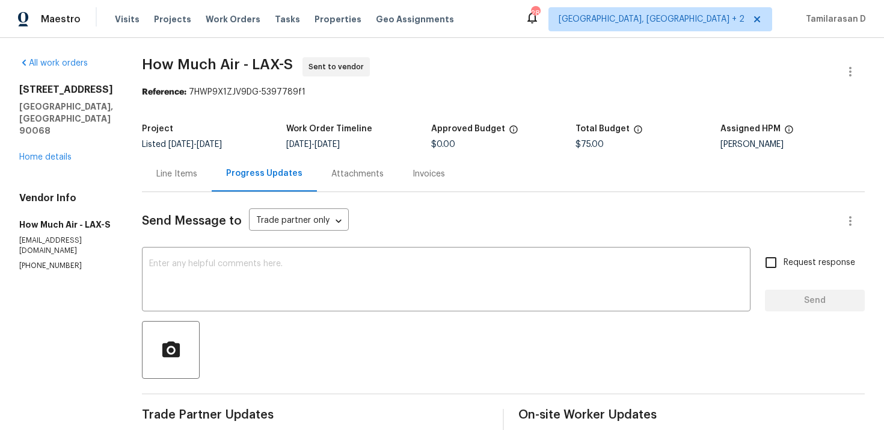
click at [174, 179] on div "Line Items" at bounding box center [176, 174] width 41 height 12
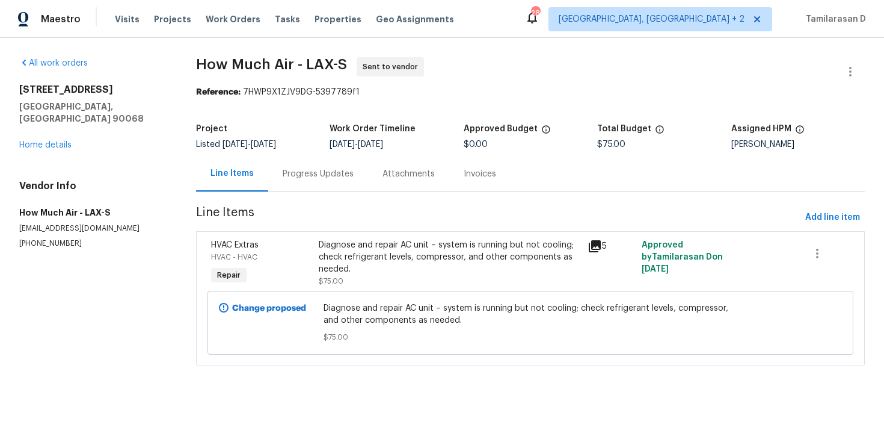
click at [291, 174] on div "Progress Updates" at bounding box center [318, 174] width 71 height 12
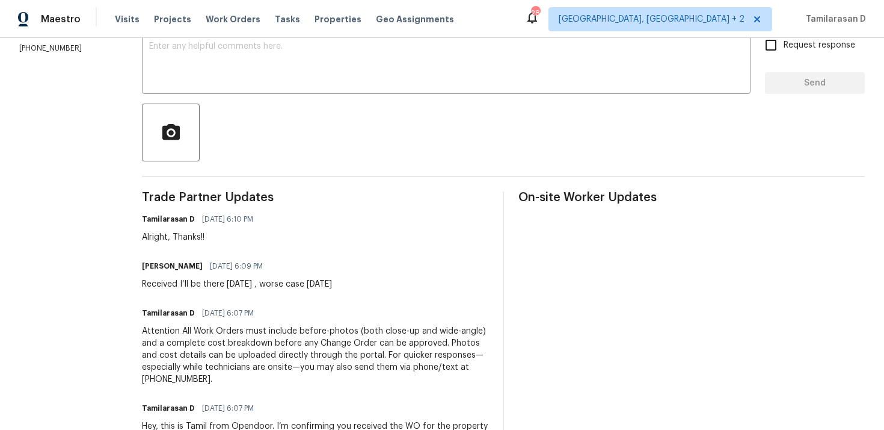
scroll to position [200, 0]
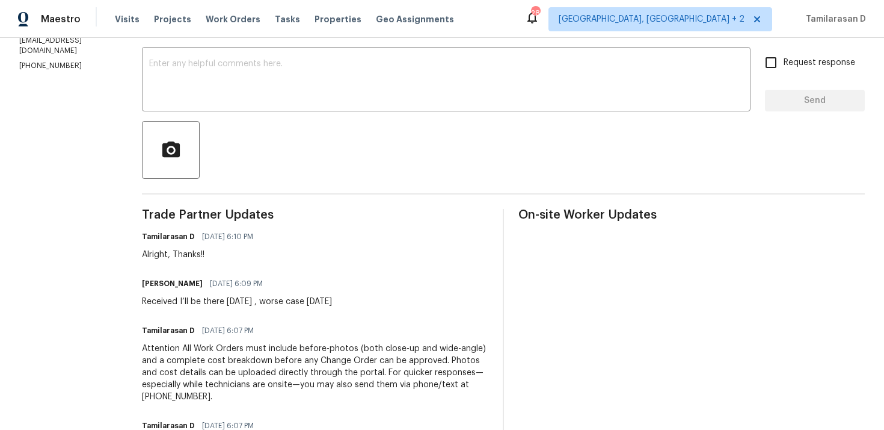
click at [221, 298] on div "Received I’ll be there tomorrow , worse case Wednesday" at bounding box center [237, 301] width 190 height 12
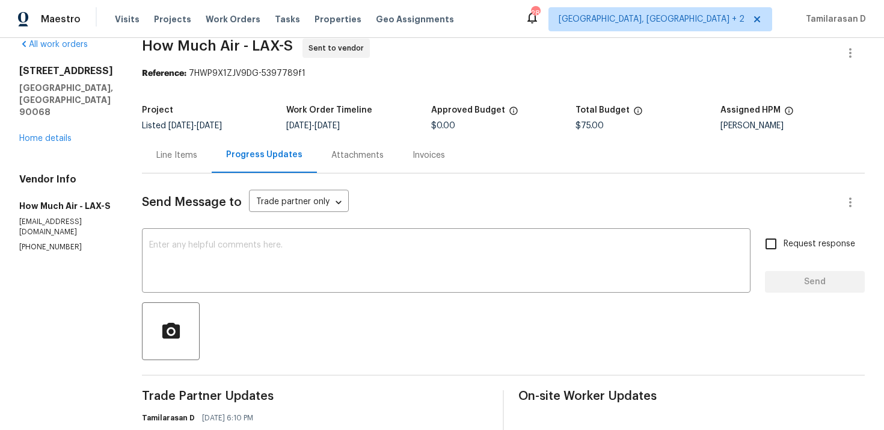
scroll to position [0, 0]
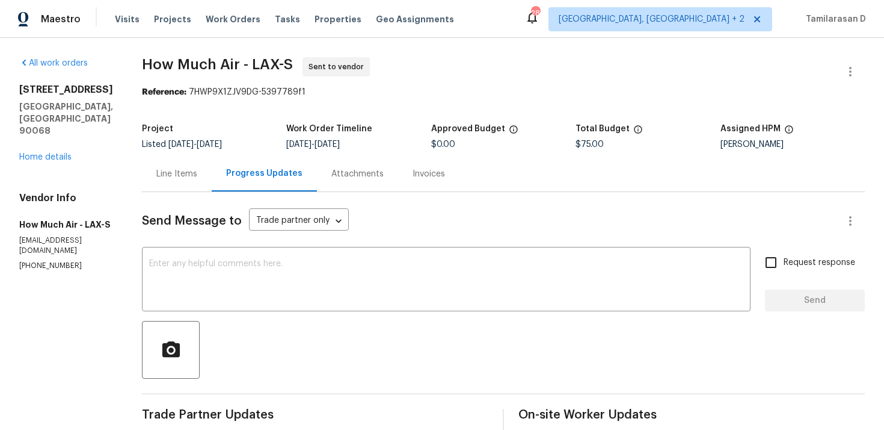
click at [174, 178] on div "Line Items" at bounding box center [176, 174] width 41 height 12
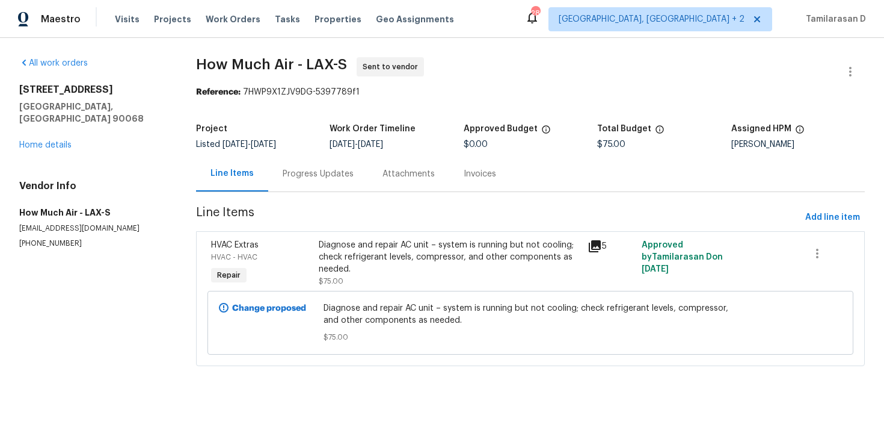
click at [319, 171] on div "Progress Updates" at bounding box center [318, 174] width 71 height 12
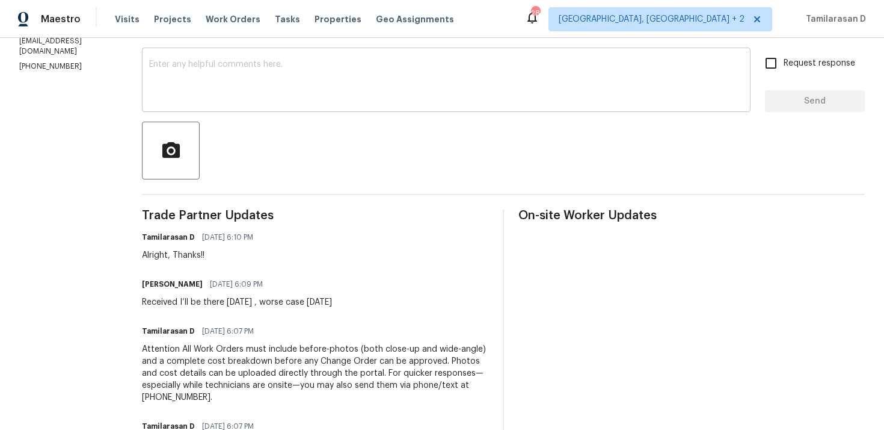
scroll to position [195, 0]
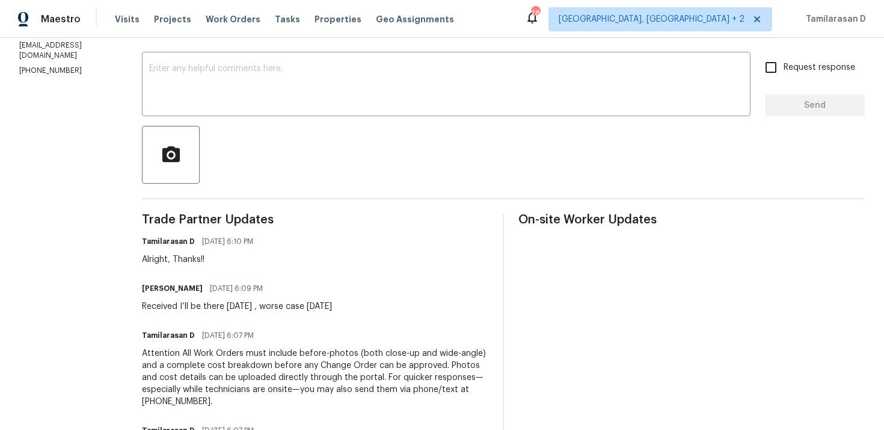
click at [244, 305] on div "Received I’ll be there tomorrow , worse case Wednesday" at bounding box center [237, 306] width 190 height 12
click at [207, 305] on div "Received I’ll be there tomorrow , worse case Wednesday" at bounding box center [237, 306] width 190 height 12
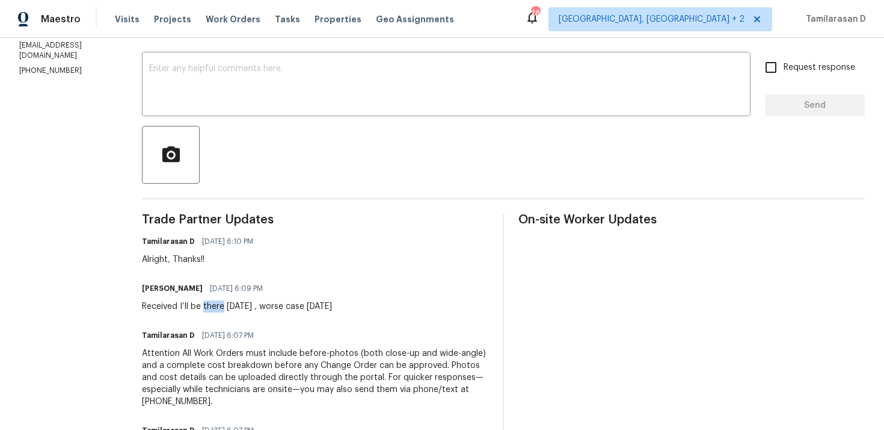
click at [207, 305] on div "Received I’ll be there tomorrow , worse case Wednesday" at bounding box center [237, 306] width 190 height 12
click at [226, 304] on div "Received I’ll be there tomorrow , worse case Wednesday" at bounding box center [237, 306] width 190 height 12
click at [239, 307] on div "Received I’ll be there tomorrow , worse case Wednesday" at bounding box center [237, 306] width 190 height 12
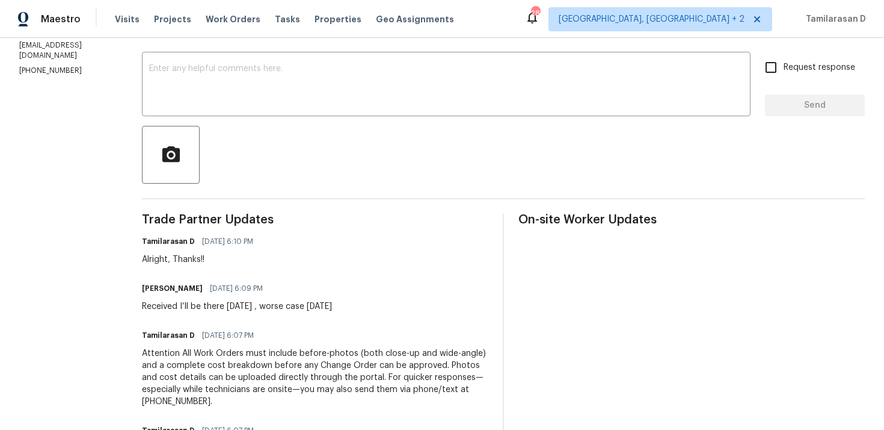
click at [239, 307] on div "Received I’ll be there tomorrow , worse case Wednesday" at bounding box center [237, 306] width 190 height 12
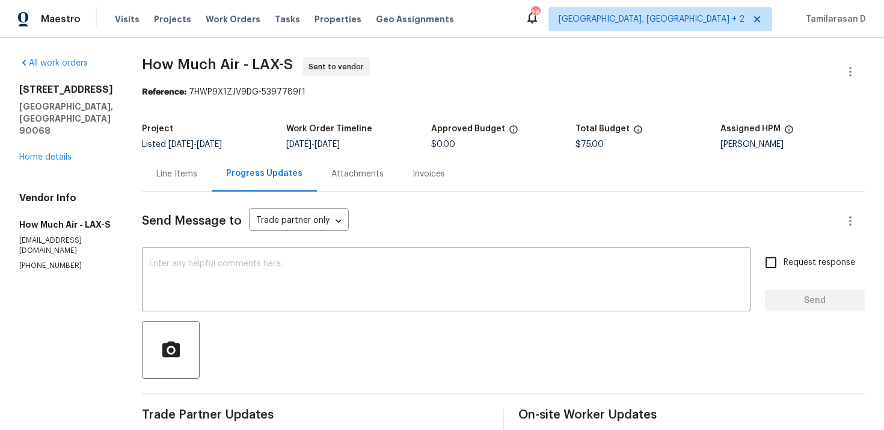
click at [194, 185] on div "Line Items" at bounding box center [177, 173] width 70 height 35
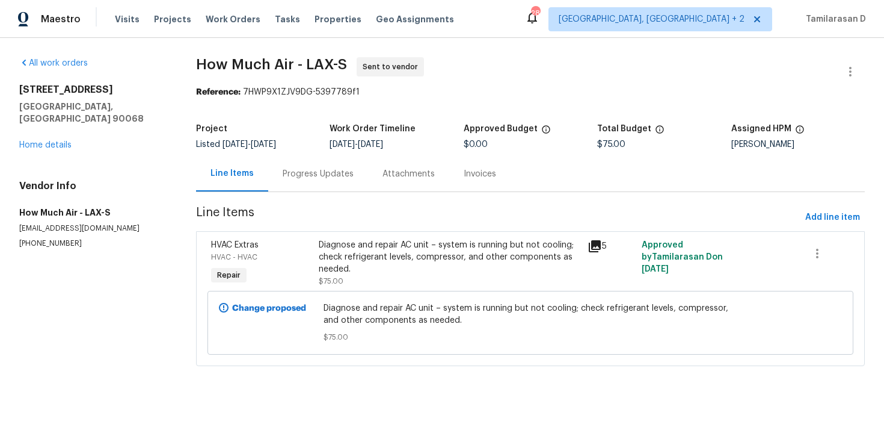
click at [273, 180] on div "Progress Updates" at bounding box center [318, 173] width 100 height 35
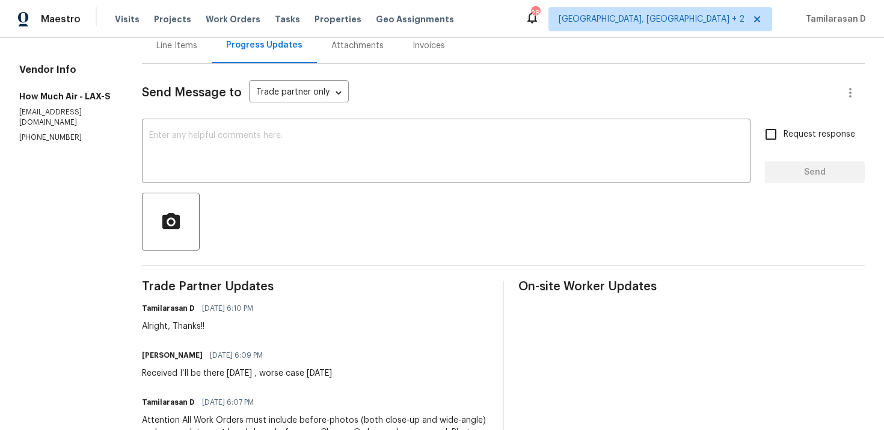
scroll to position [120, 0]
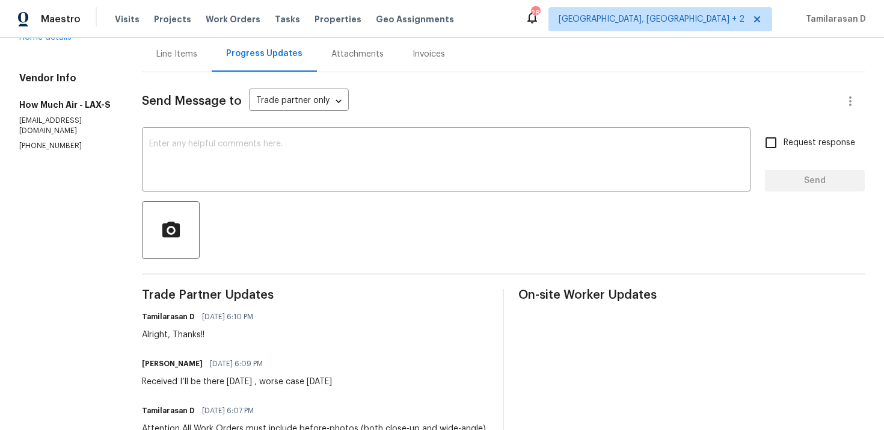
click at [235, 362] on span "09/15/2025 6:09 PM" at bounding box center [236, 363] width 53 height 12
click at [221, 313] on span "09/15/2025 6:10 PM" at bounding box center [227, 316] width 51 height 12
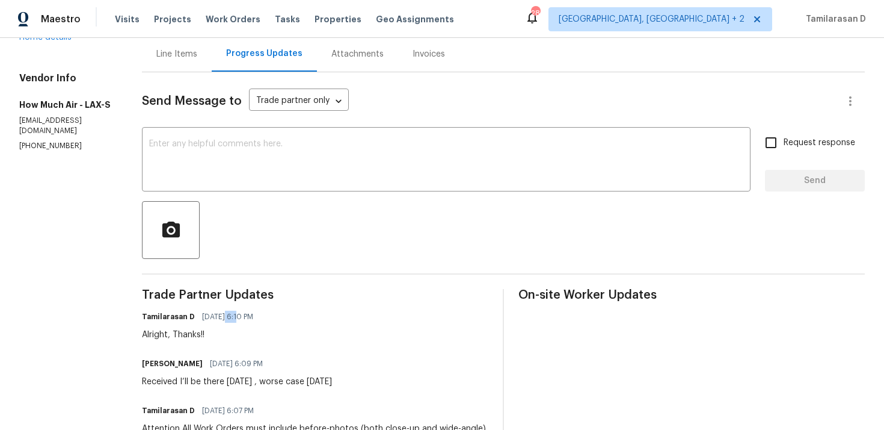
click at [221, 313] on span "09/15/2025 6:10 PM" at bounding box center [227, 316] width 51 height 12
click at [164, 318] on h6 "Tamilarasan D" at bounding box center [168, 316] width 53 height 12
click at [155, 362] on h6 "Andy Mejia" at bounding box center [172, 363] width 61 height 12
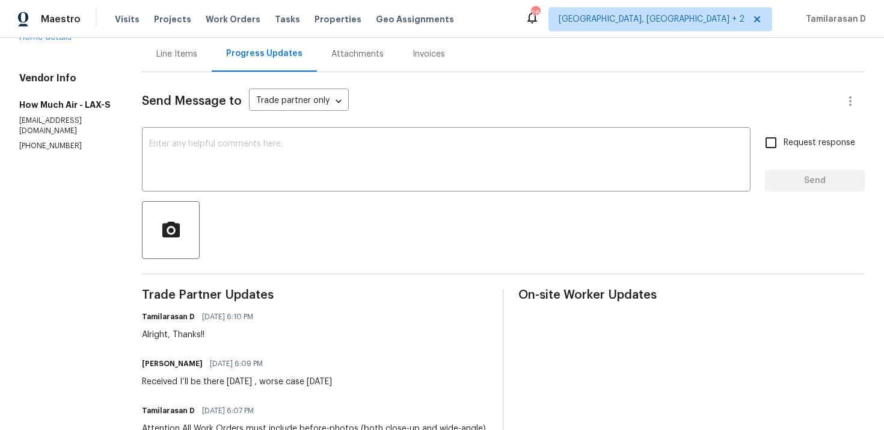
click at [155, 362] on h6 "Andy Mejia" at bounding box center [172, 363] width 61 height 12
click at [185, 346] on div "Trade Partner Updates Tamilarasan D 09/15/2025 6:10 PM Alright, Thanks!! Andy M…" at bounding box center [315, 434] width 347 height 291
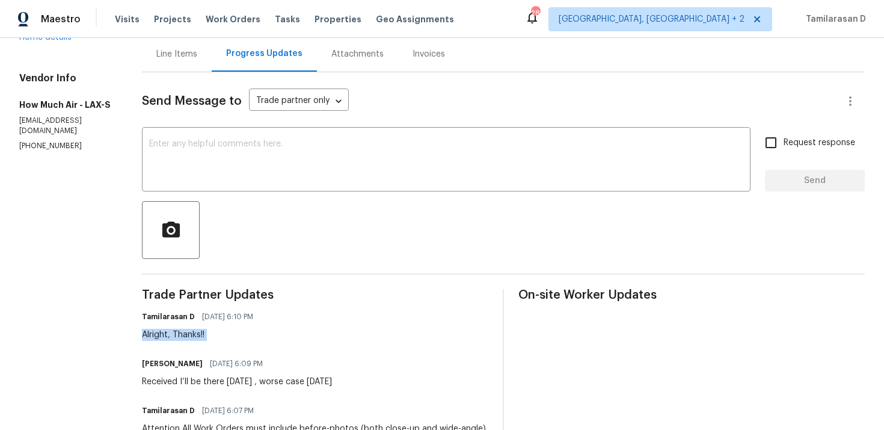
click at [179, 347] on div "Trade Partner Updates Tamilarasan D 09/15/2025 6:10 PM Alright, Thanks!! Andy M…" at bounding box center [315, 434] width 347 height 291
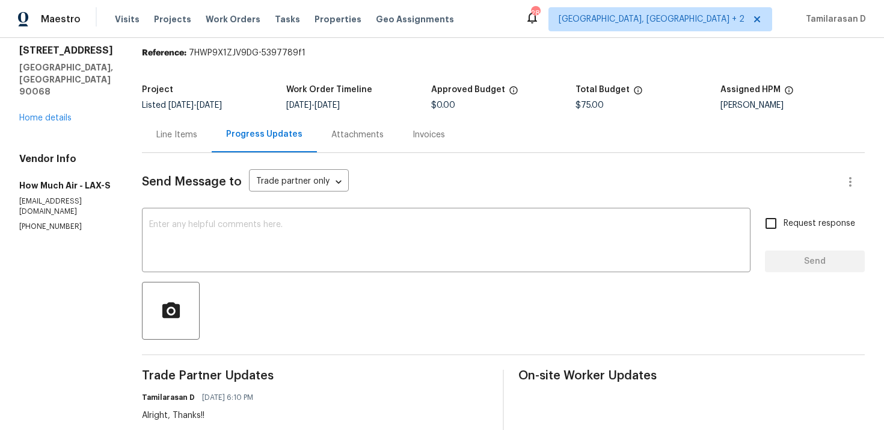
scroll to position [0, 0]
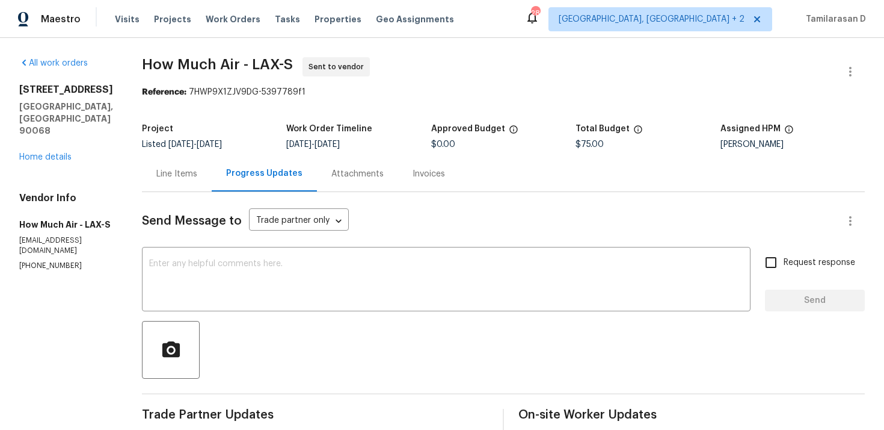
click at [180, 189] on div "Line Items" at bounding box center [177, 173] width 70 height 35
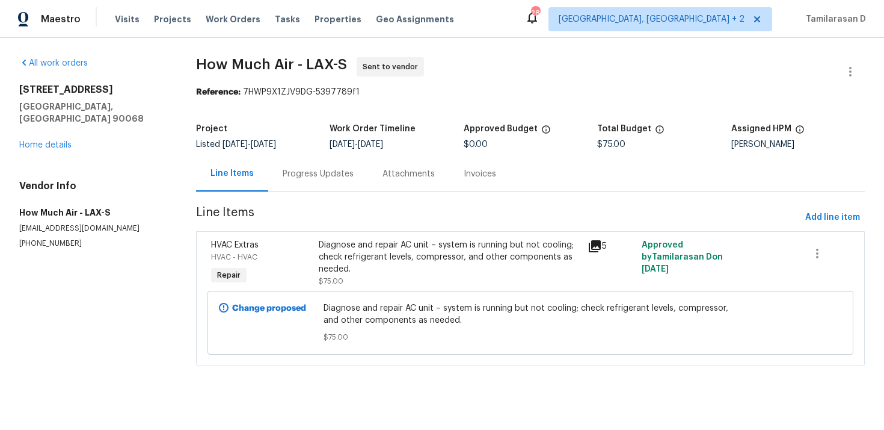
click at [285, 183] on div "Progress Updates" at bounding box center [318, 173] width 100 height 35
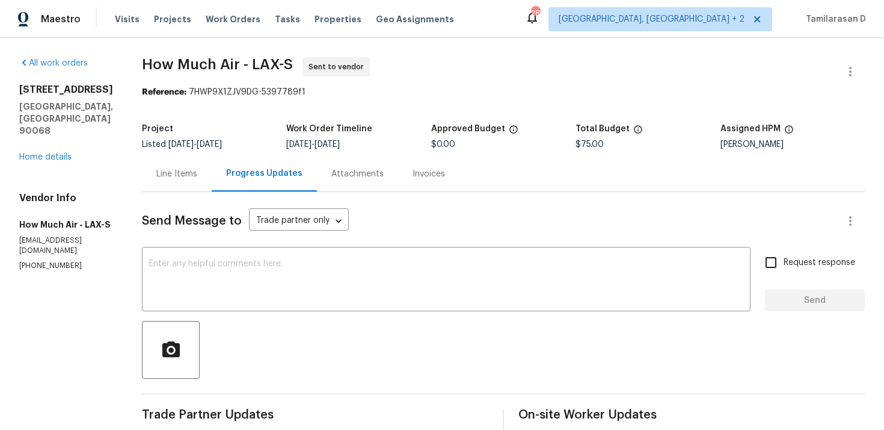
scroll to position [10, 0]
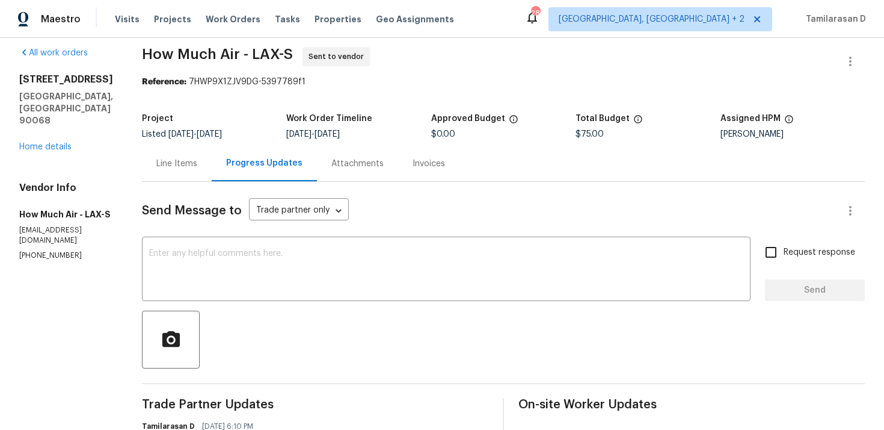
click at [174, 172] on div "Line Items" at bounding box center [177, 163] width 70 height 35
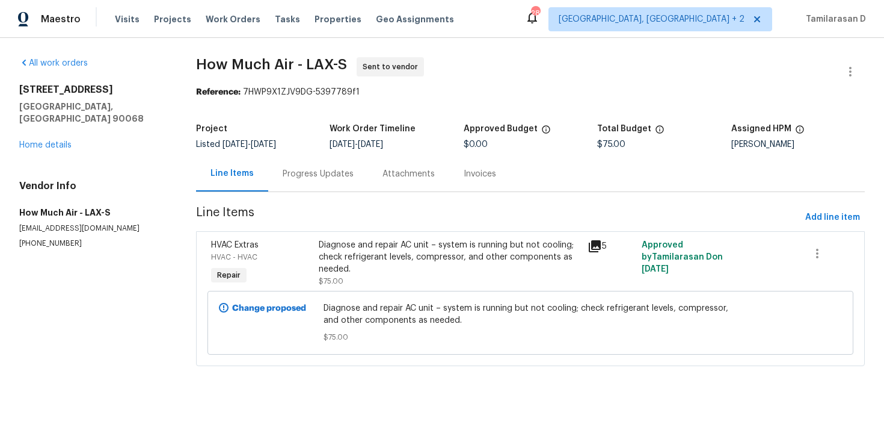
click at [278, 178] on div "Progress Updates" at bounding box center [318, 173] width 100 height 35
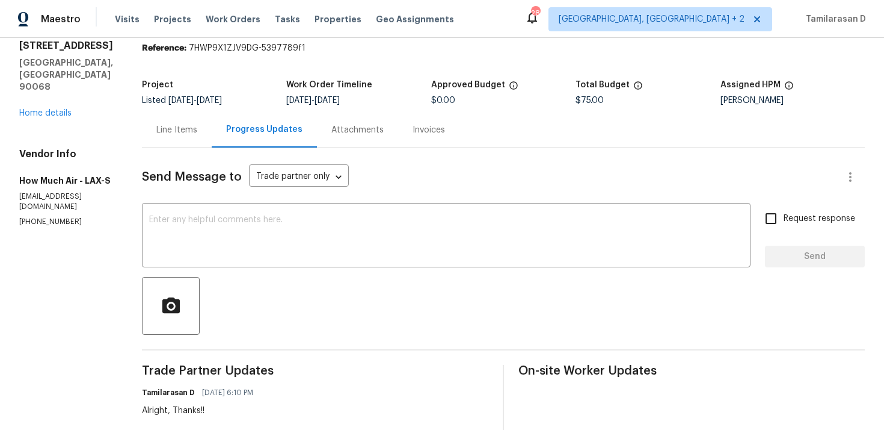
scroll to position [32, 0]
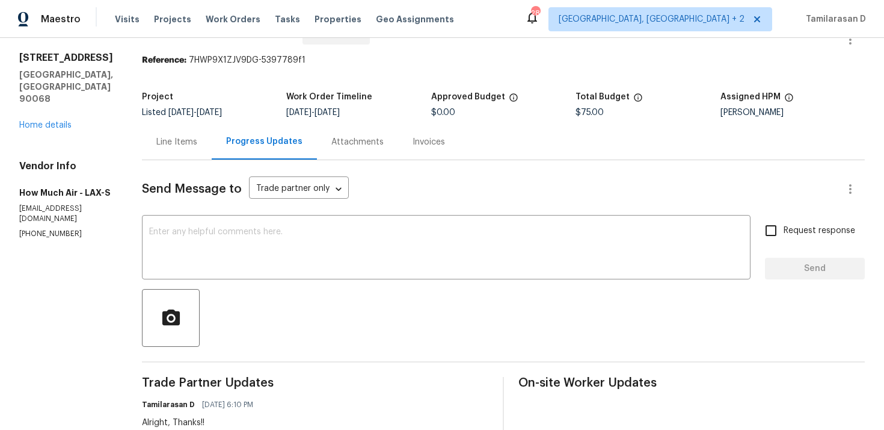
click at [178, 160] on div "Send Message to Trade partner only Trade partner only ​ x ​ Request response Se…" at bounding box center [503, 414] width 723 height 508
click at [232, 141] on div "Progress Updates" at bounding box center [264, 141] width 76 height 12
click at [173, 135] on div "Line Items" at bounding box center [177, 141] width 70 height 35
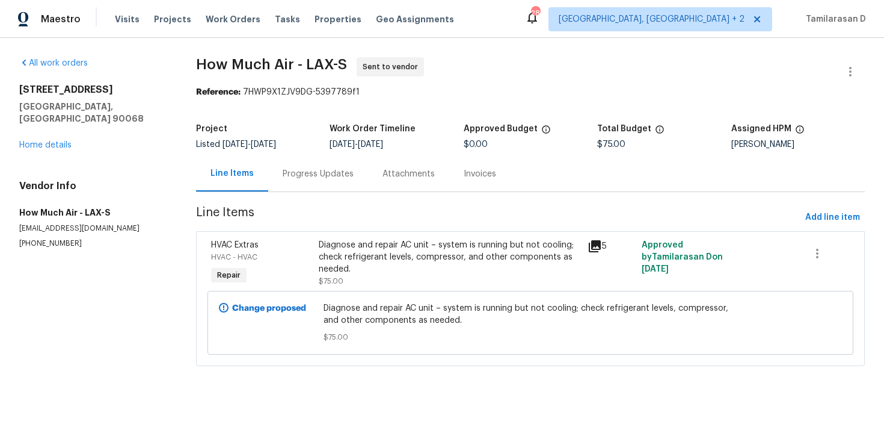
click at [291, 176] on div "Progress Updates" at bounding box center [318, 174] width 71 height 12
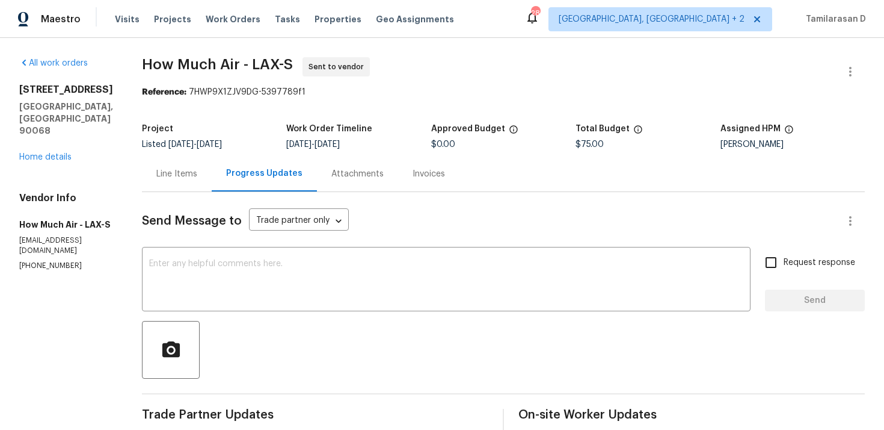
click at [218, 114] on section "How Much Air - LAX-S Sent to vendor Reference: 7HWP9X1ZJV9DG-5397789f1 Project …" at bounding box center [503, 378] width 723 height 643
